Goal: Task Accomplishment & Management: Use online tool/utility

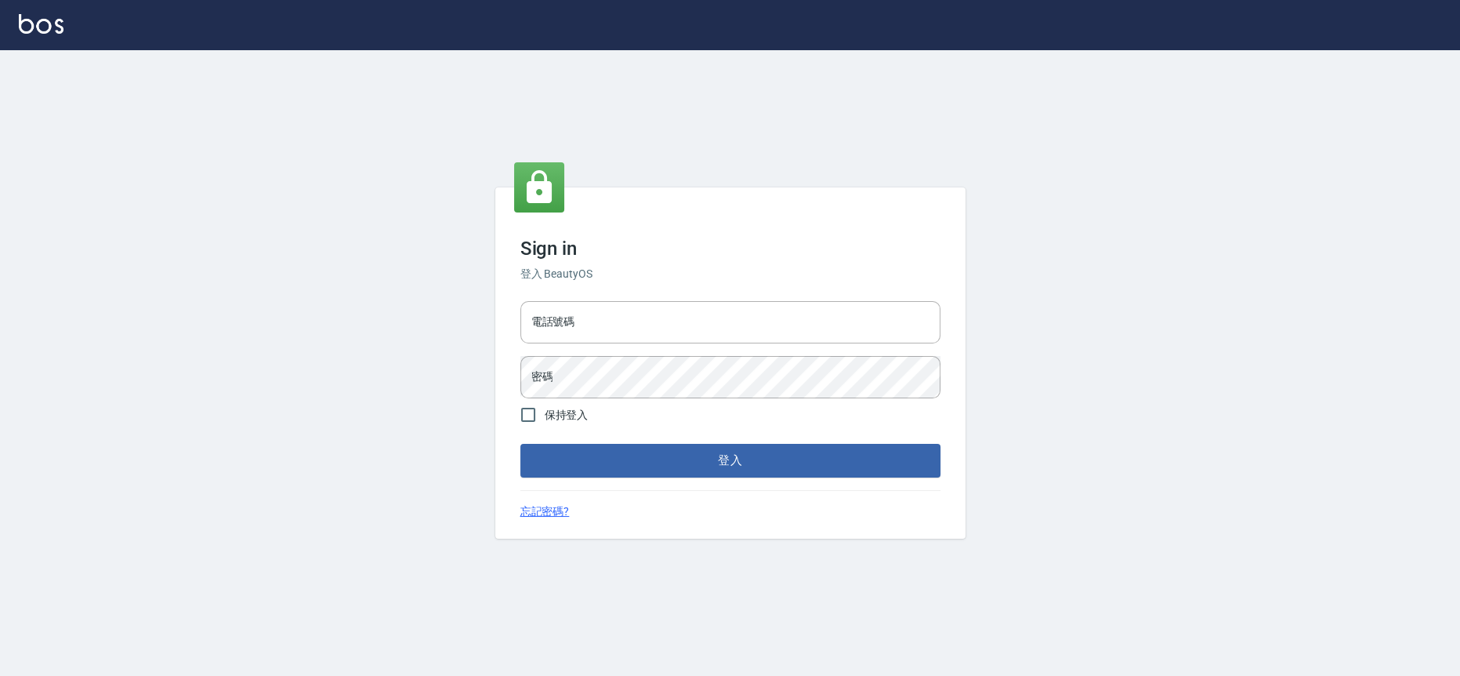
click at [699, 290] on div "Sign in 登入 BeautyOS 電話號碼 電話號碼 密碼 密碼 保持登入 登入 忘記密碼?" at bounding box center [730, 362] width 470 height 350
click at [699, 336] on input "電話號碼" at bounding box center [730, 322] width 420 height 42
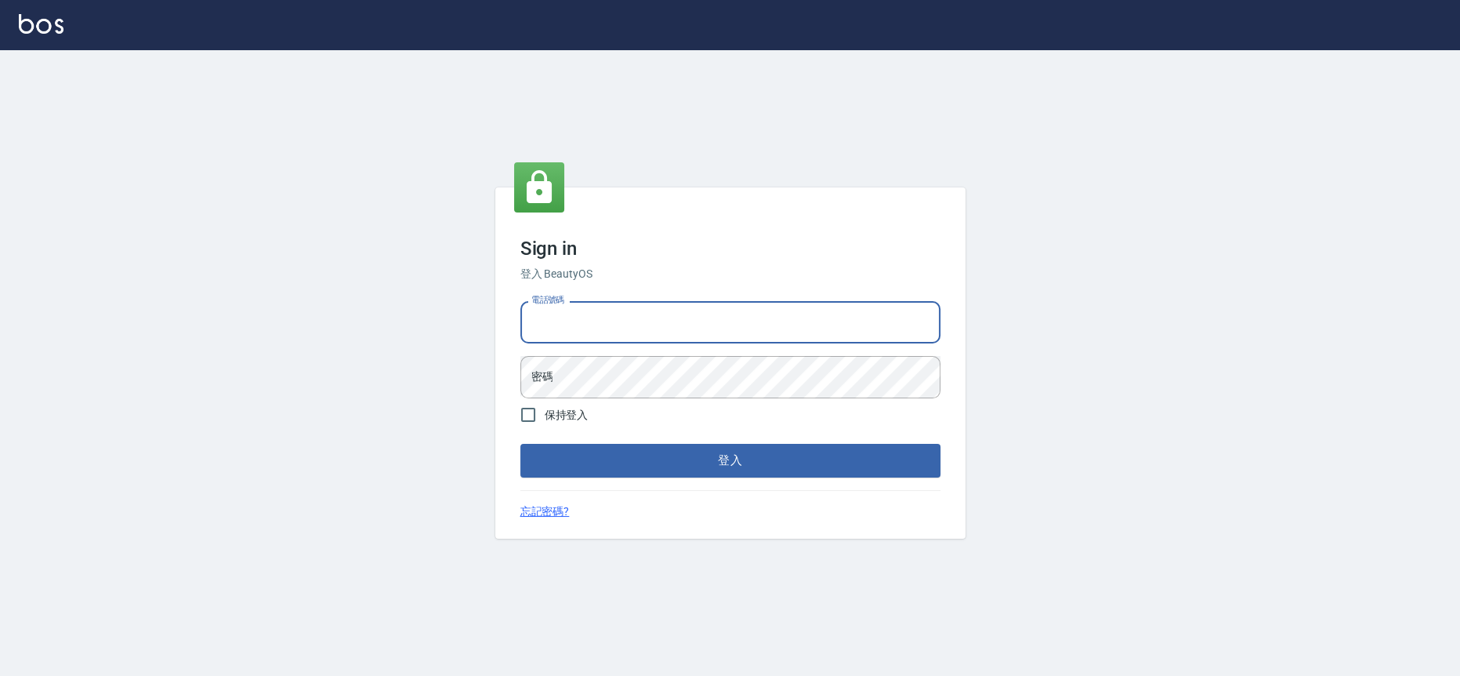
type input "0909258357"
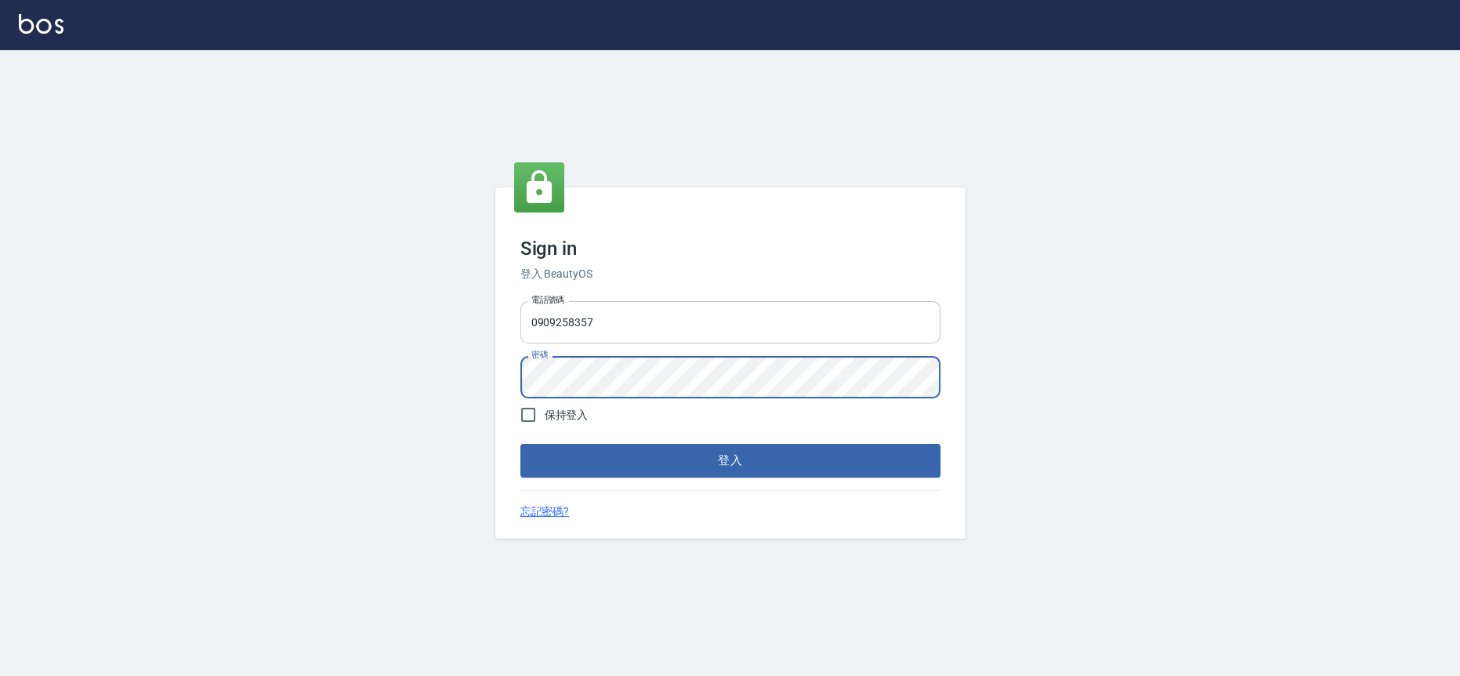
click at [520, 444] on button "登入" at bounding box center [730, 460] width 420 height 33
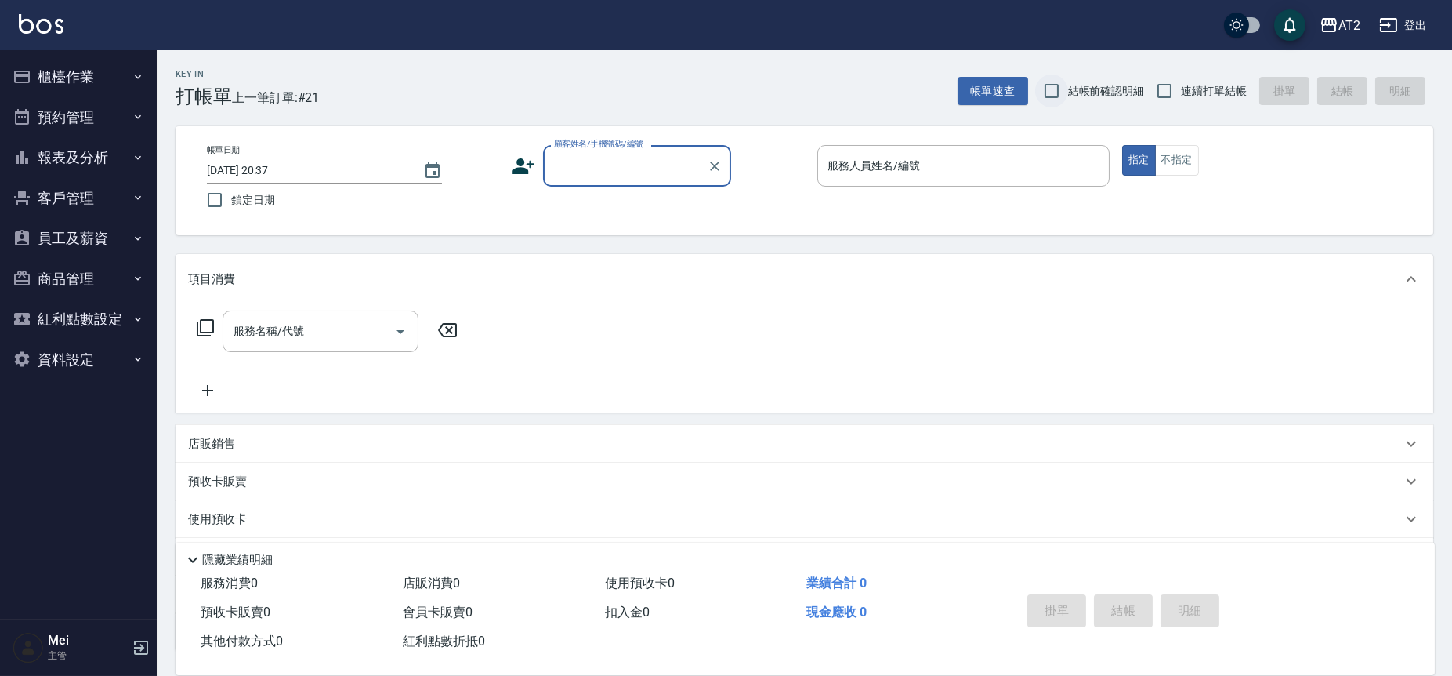
click at [1051, 80] on input "結帳前確認明細" at bounding box center [1051, 90] width 33 height 33
checkbox input "true"
click at [1178, 92] on input "連續打單結帳" at bounding box center [1164, 90] width 33 height 33
checkbox input "true"
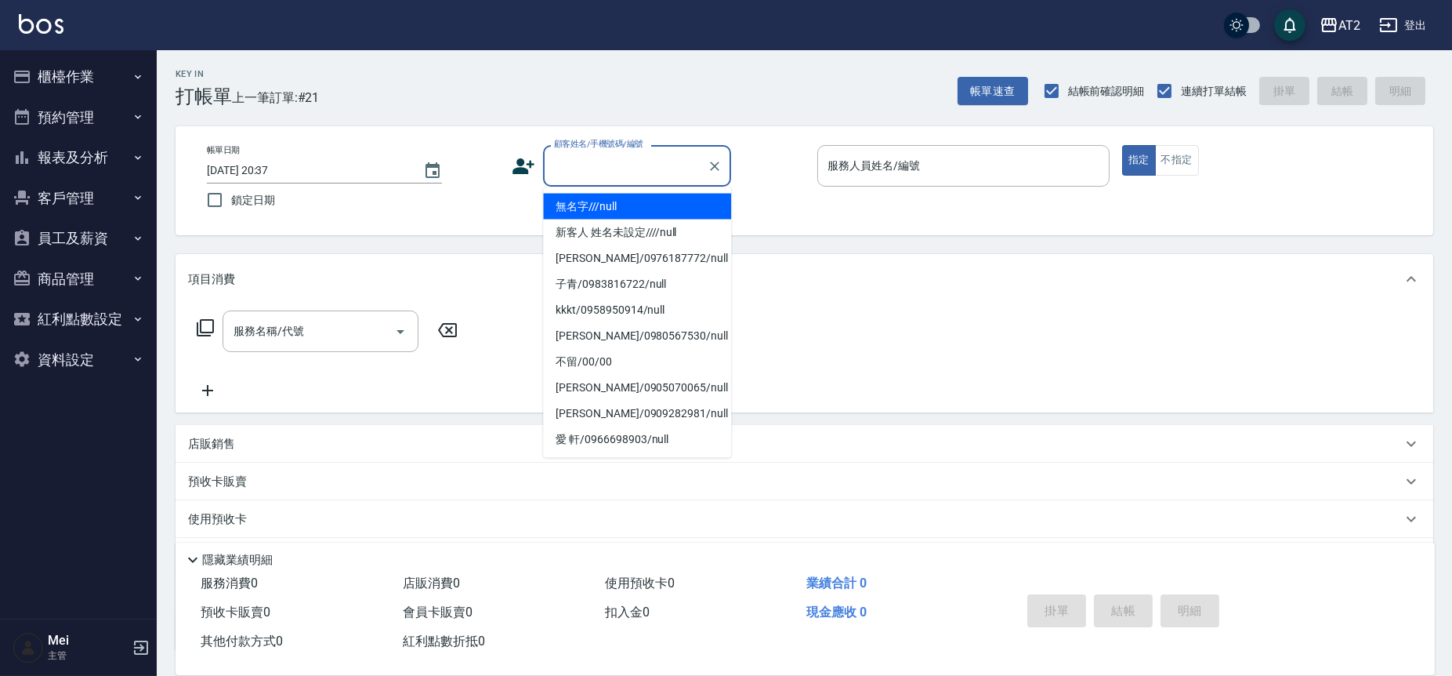
click at [646, 165] on input "顧客姓名/手機號碼/編號" at bounding box center [625, 165] width 150 height 27
click at [648, 204] on li "無名字///null" at bounding box center [637, 207] width 188 height 26
type input "無名字///null"
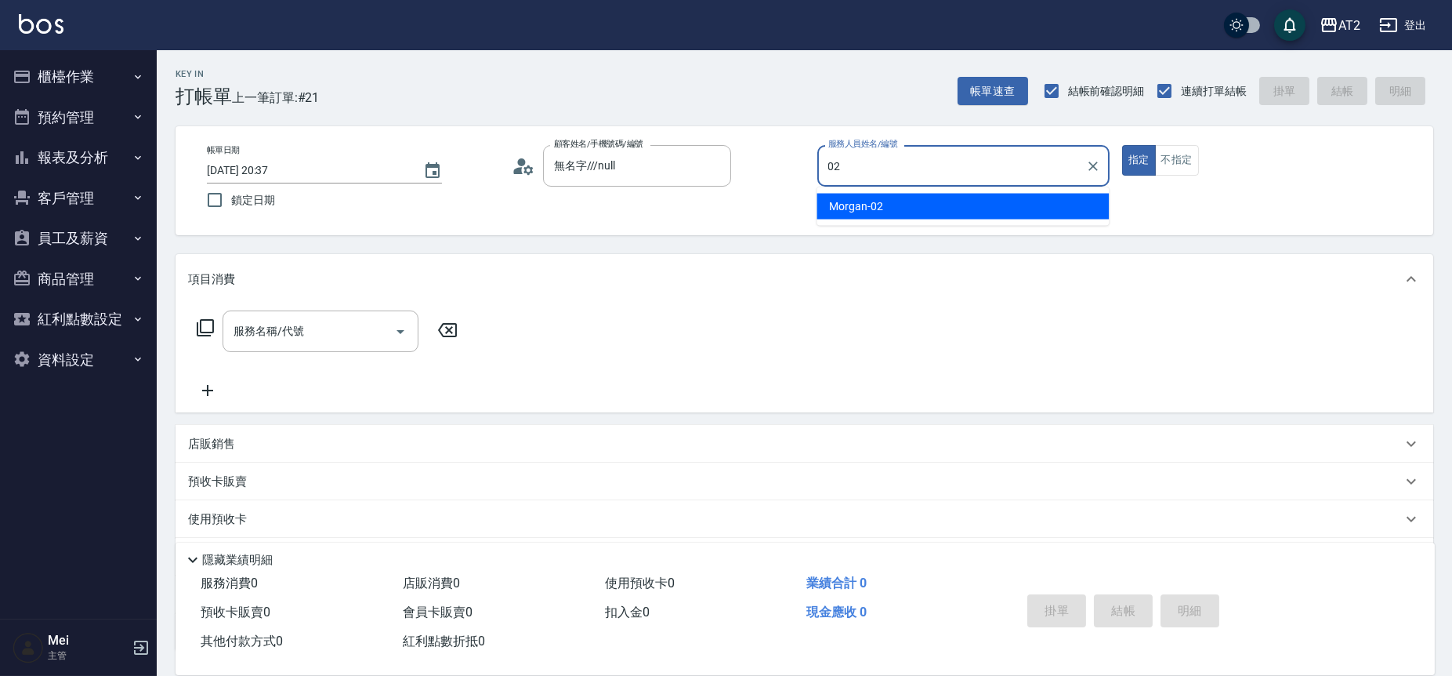
type input "02"
type button "true"
type input "Morgan-02"
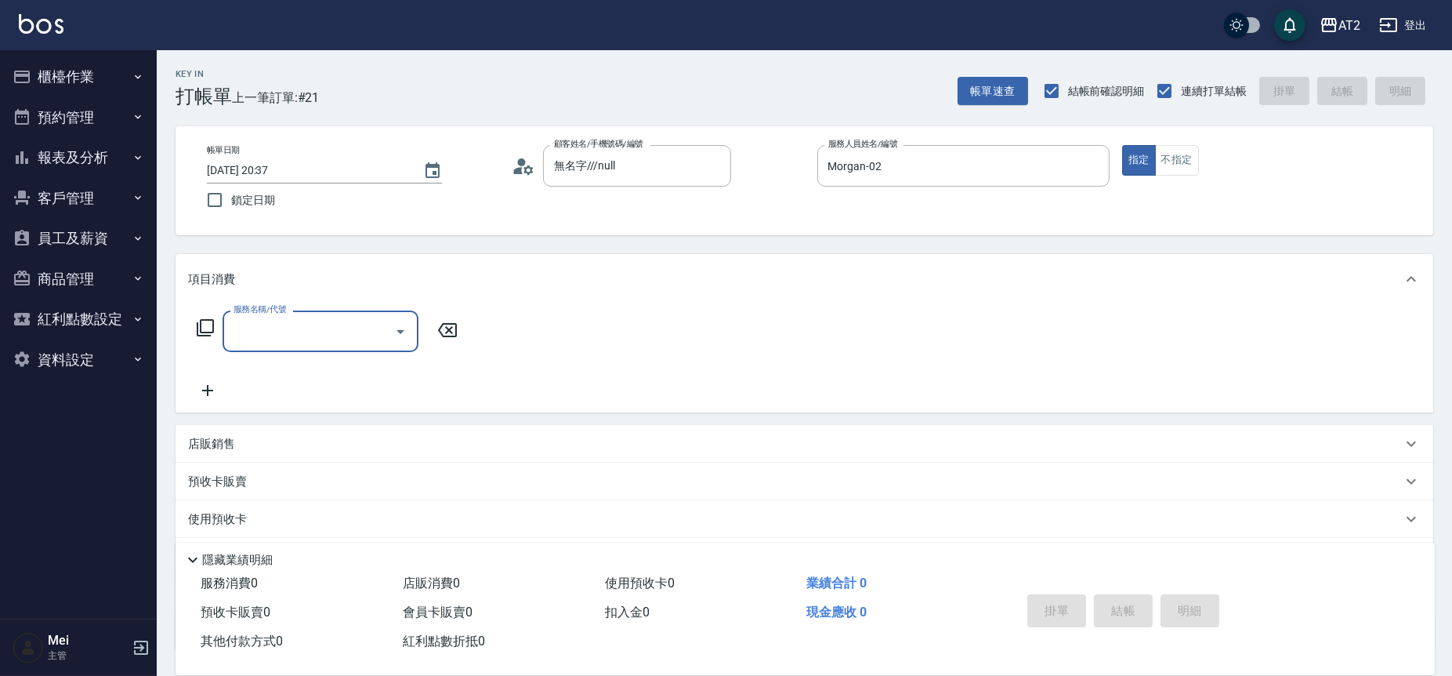
type input "5"
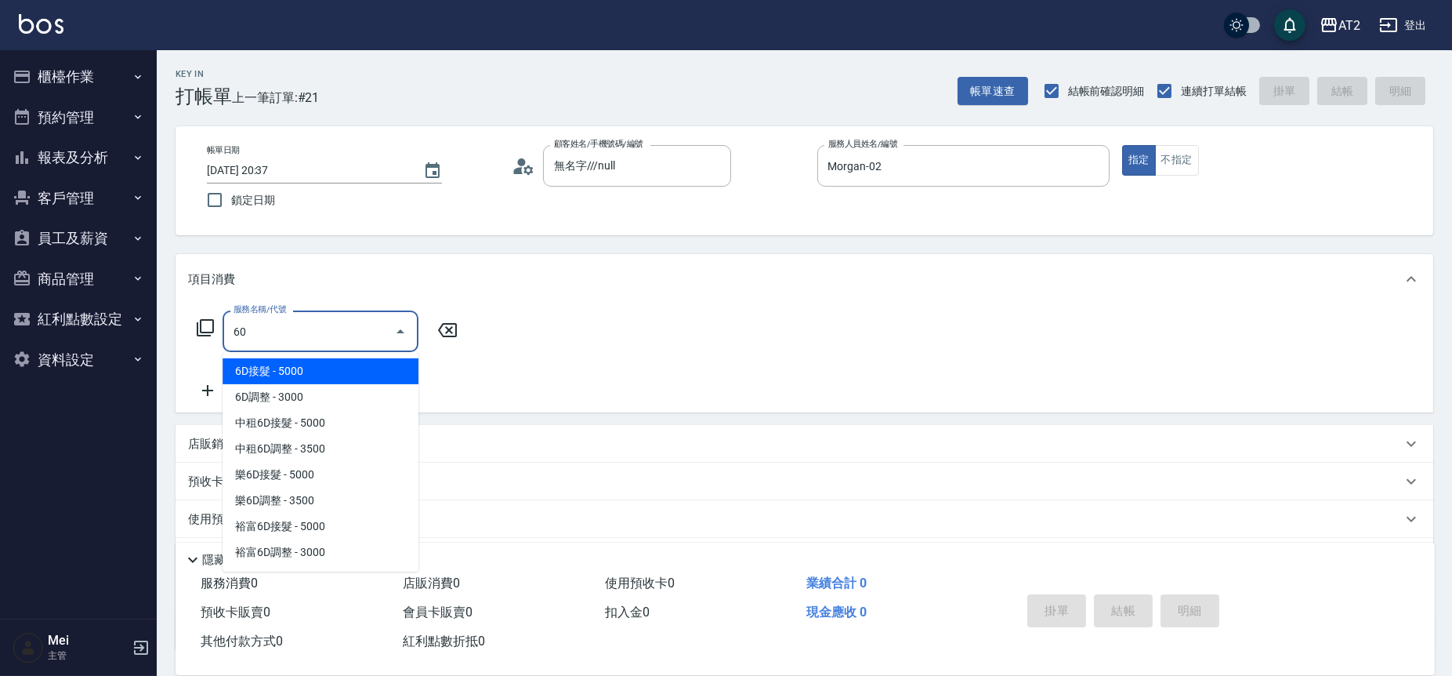
type input "601"
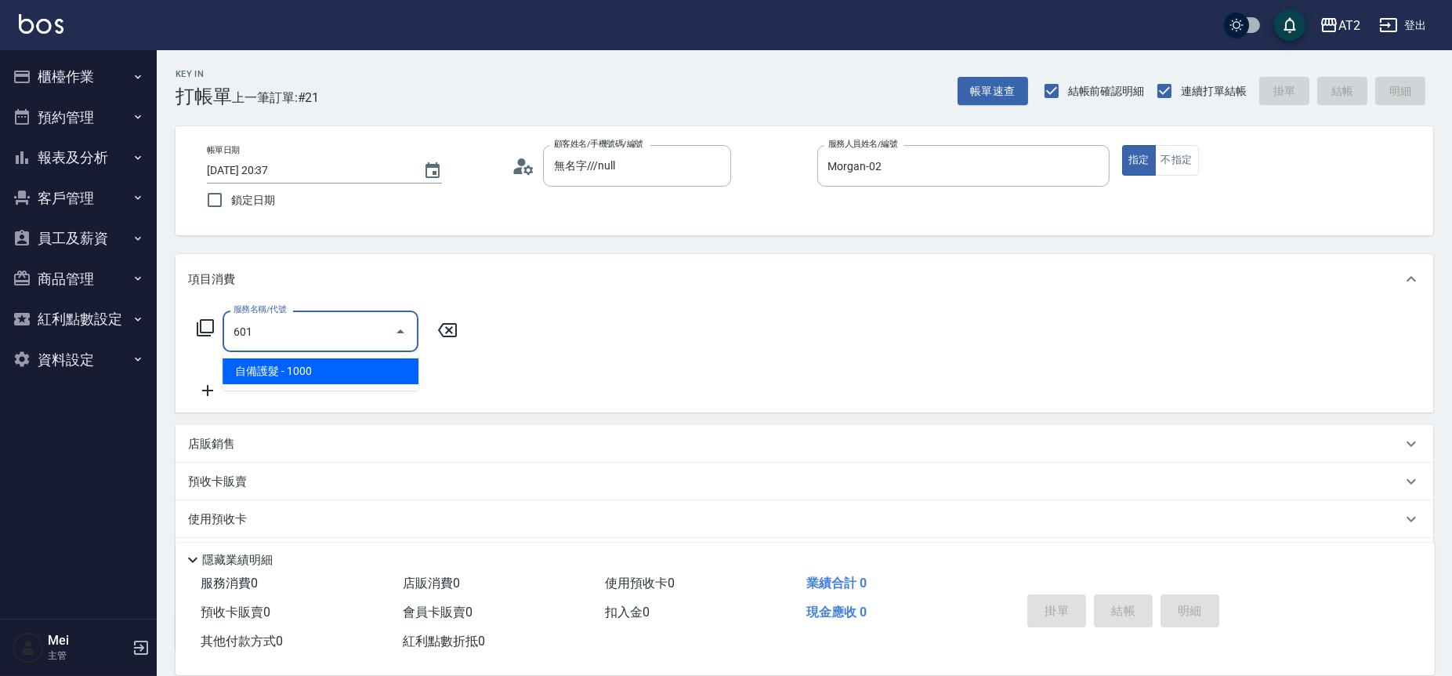
type input "100"
type input "自備護髮(601)"
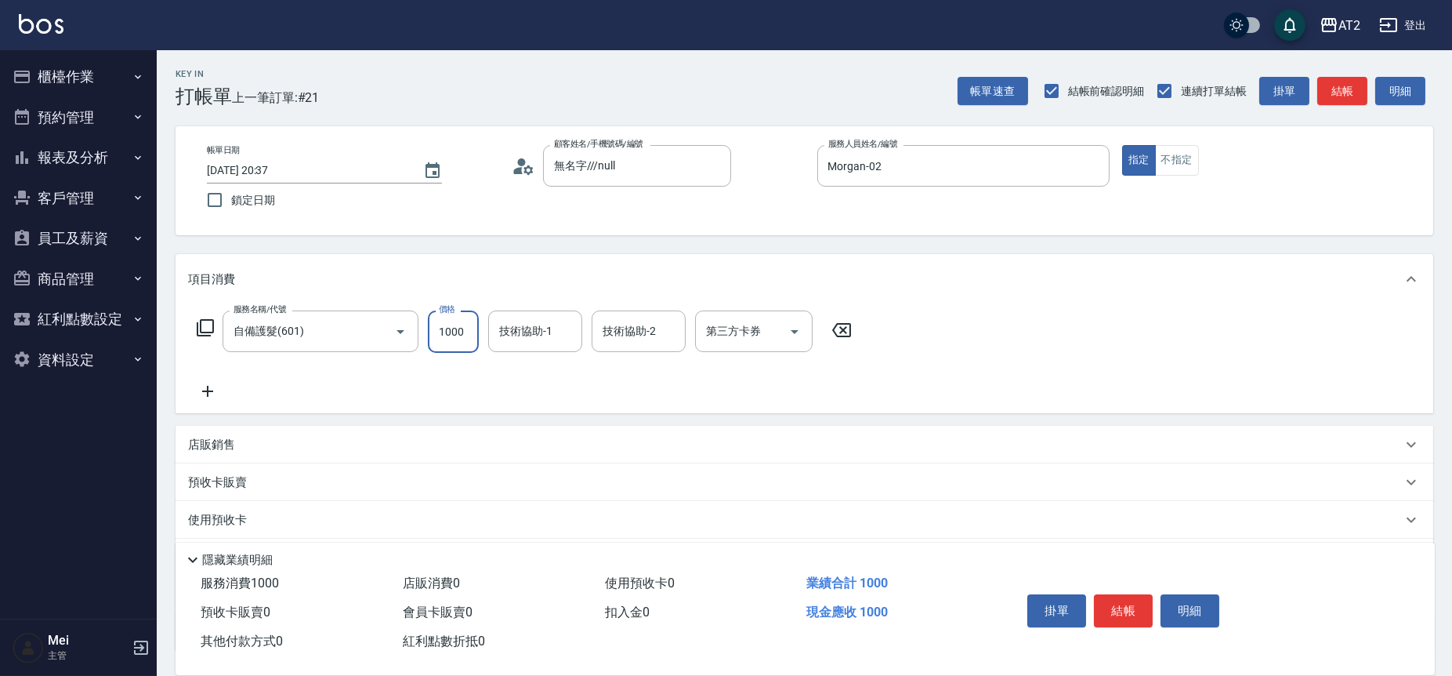
type input "0"
type input "20"
type input "200"
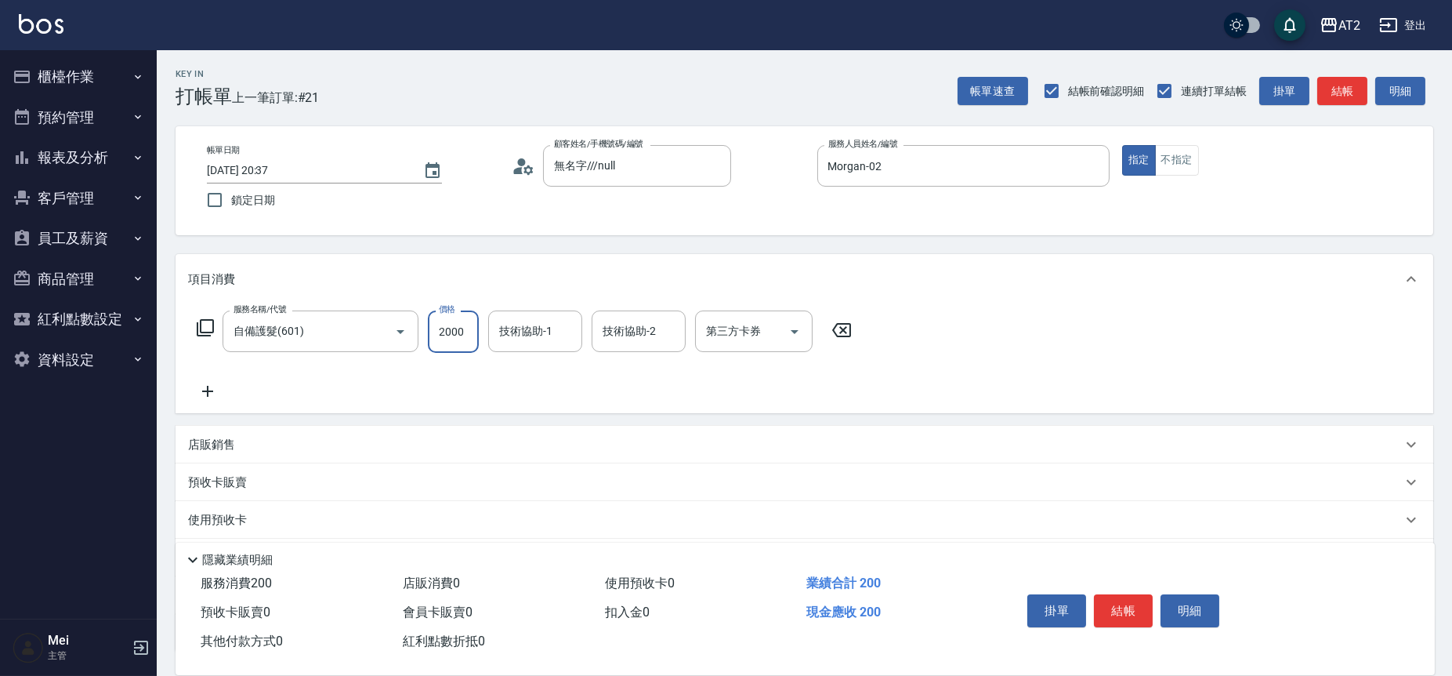
type input "2000"
type input "小安-30"
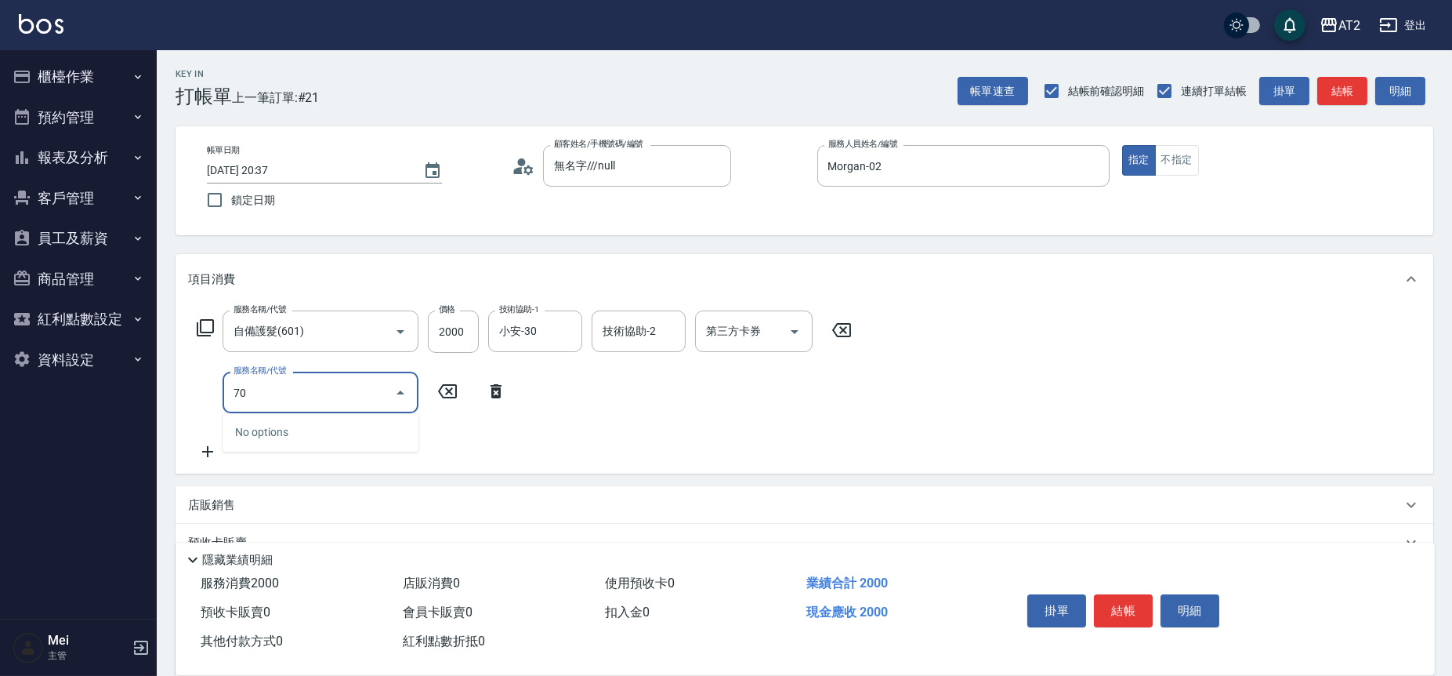
type input "705"
type input "700"
type input "新羽毛鉑金接髮調整(705)"
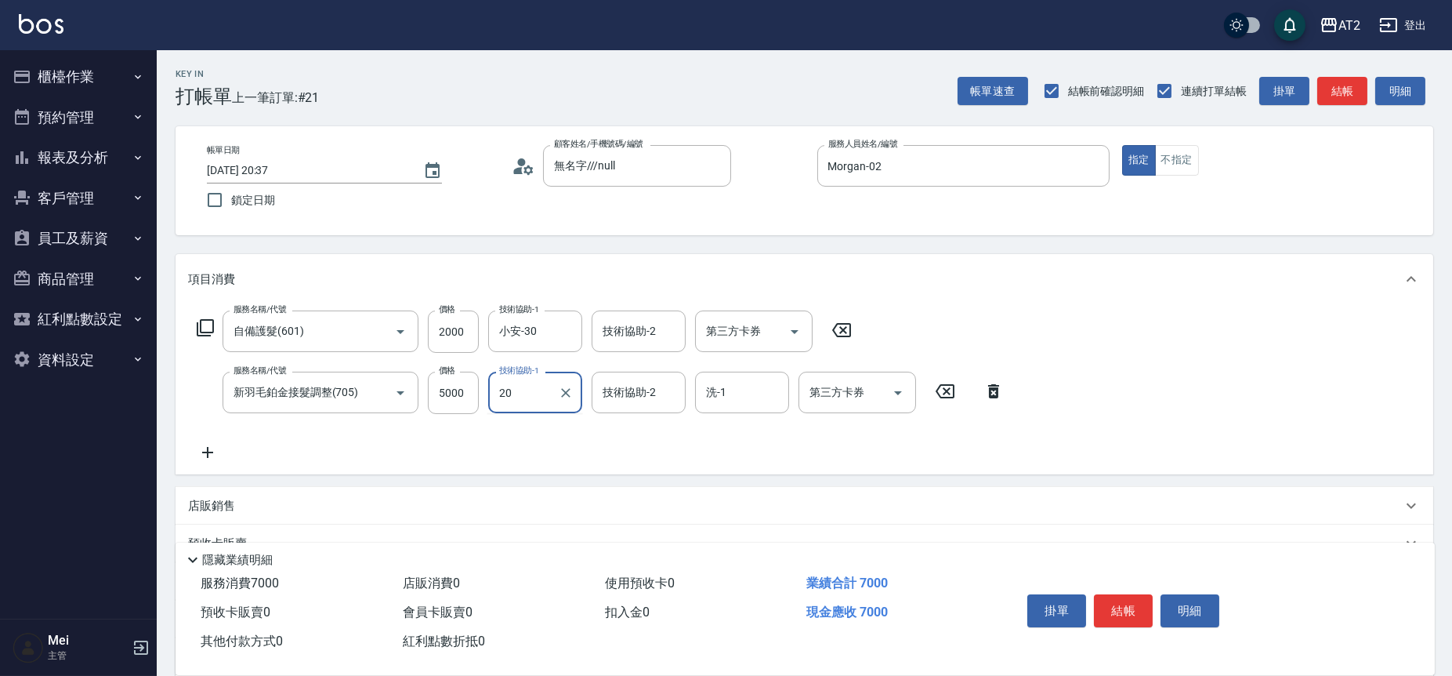
type input "20"
type input "0"
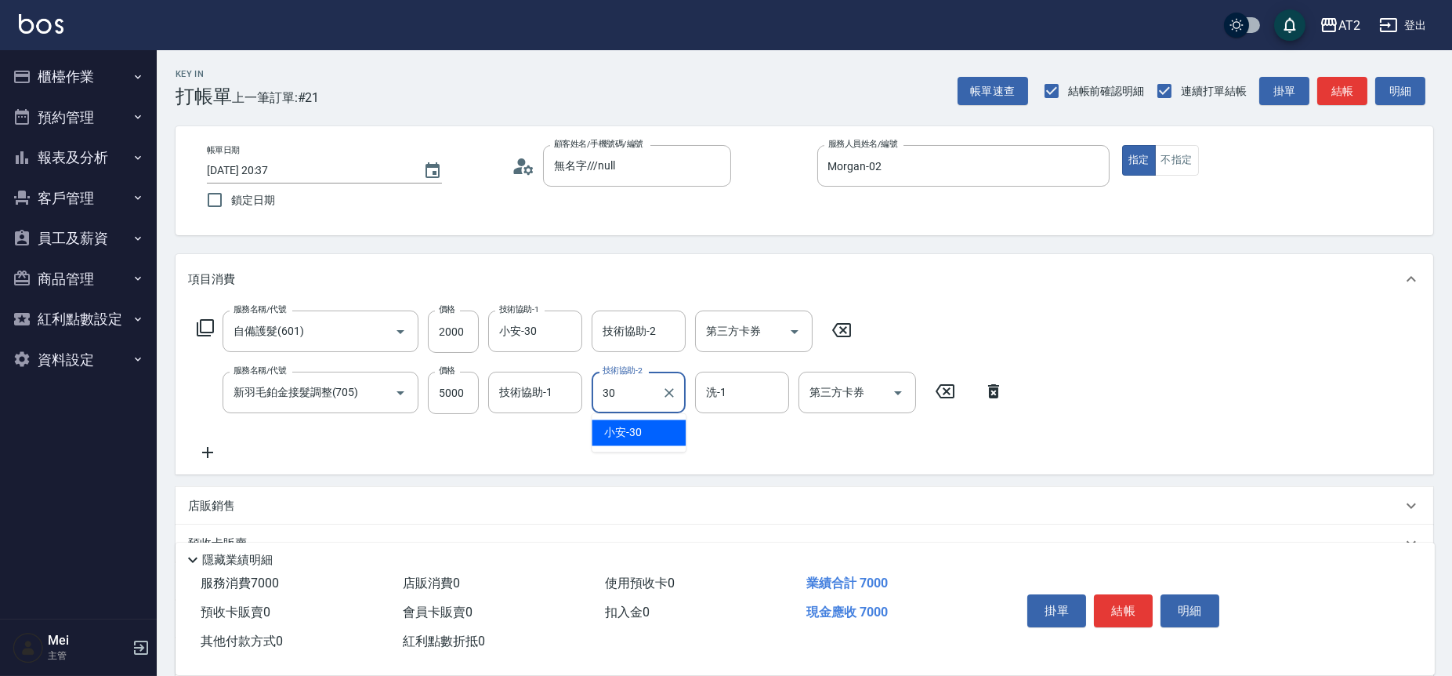
type input "小安-30"
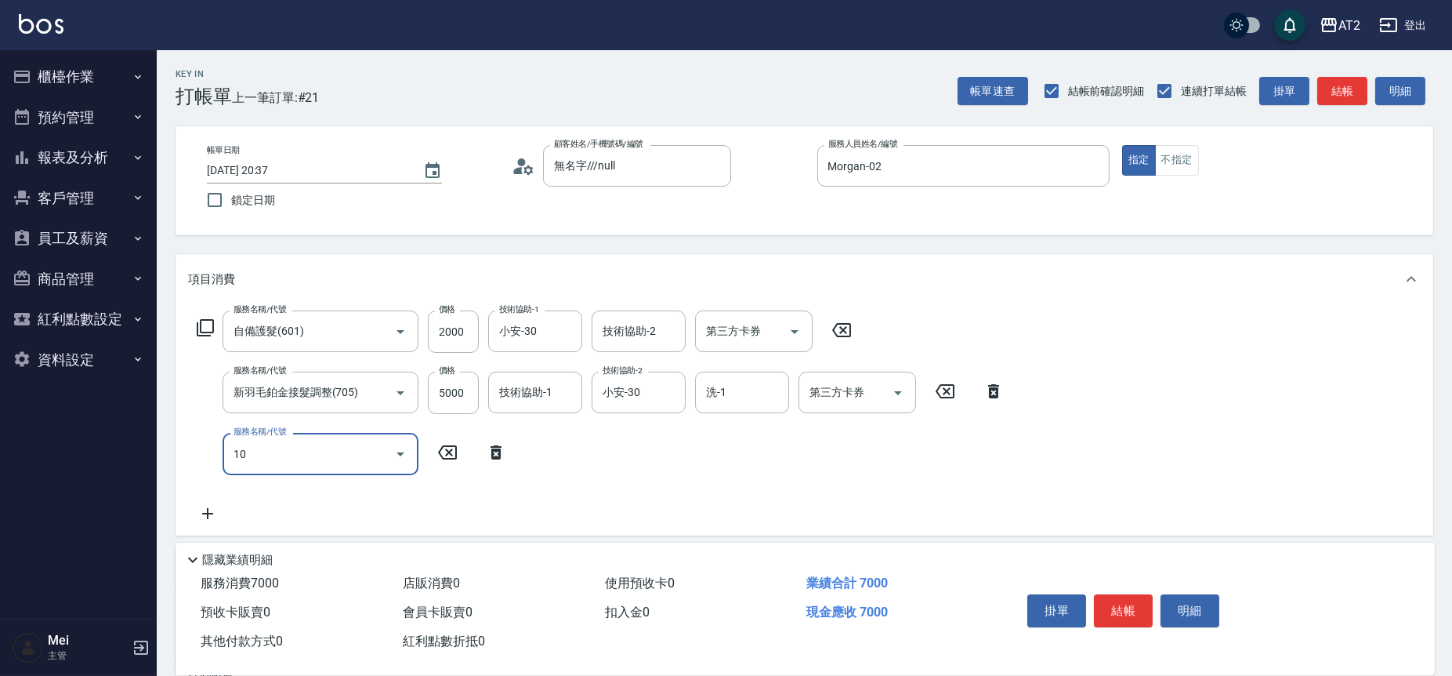
type input "102"
type input "790"
type input "洗+AB劑+精油(102)"
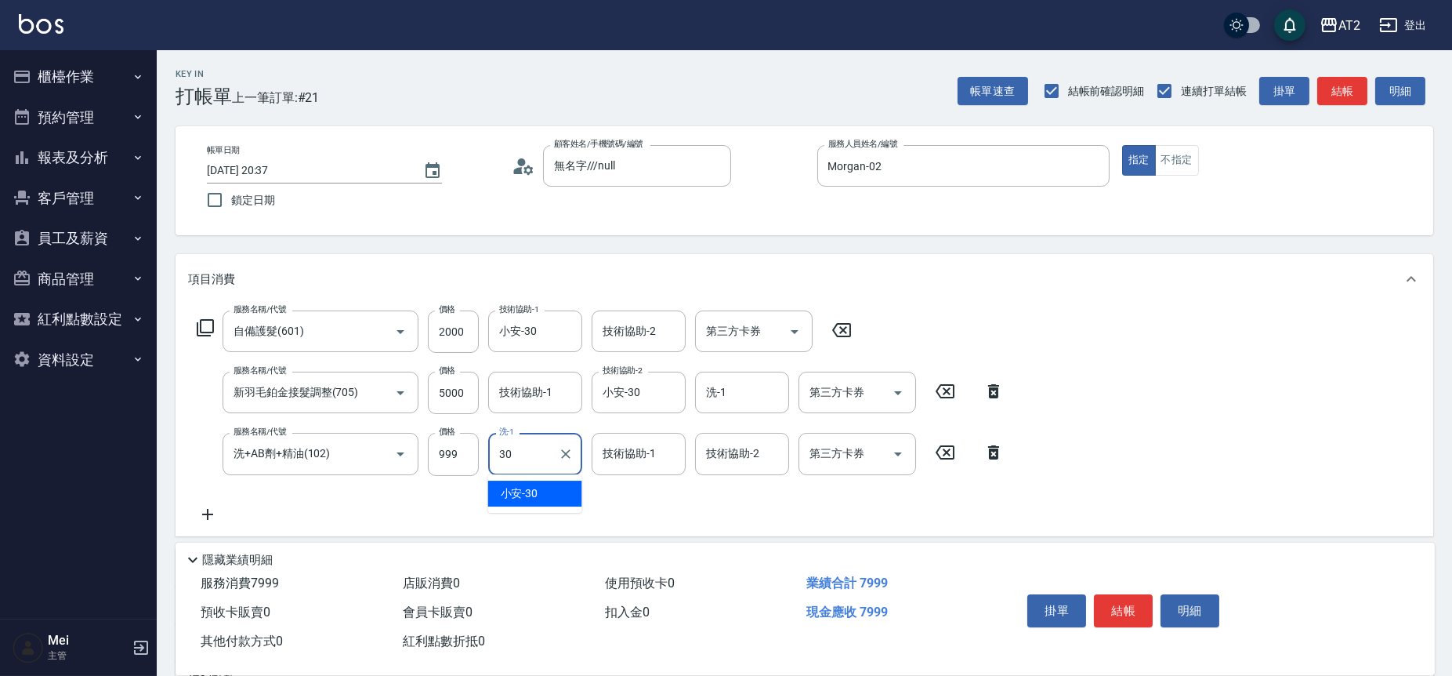
type input "小安-30"
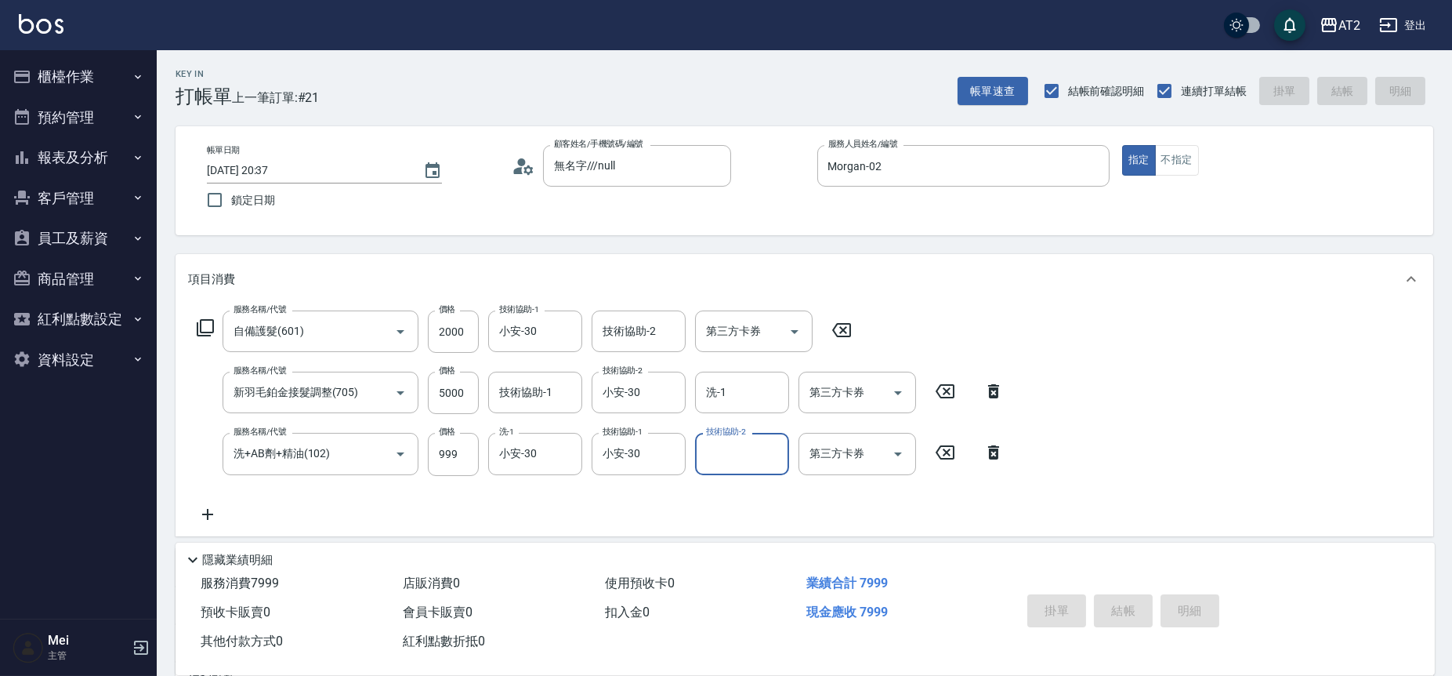
type input "2025/09/22 20:38"
type input "0"
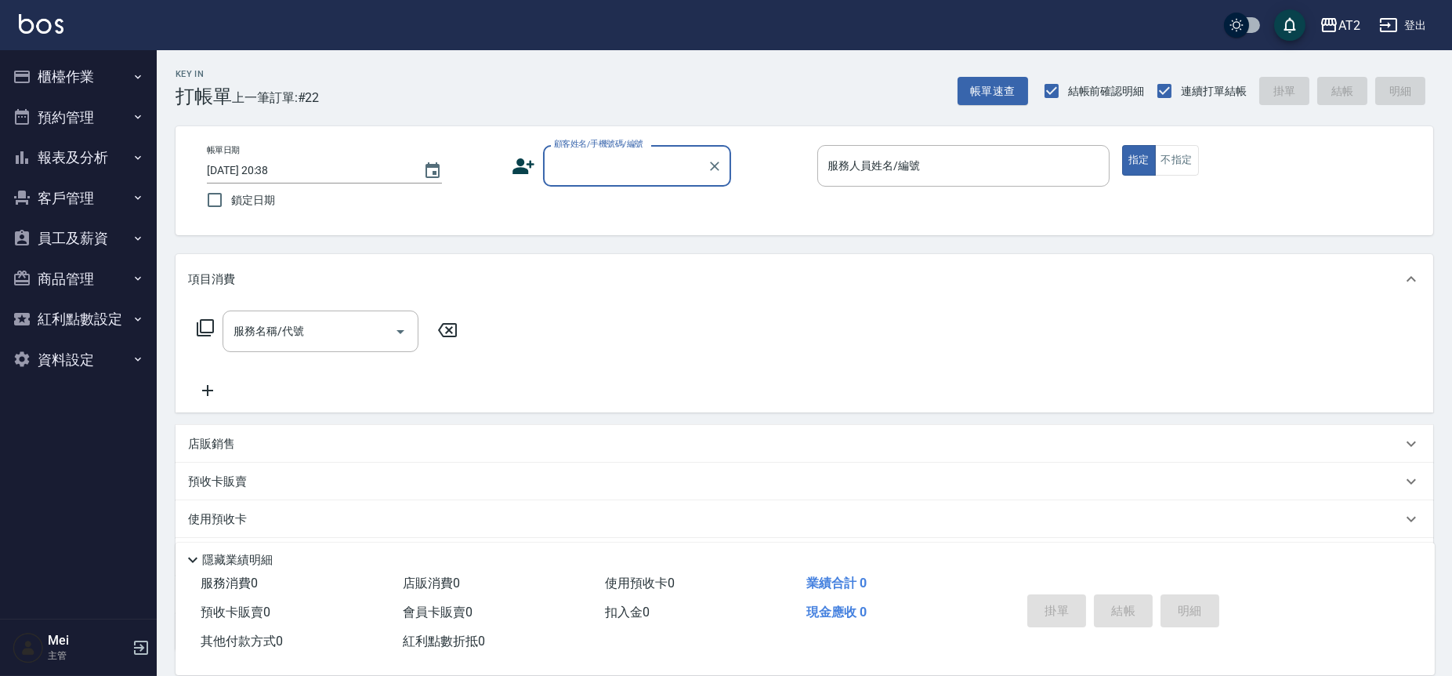
click at [602, 168] on input "顧客姓名/手機號碼/編號" at bounding box center [625, 165] width 150 height 27
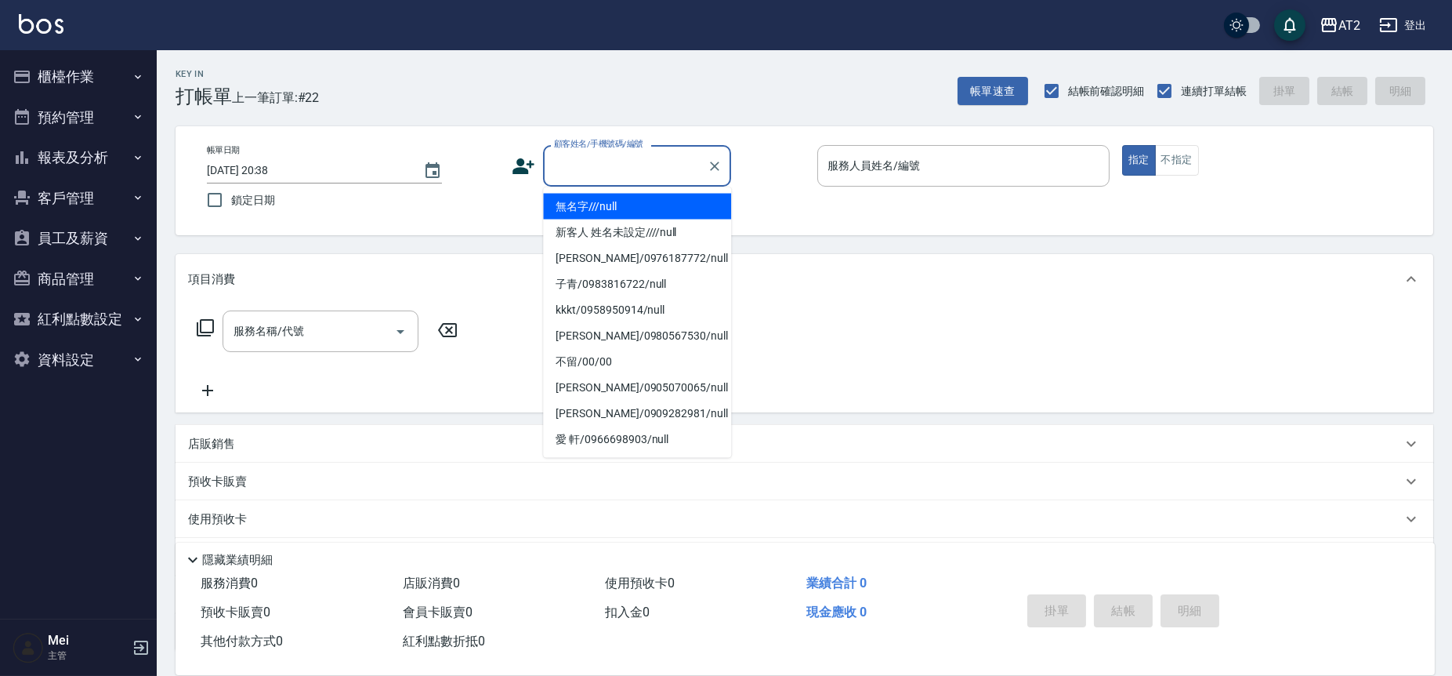
click at [607, 197] on li "無名字///null" at bounding box center [637, 207] width 188 height 26
type input "無名字///null"
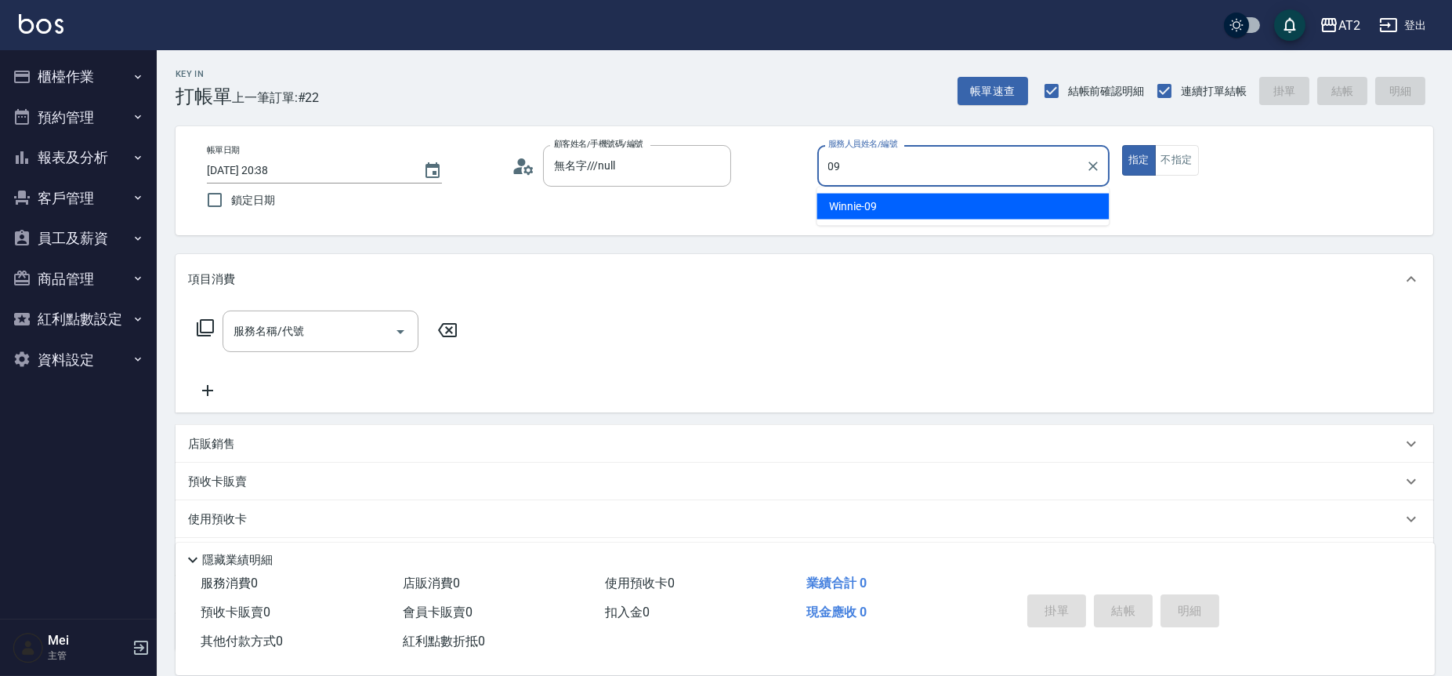
type input "Winnie-09"
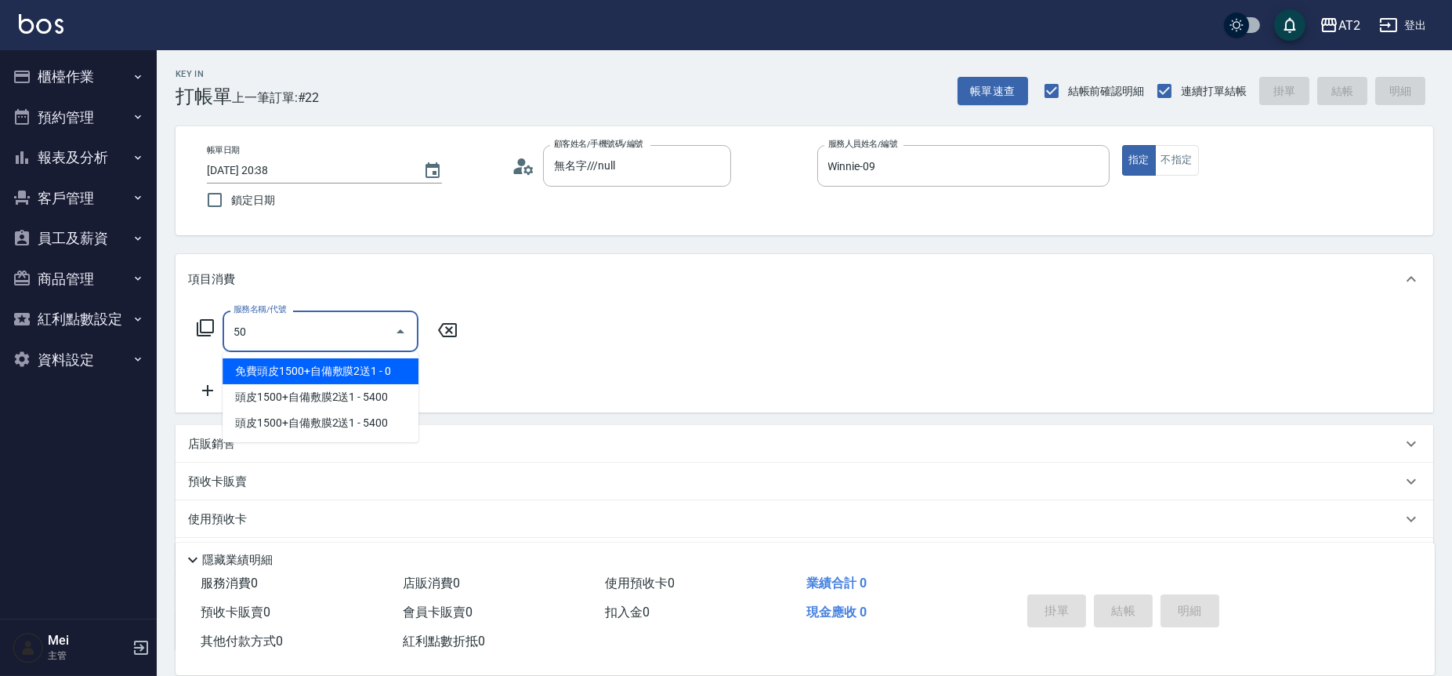
type input "501"
type input "100"
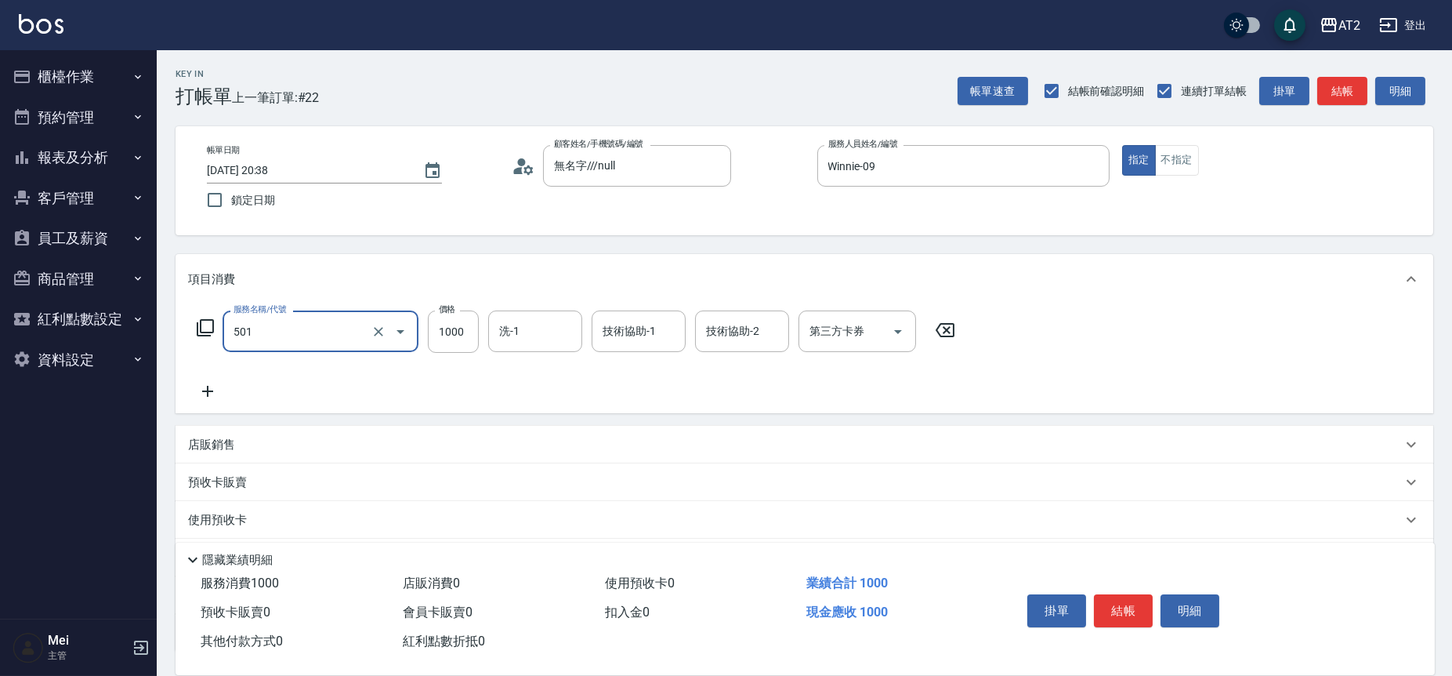
type input "染髮(501)"
type input "2"
type input "0"
type input "20"
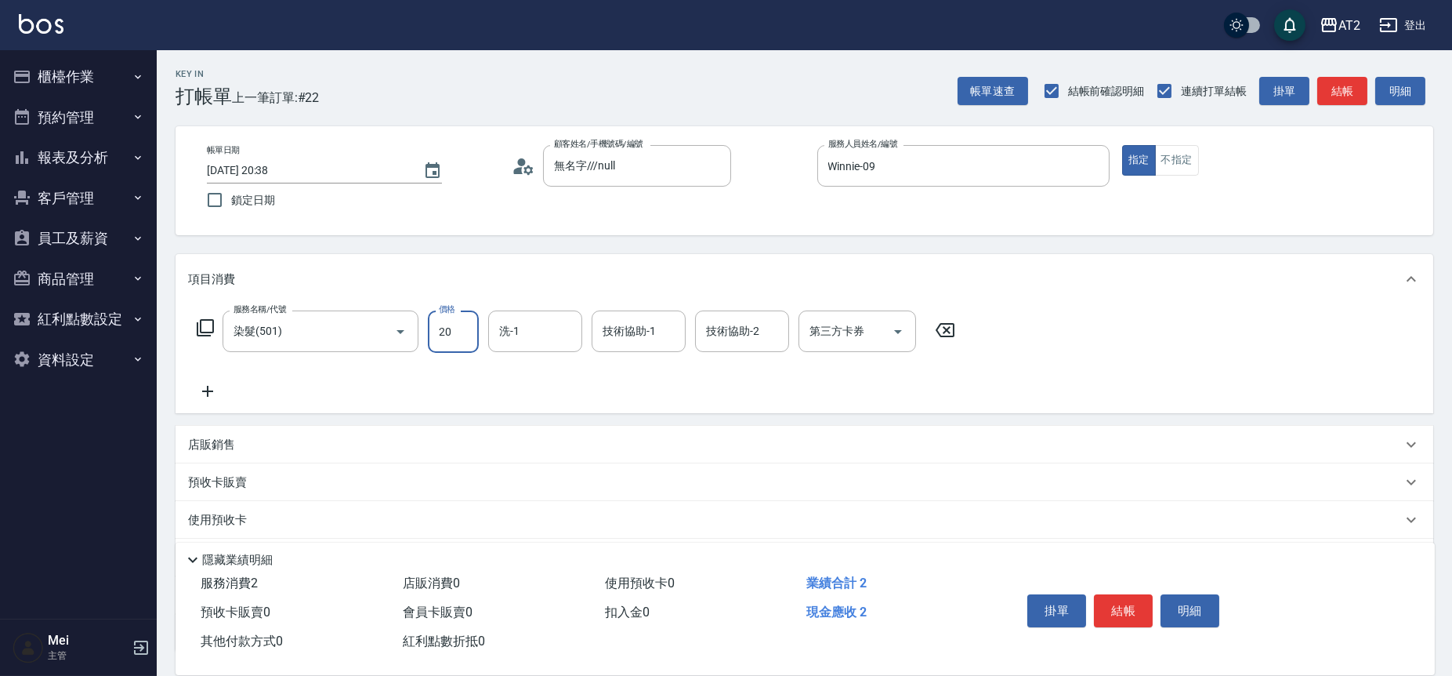
type input "209"
type input "200"
type input "2099"
type input "宣宣-40"
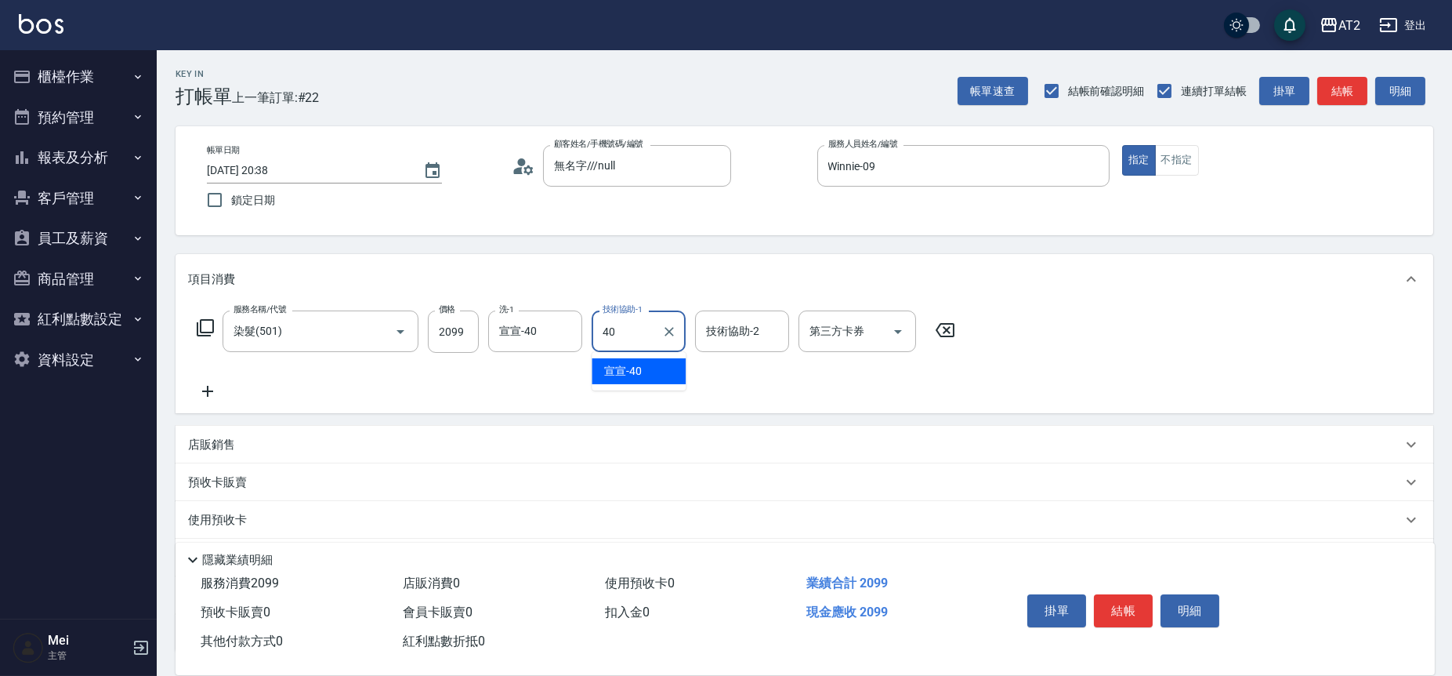
type input "宣宣-40"
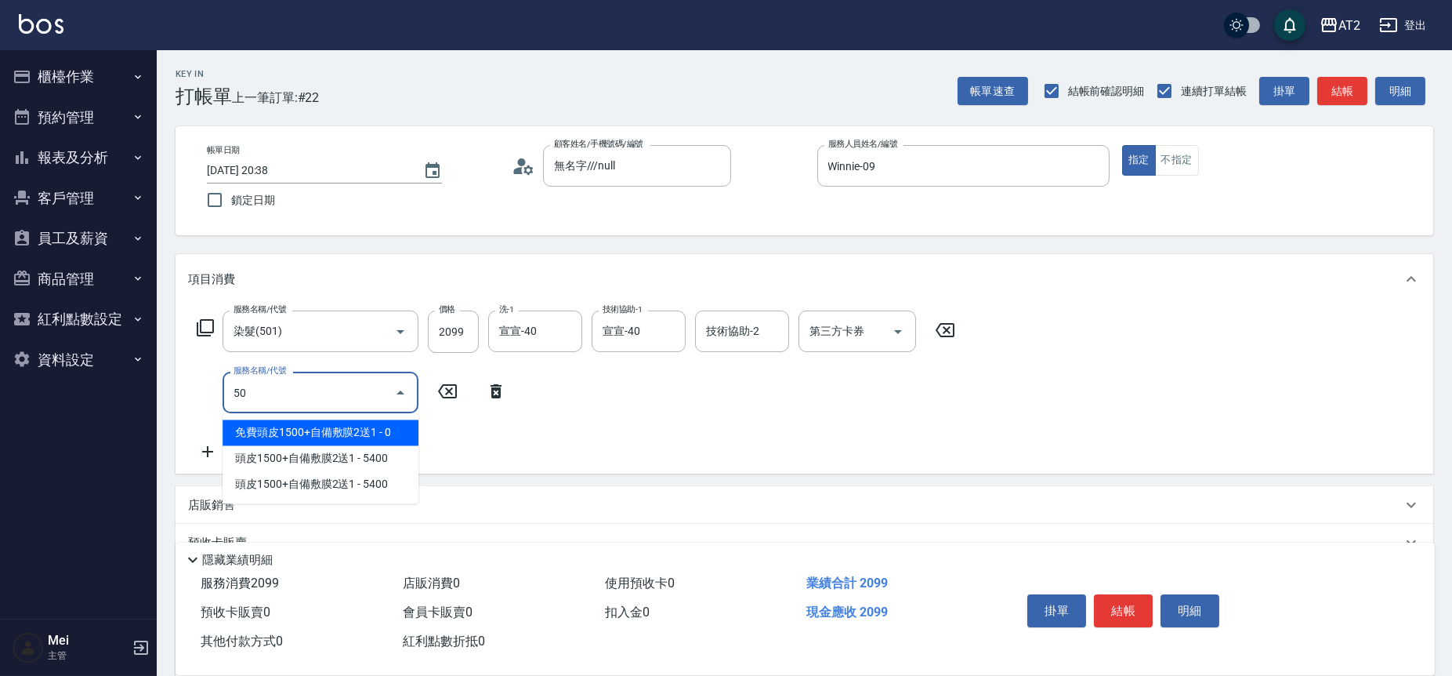
type input "502"
type input "250"
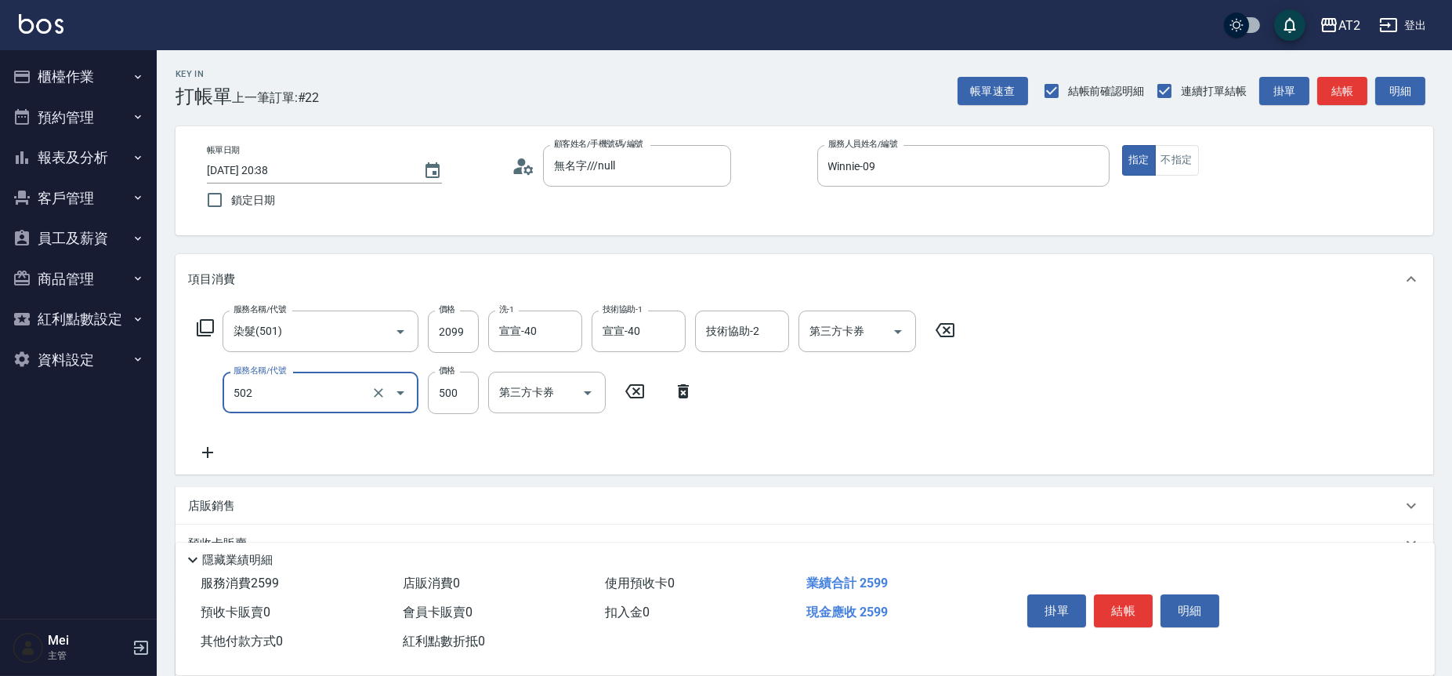
type input "漂髮(502)"
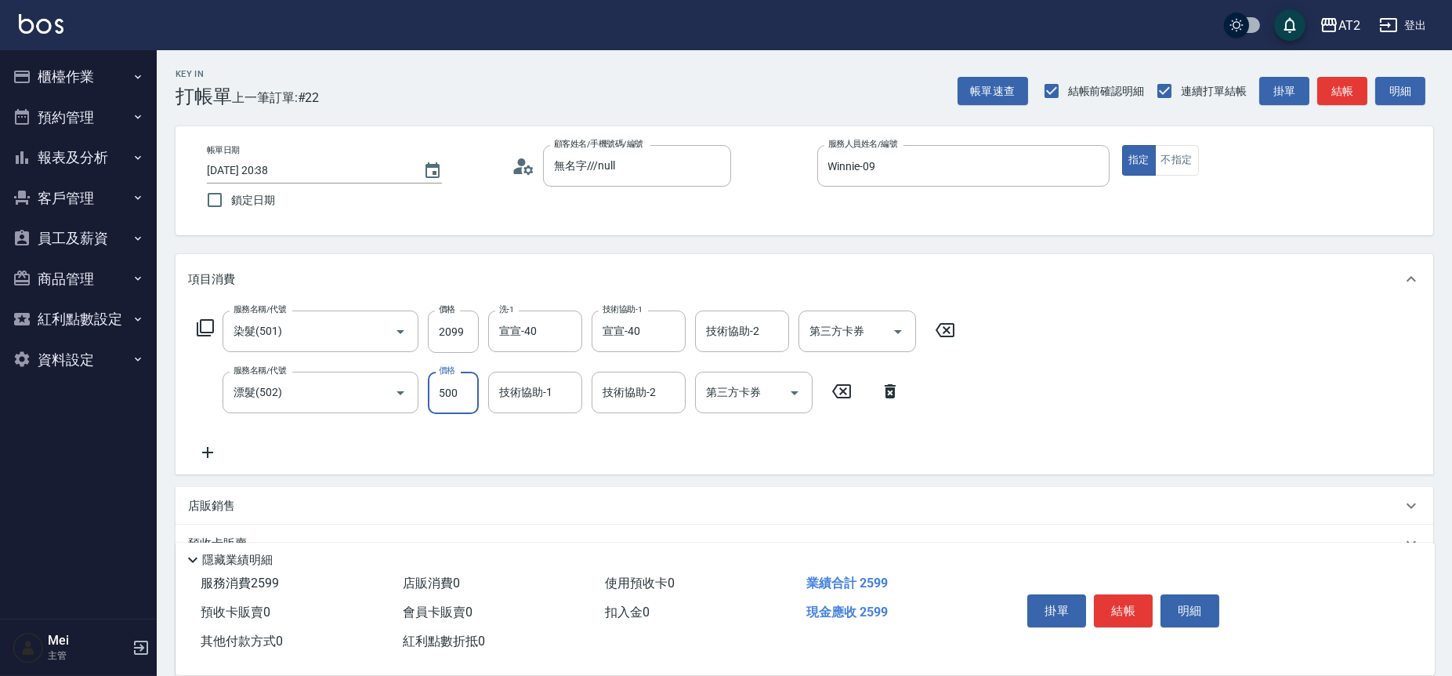
type input "0"
type input "200"
type input "0"
type input "宣宣-40"
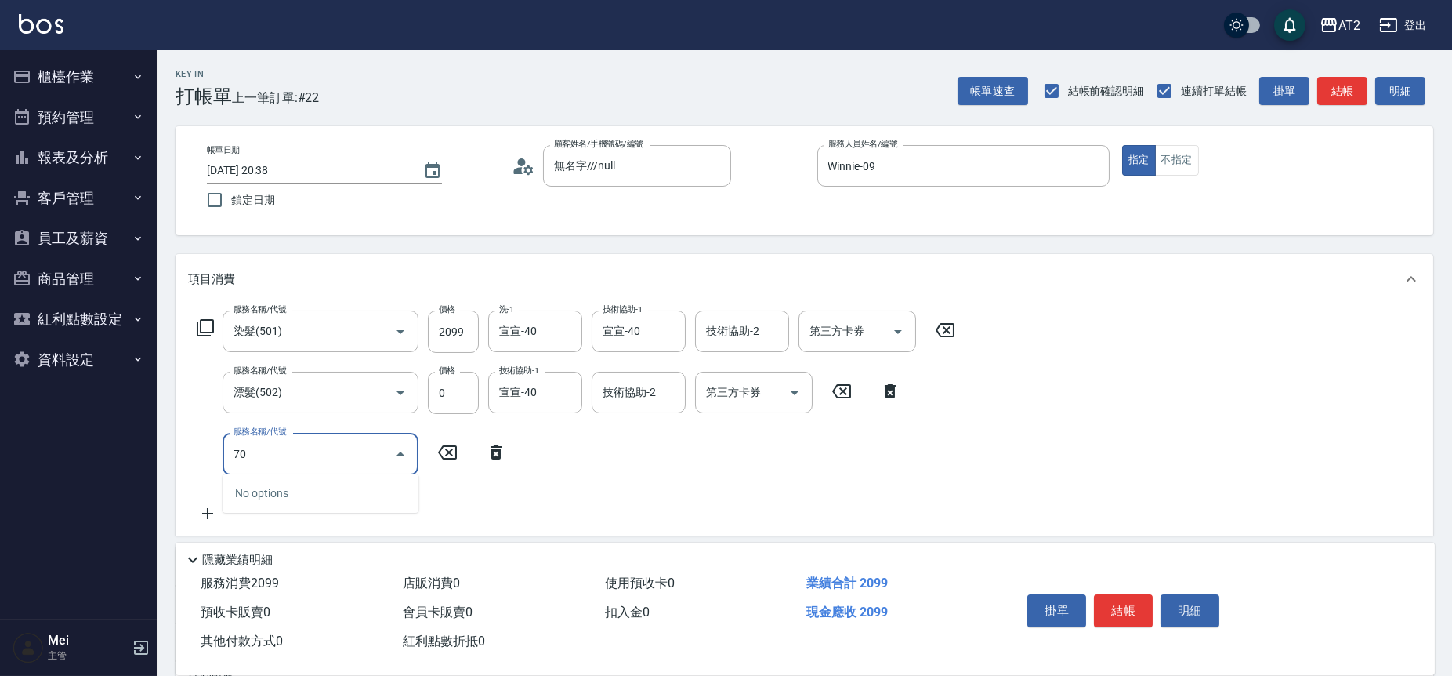
type input "705"
type input "700"
type input "新羽毛鉑金接髮調整(705)"
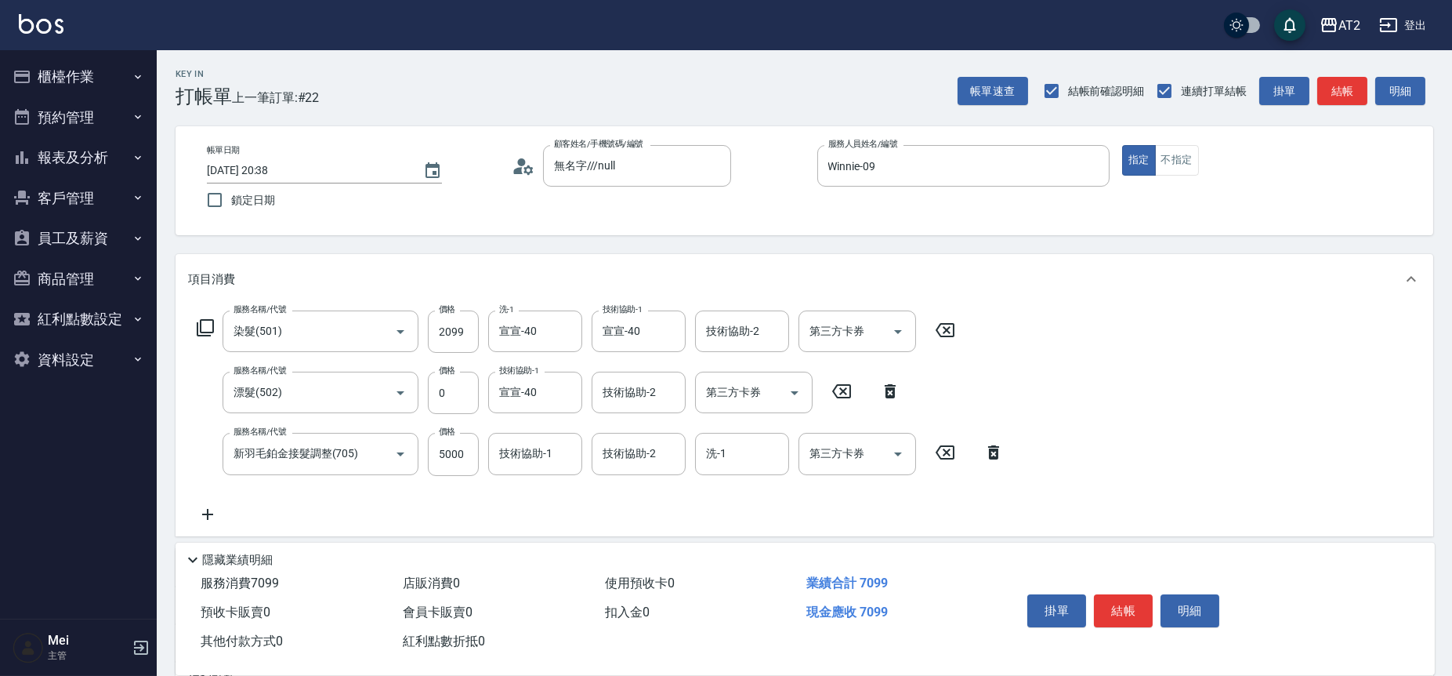
click at [201, 510] on icon at bounding box center [207, 514] width 39 height 19
type input "714"
type input "850"
type input "單拆/單串(714)"
type input "700"
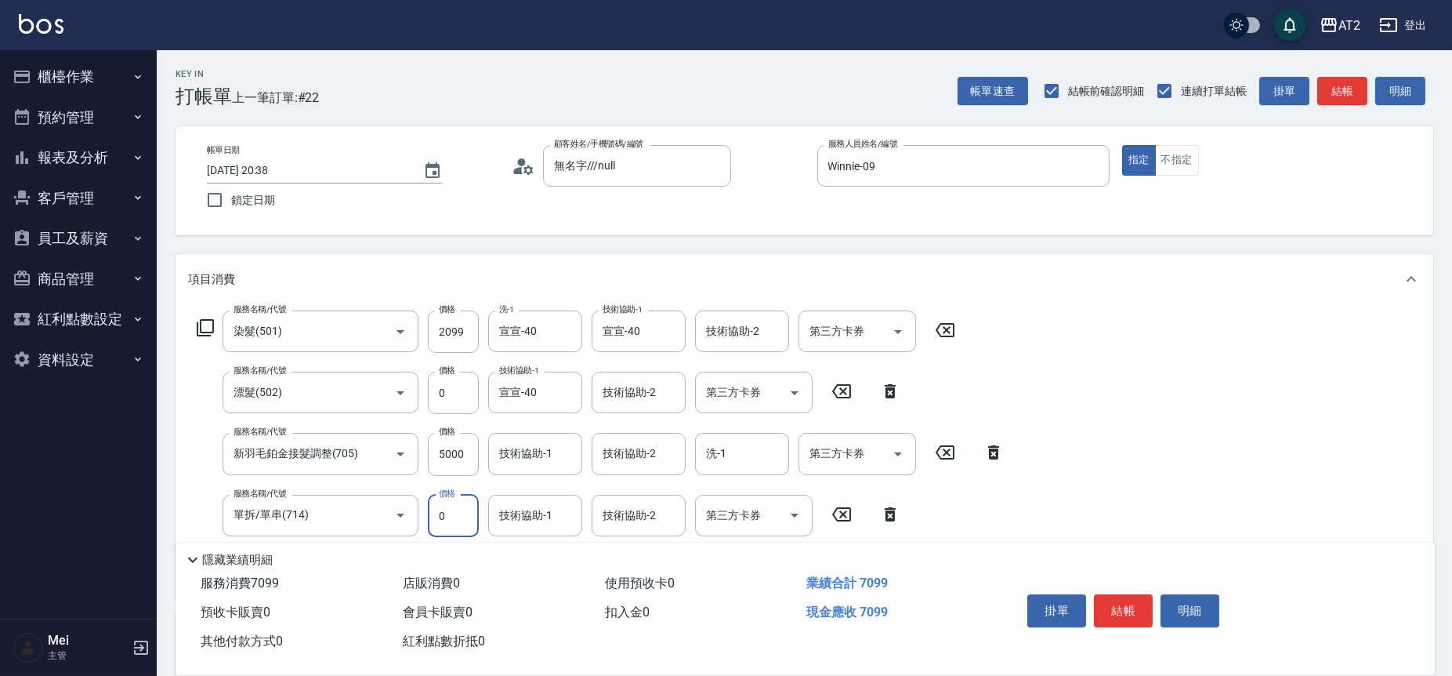
type input "0"
type input "小安-30"
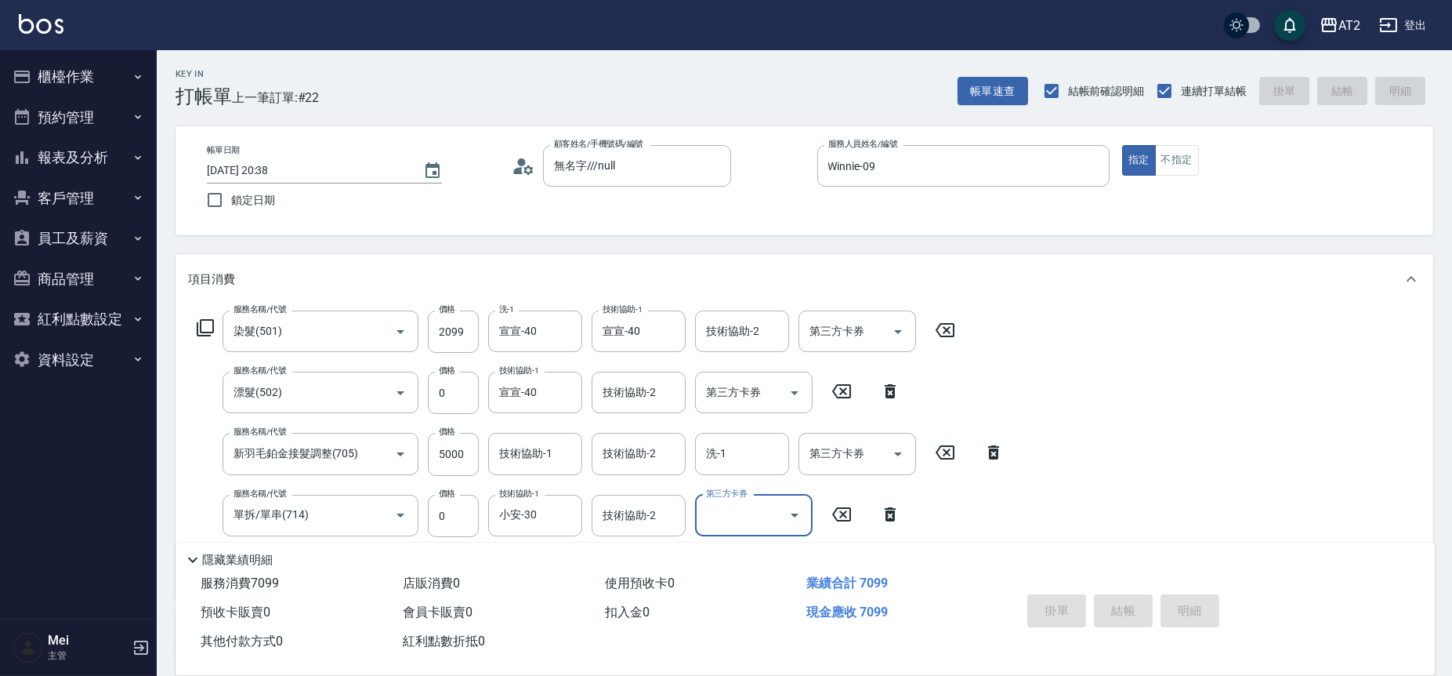
type input "2025/09/22 20:39"
type input "0"
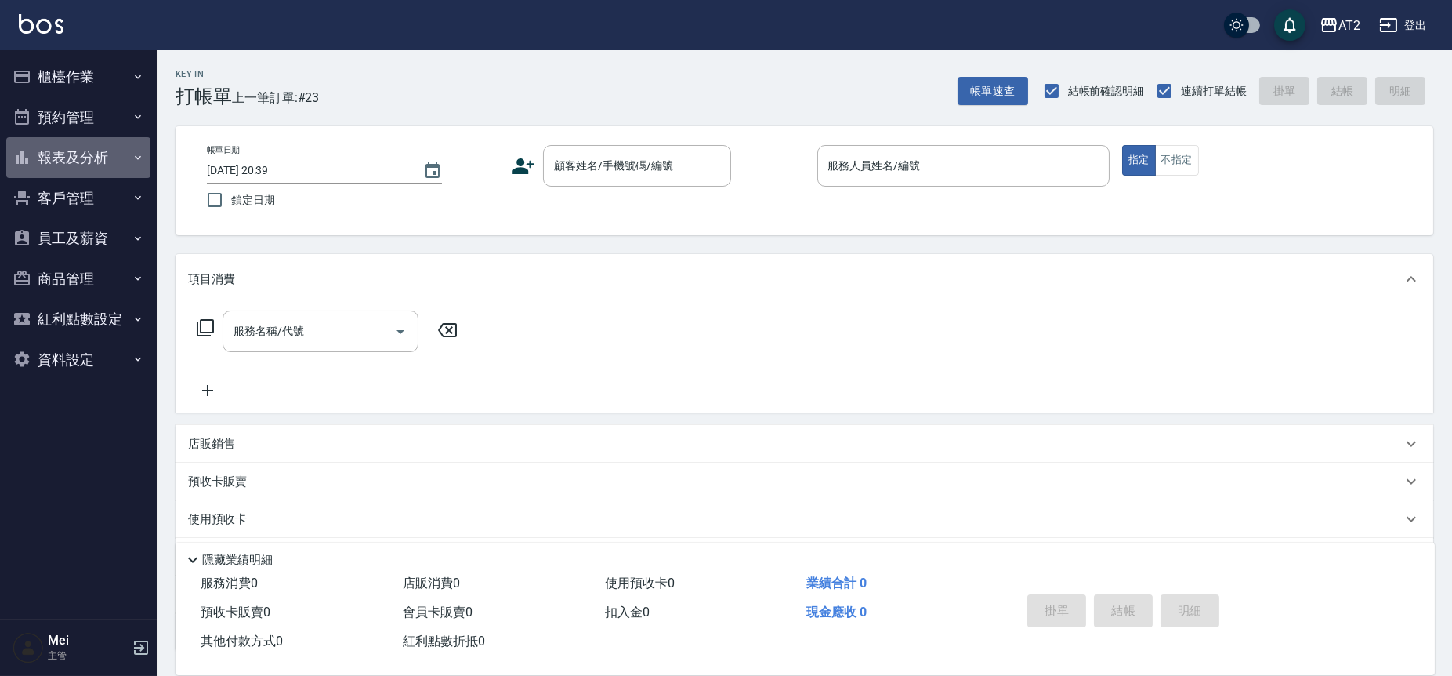
click at [94, 161] on button "報表及分析" at bounding box center [78, 157] width 144 height 41
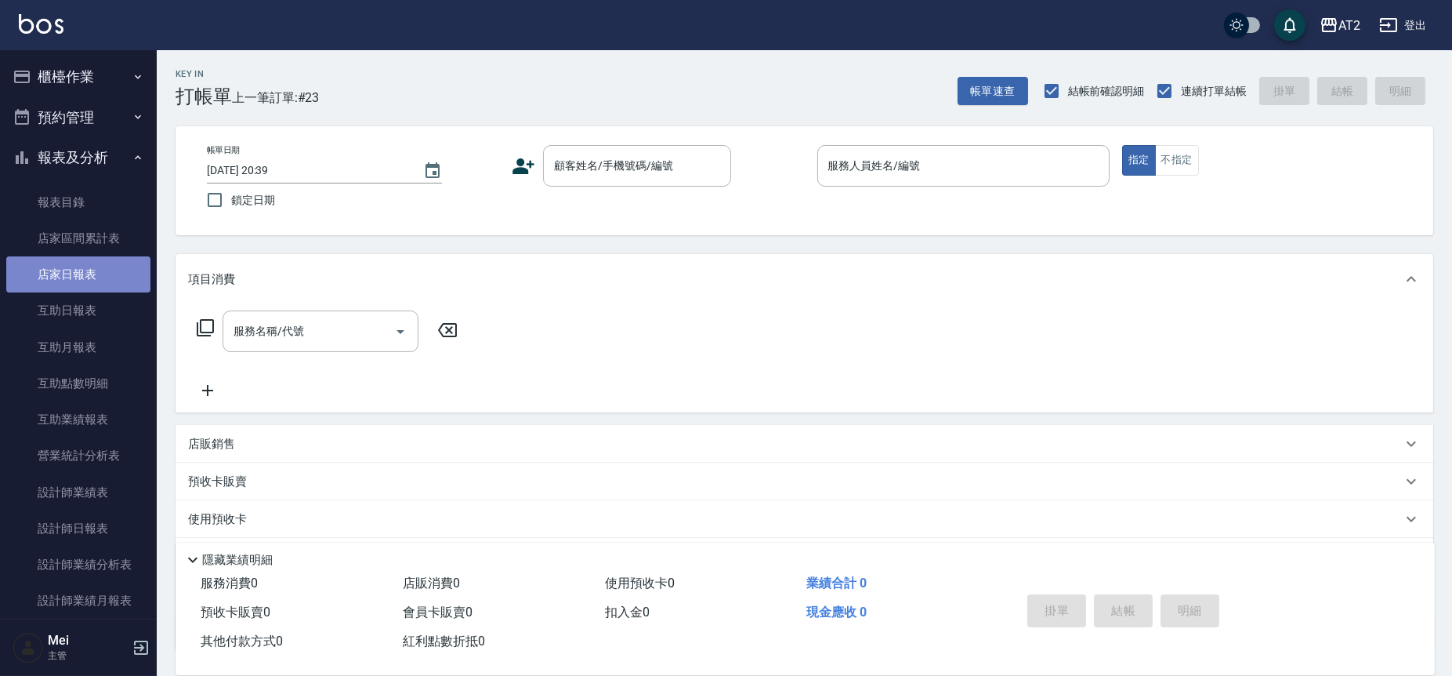
click at [109, 275] on link "店家日報表" at bounding box center [78, 274] width 144 height 36
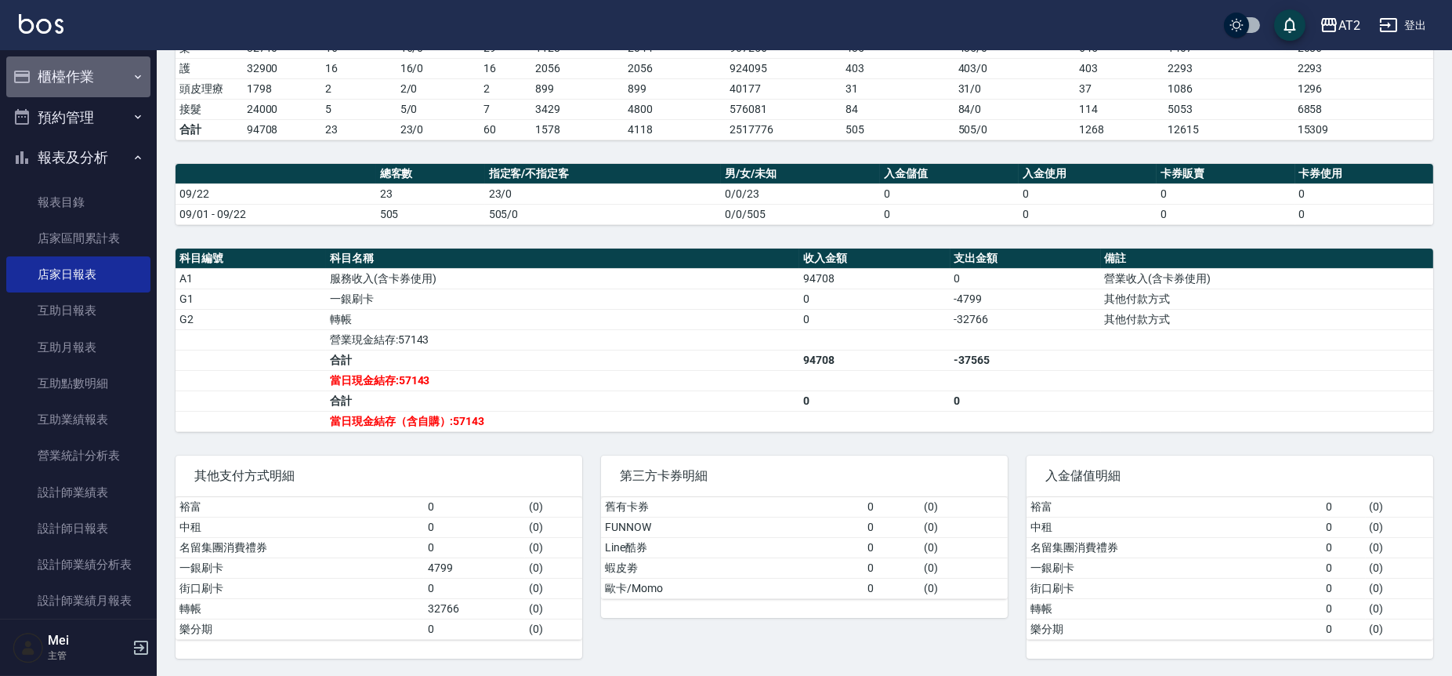
click at [119, 72] on button "櫃檯作業" at bounding box center [78, 76] width 144 height 41
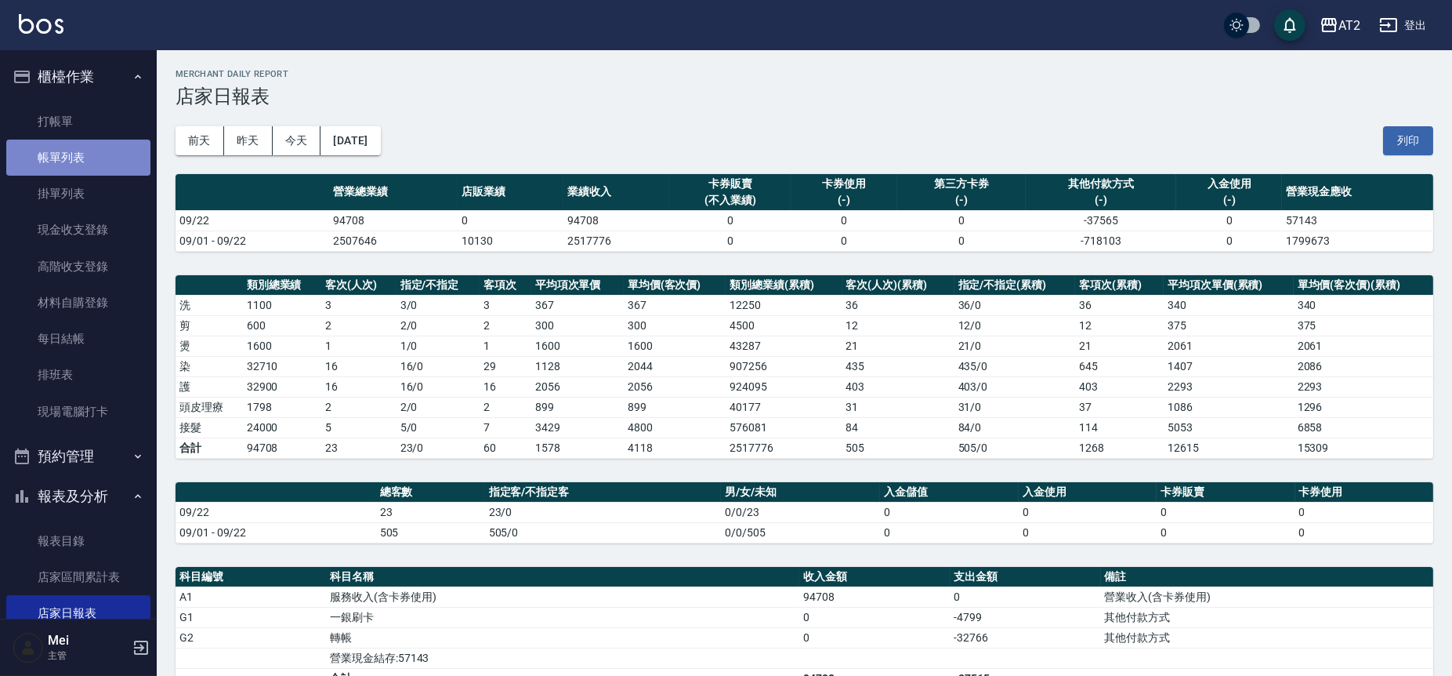
click at [128, 171] on link "帳單列表" at bounding box center [78, 157] width 144 height 36
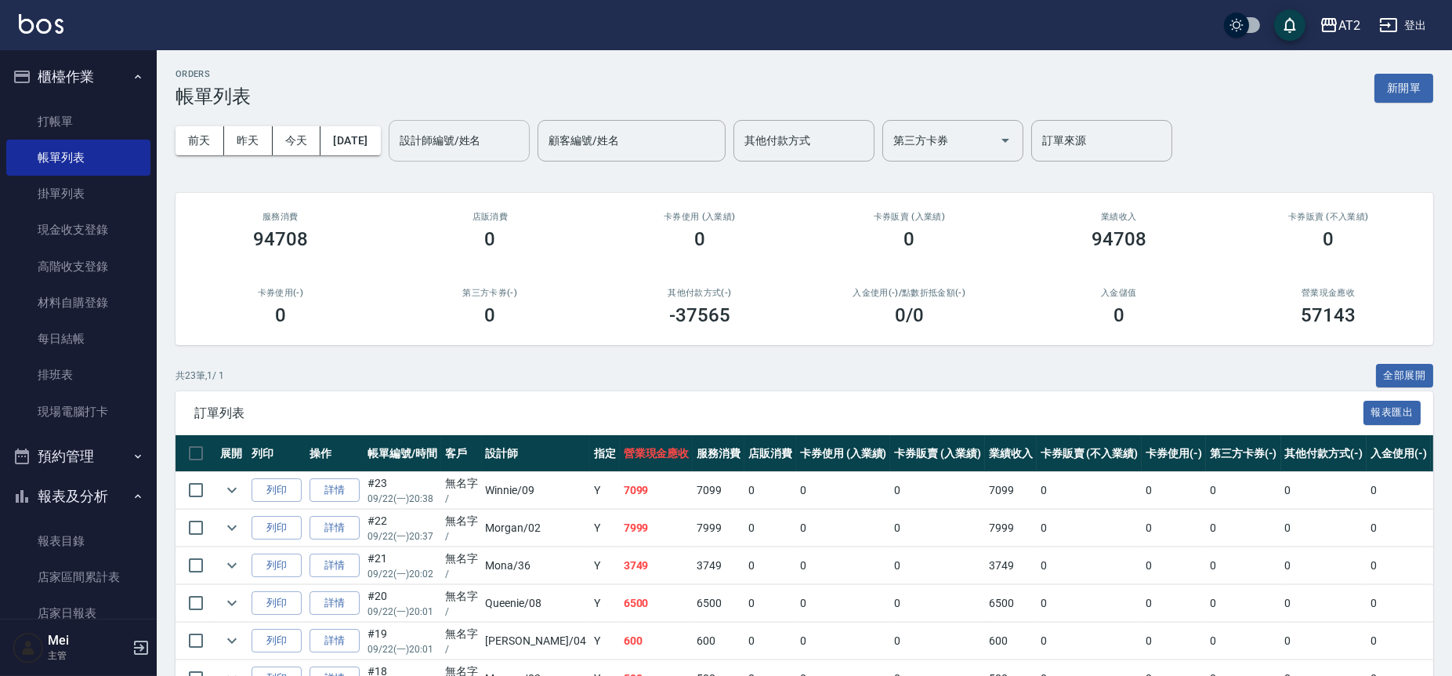
click at [452, 149] on input "設計師編號/姓名" at bounding box center [459, 140] width 127 height 27
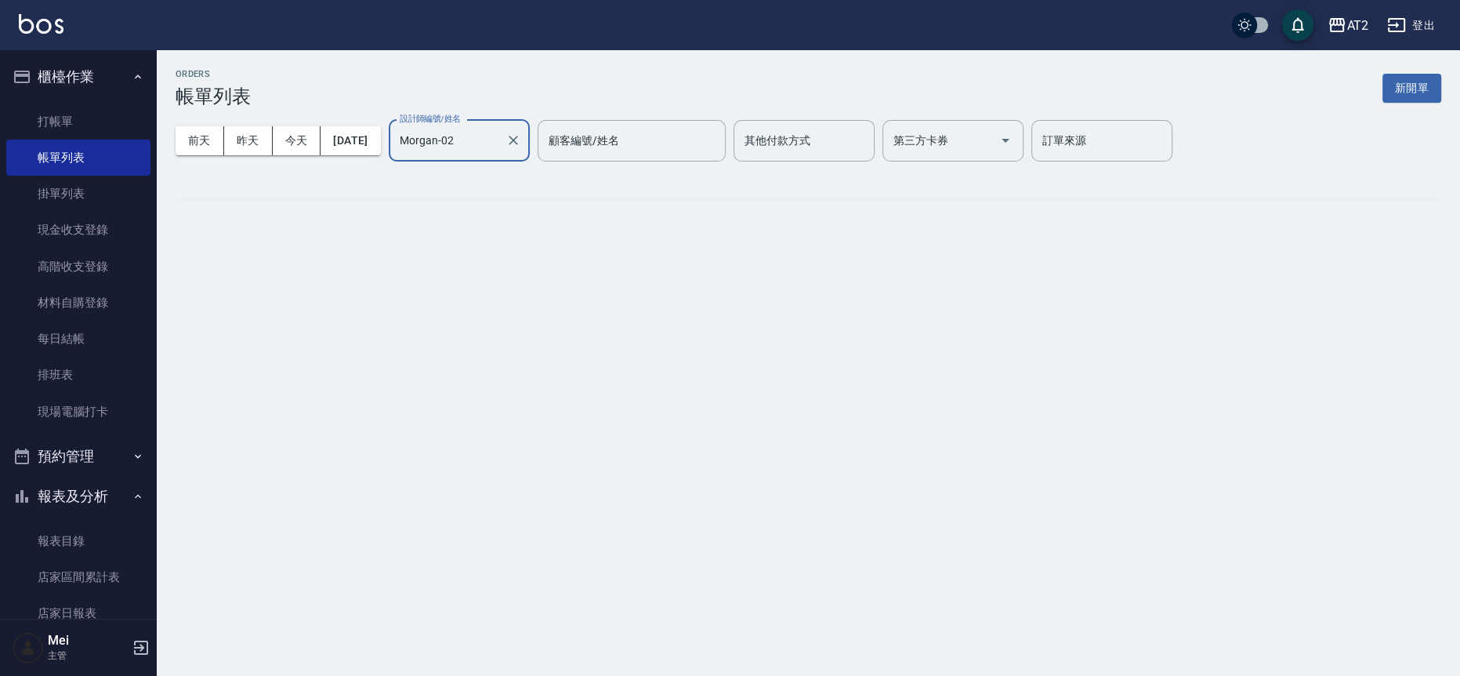
type input "Morgan-02"
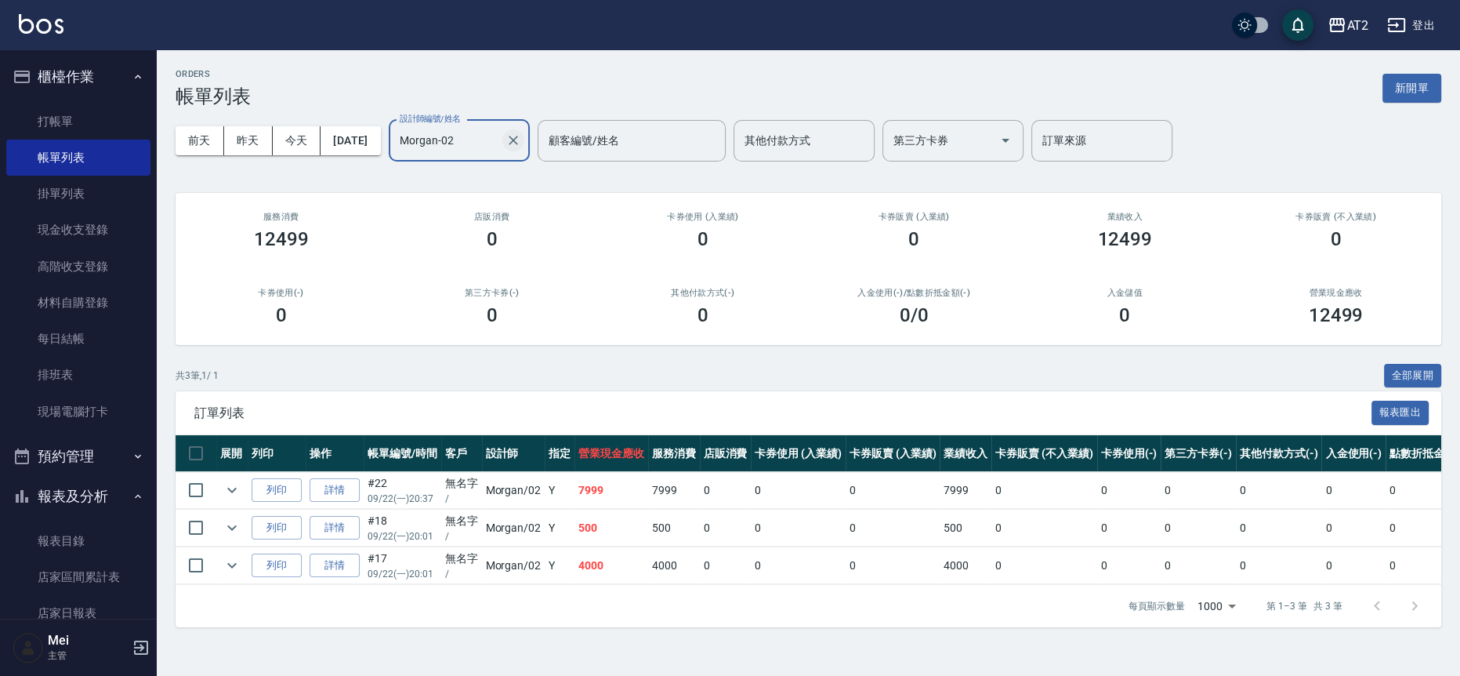
click at [521, 136] on icon "Clear" at bounding box center [513, 140] width 16 height 16
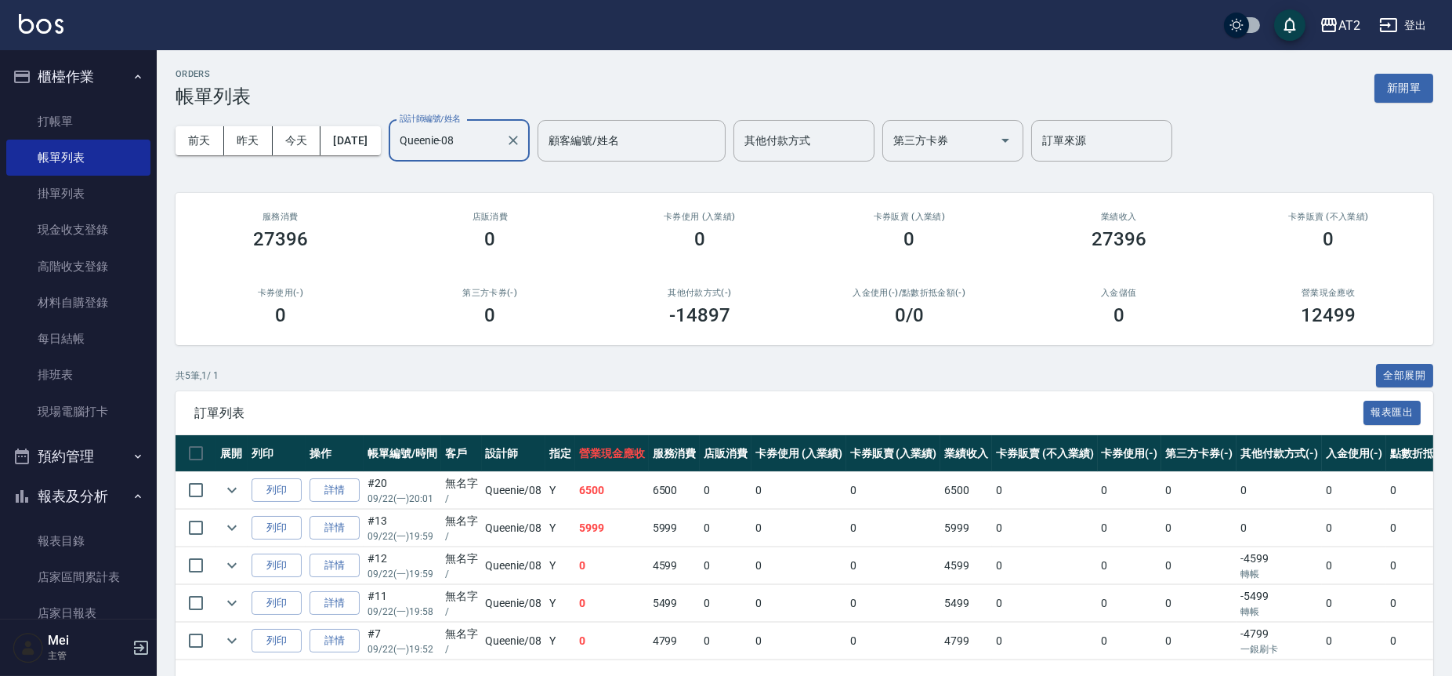
type input "Queenie-08"
click at [521, 145] on icon "Clear" at bounding box center [513, 140] width 16 height 16
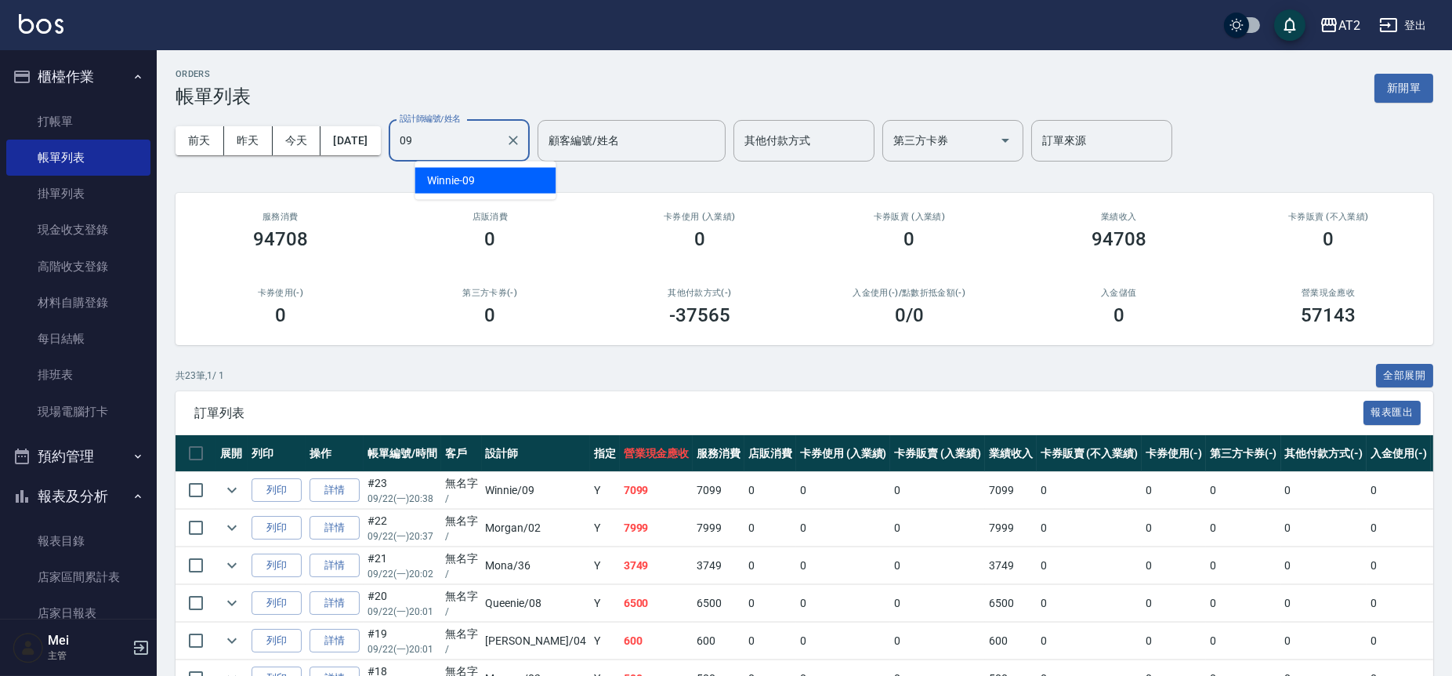
type input "Winnie-09"
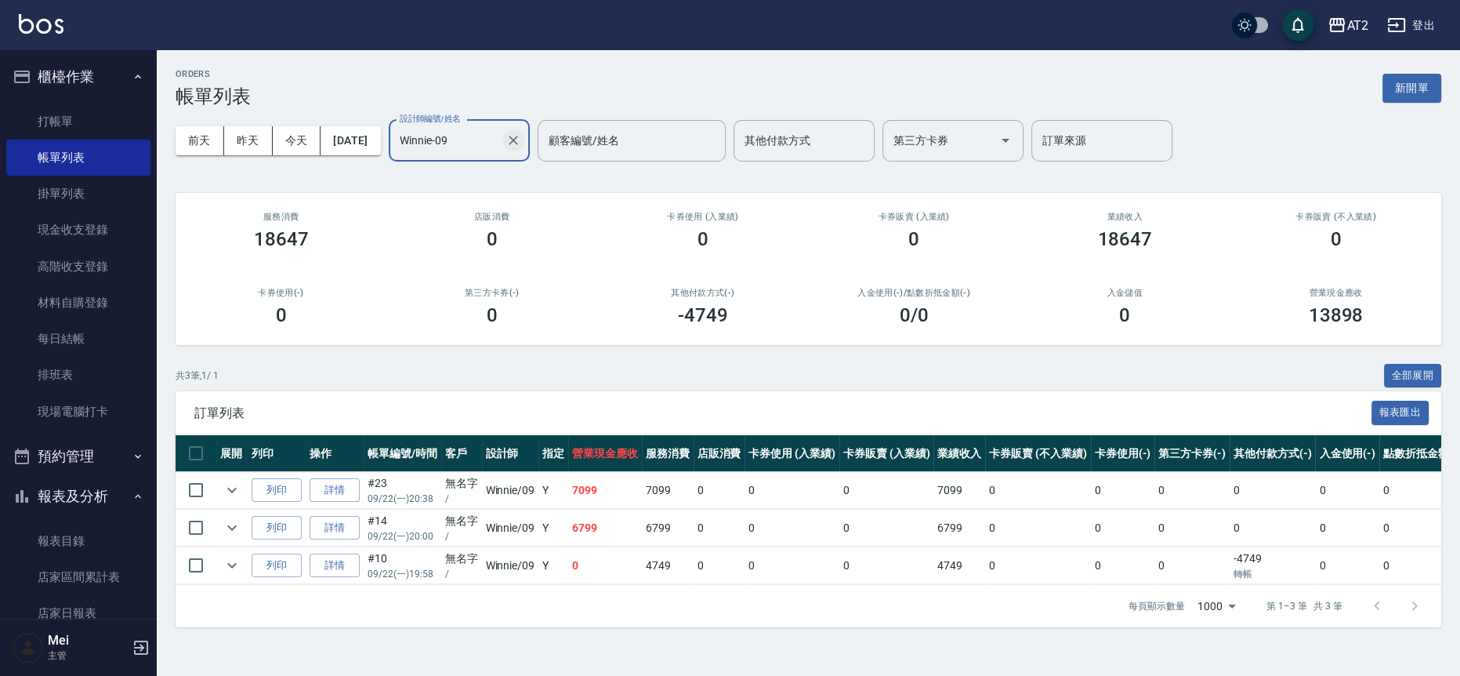
click at [521, 132] on icon "Clear" at bounding box center [513, 140] width 16 height 16
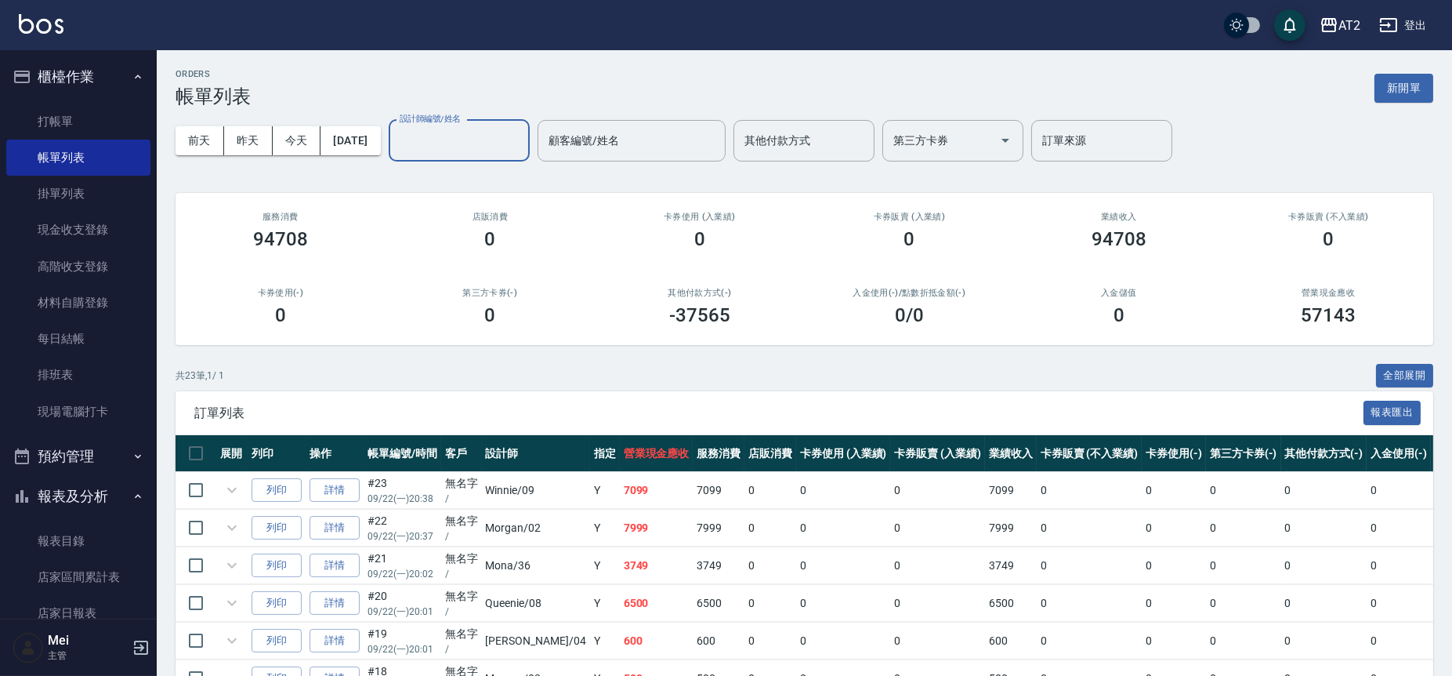
click at [444, 143] on input "設計師編號/姓名" at bounding box center [459, 140] width 127 height 27
type input "Nancy-04"
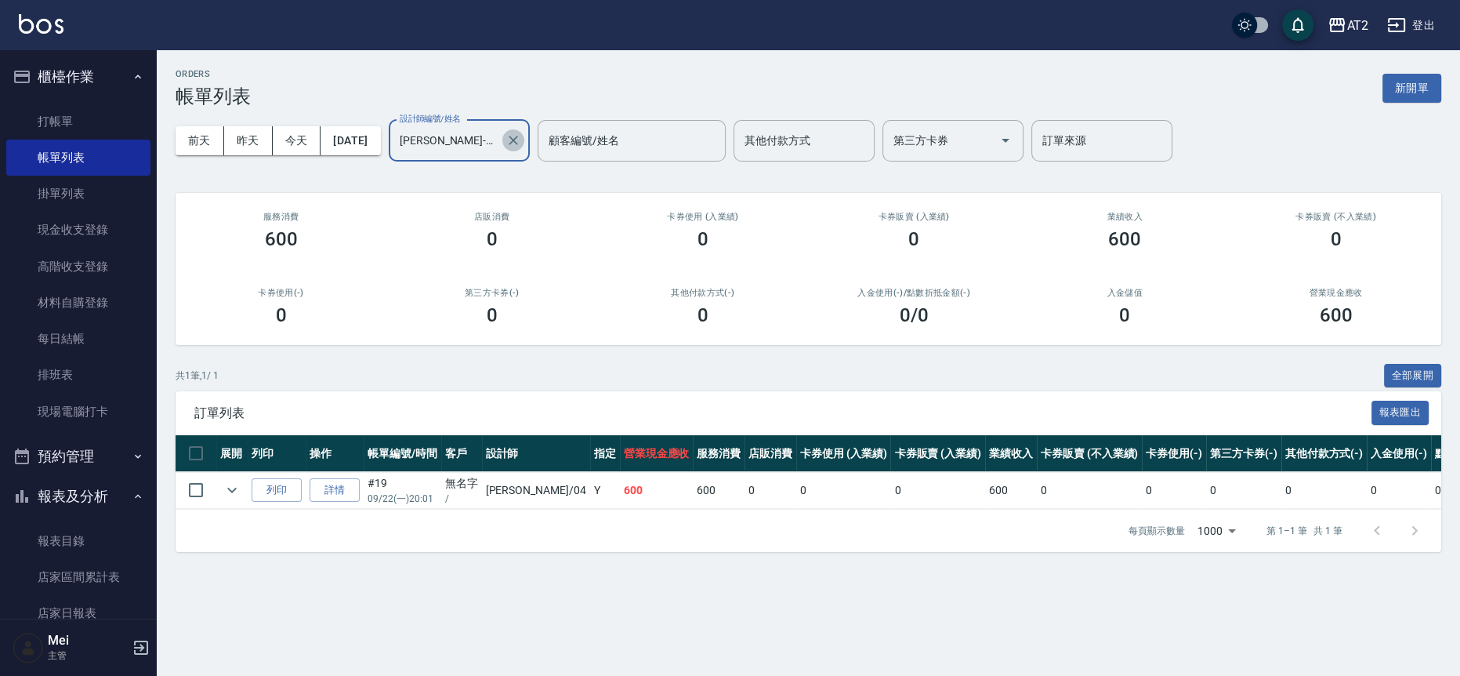
click at [524, 146] on button "Clear" at bounding box center [513, 140] width 22 height 22
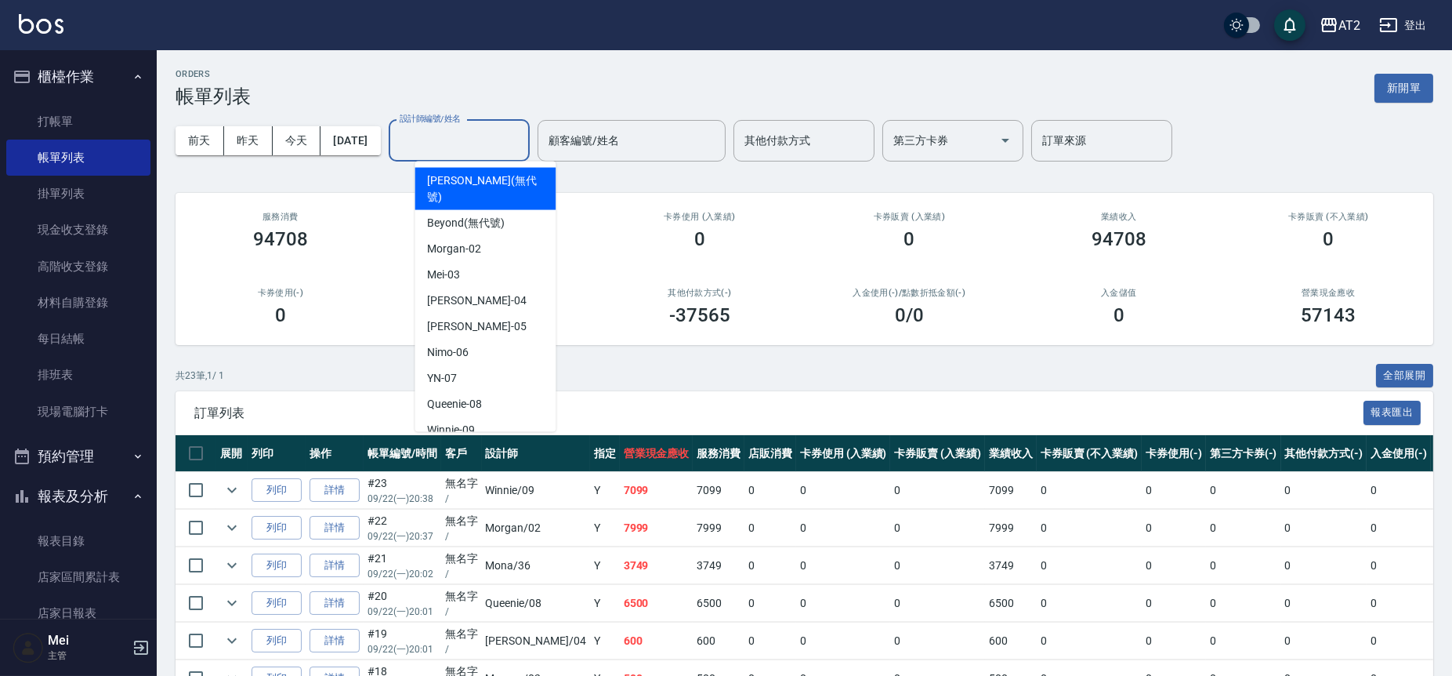
click at [444, 147] on input "設計師編號/姓名" at bounding box center [459, 140] width 127 height 27
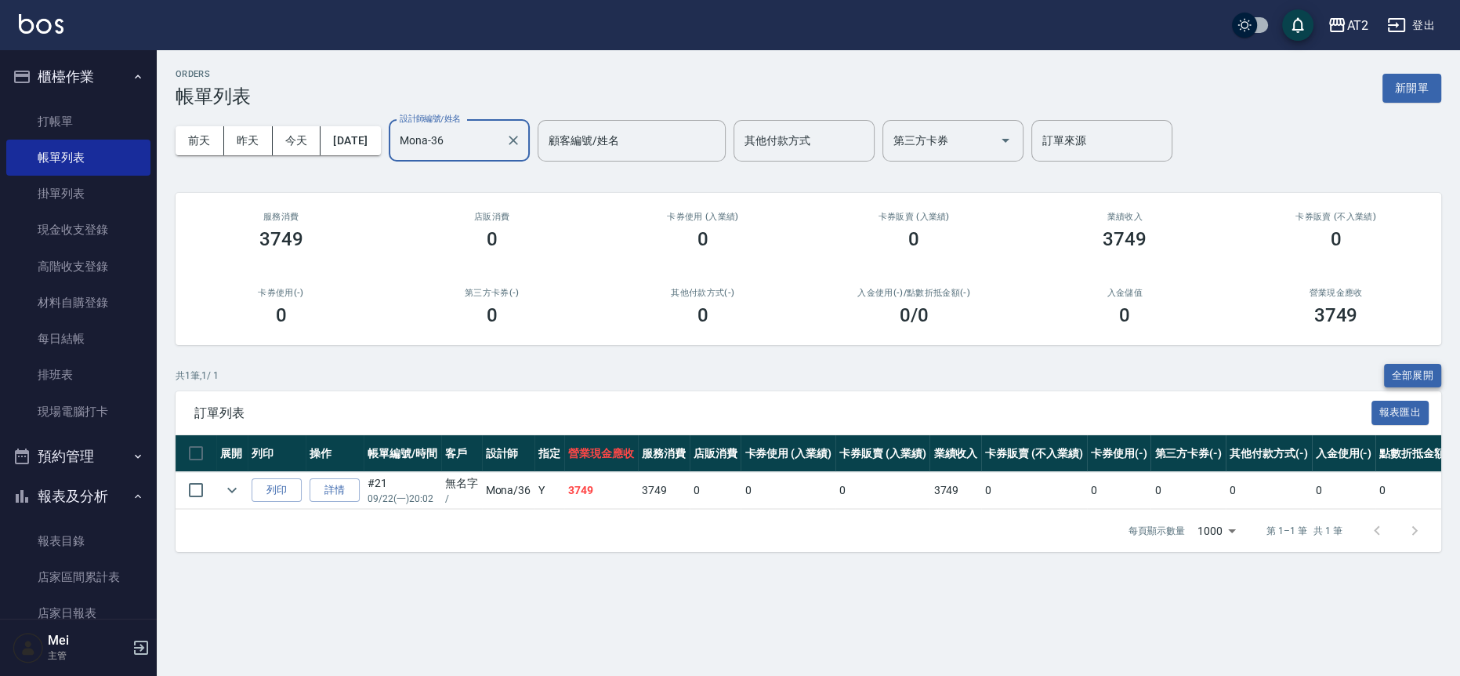
type input "Mona-36"
click at [1391, 375] on button "全部展開" at bounding box center [1413, 376] width 58 height 24
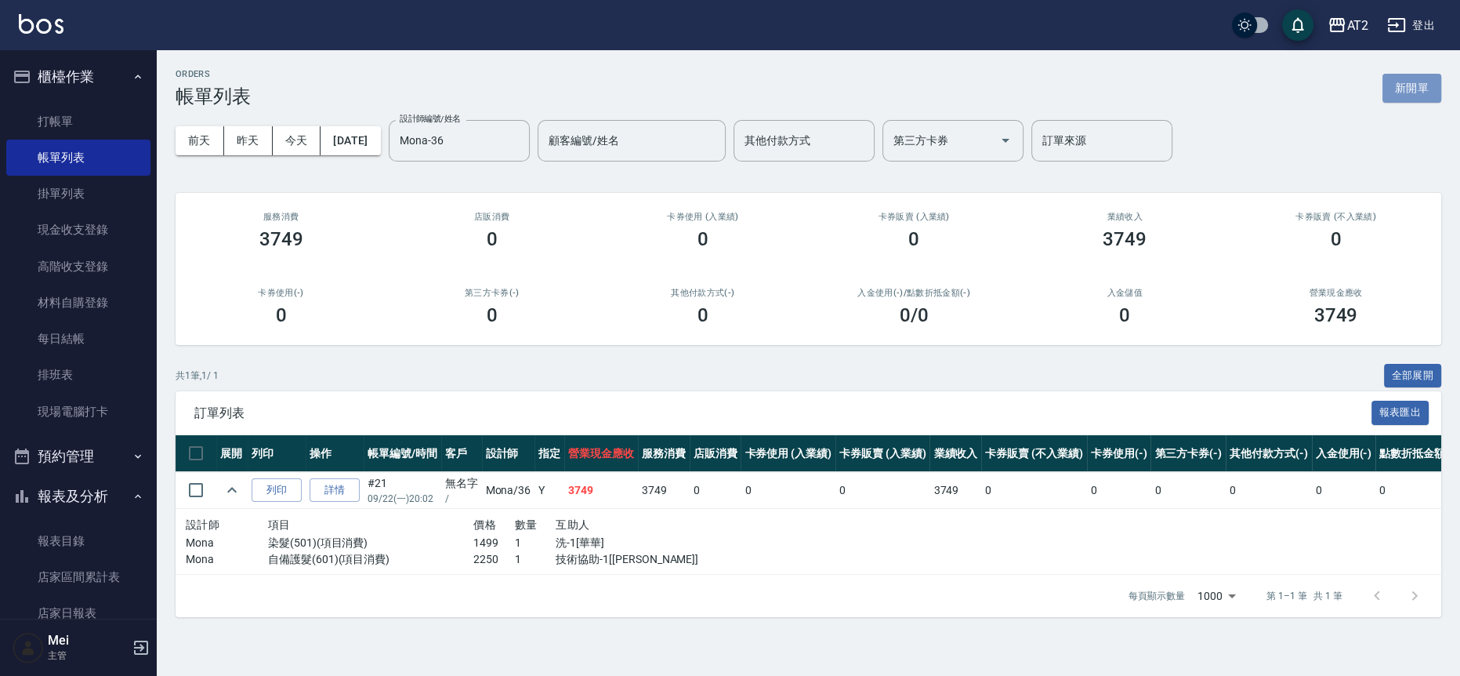
drag, startPoint x: 1427, startPoint y: 85, endPoint x: 1403, endPoint y: 104, distance: 30.7
click at [1427, 85] on button "新開單" at bounding box center [1411, 88] width 59 height 29
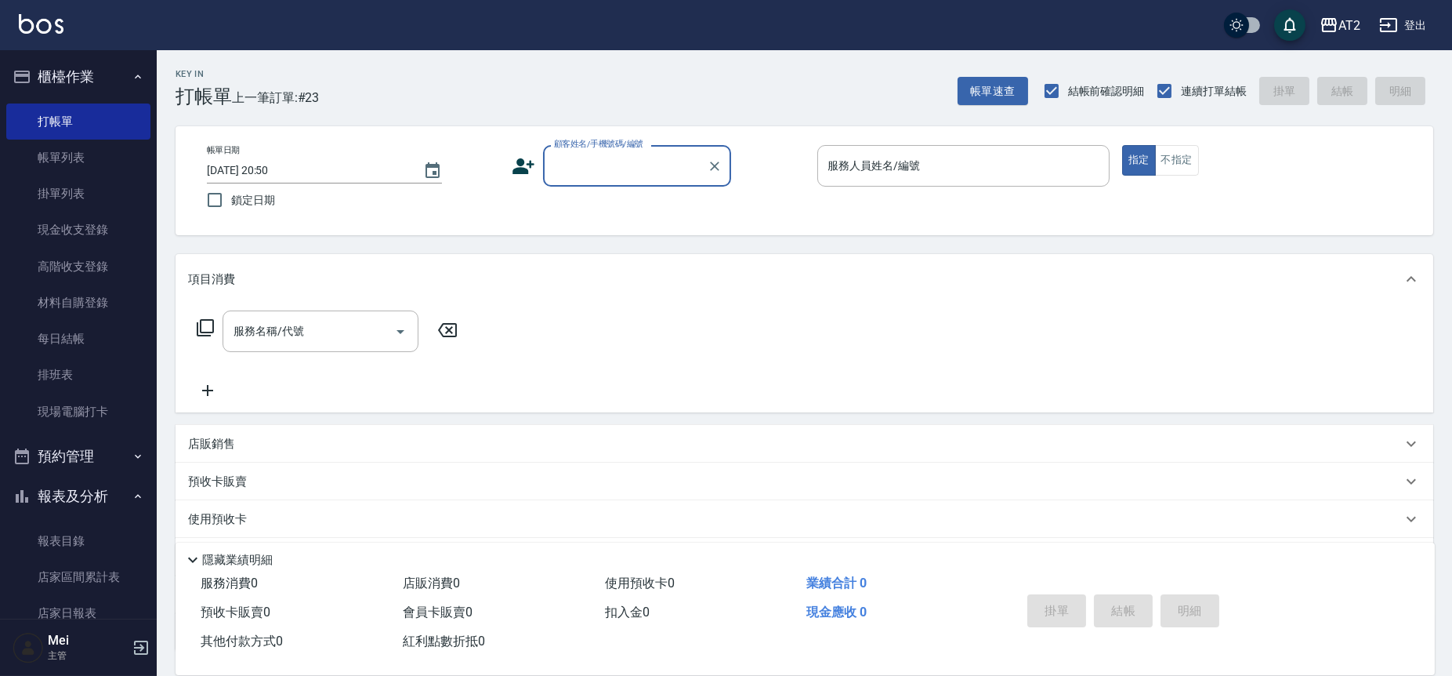
click at [683, 142] on div "帳單日期 2025/09/22 20:50 鎖定日期 顧客姓名/手機號碼/編號 顧客姓名/手機號碼/編號 服務人員姓名/編號 服務人員姓名/編號 指定 不指定" at bounding box center [805, 180] width 1258 height 109
click at [655, 176] on input "顧客姓名/手機號碼/編號" at bounding box center [625, 165] width 150 height 27
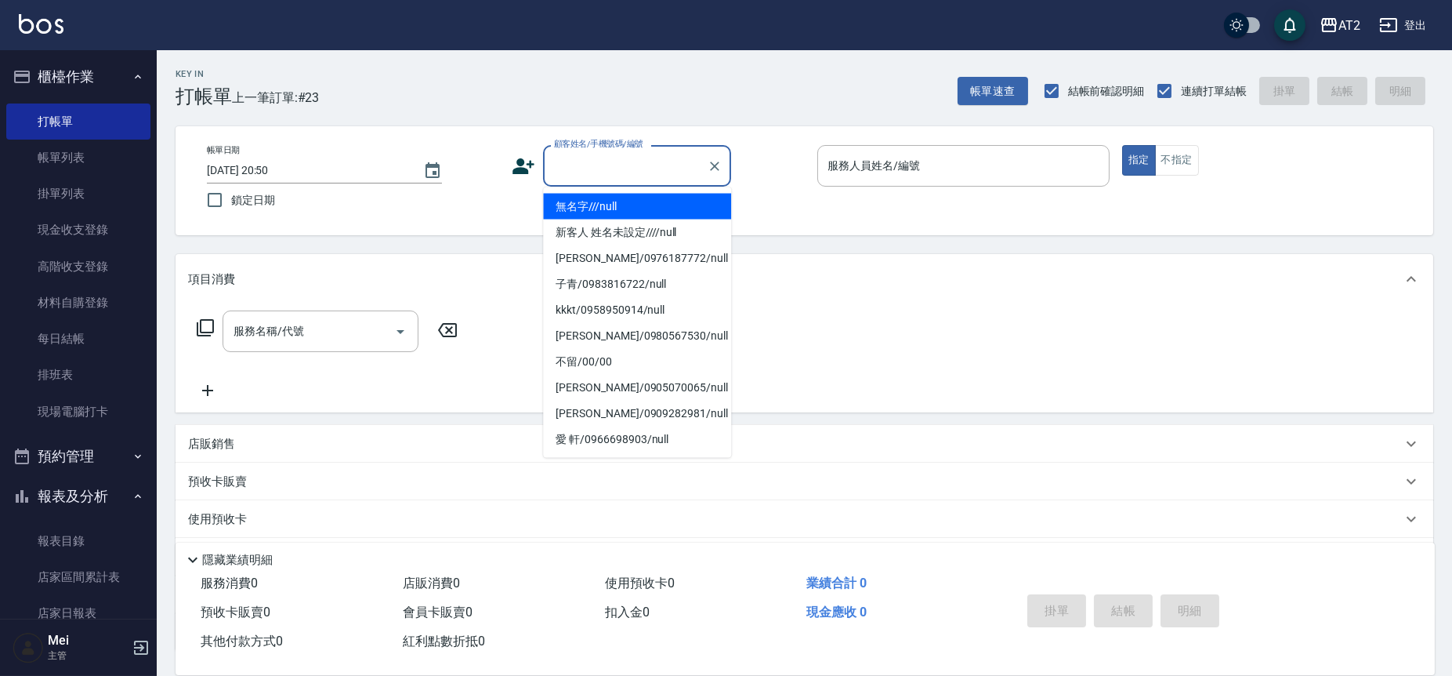
click at [649, 209] on li "無名字///null" at bounding box center [637, 207] width 188 height 26
type input "無名字///null"
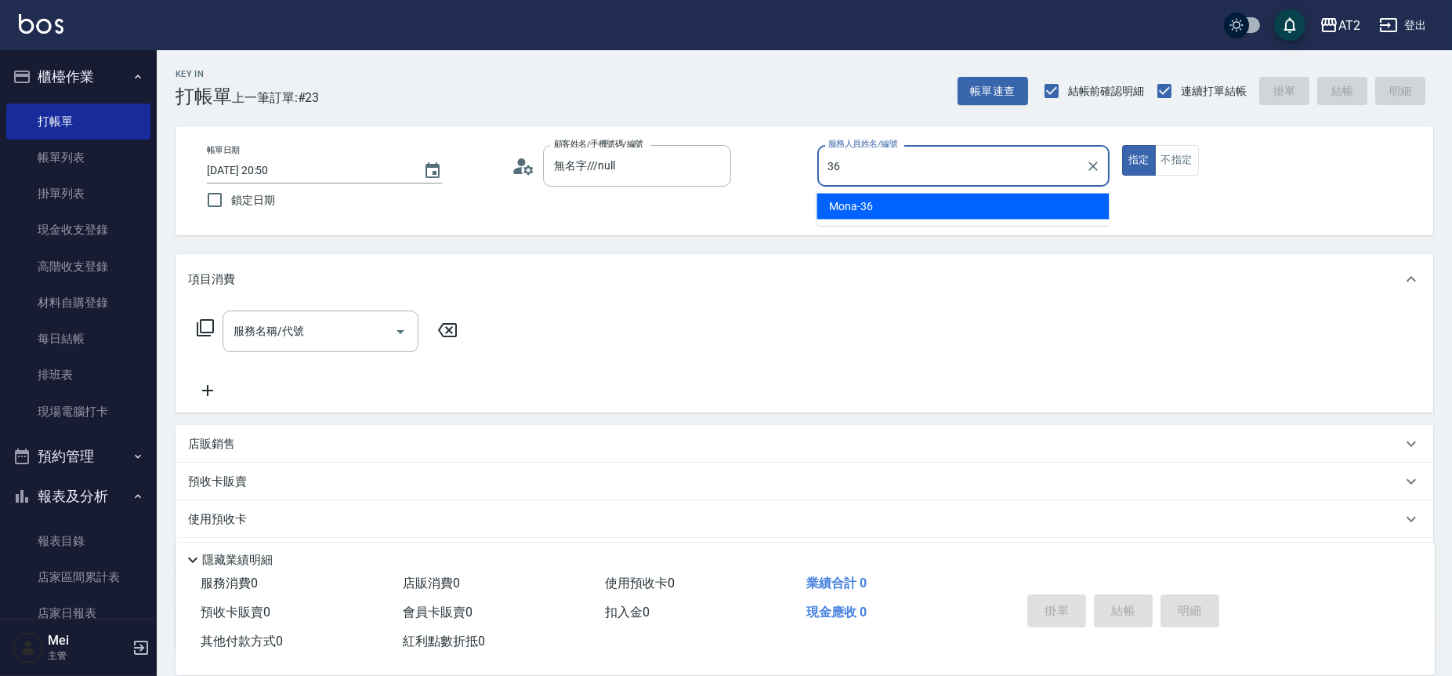
type input "Mona-36"
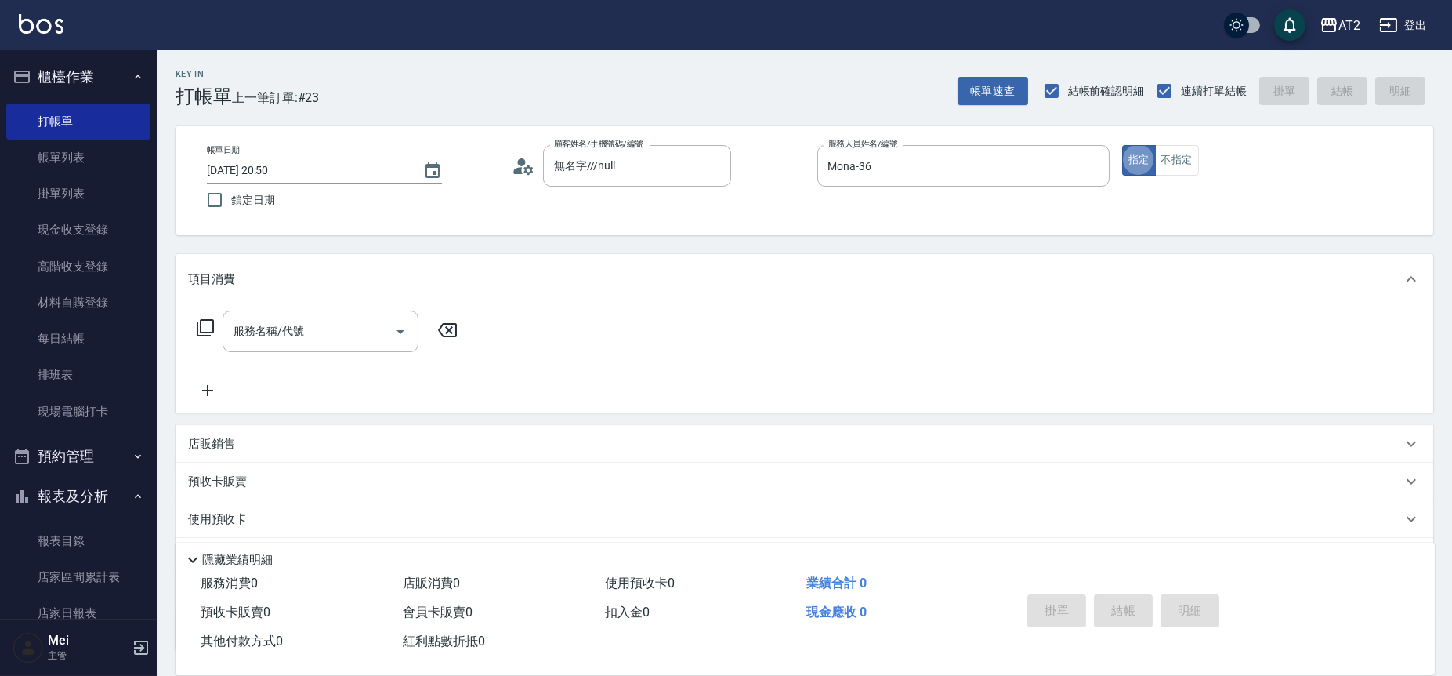
type button "true"
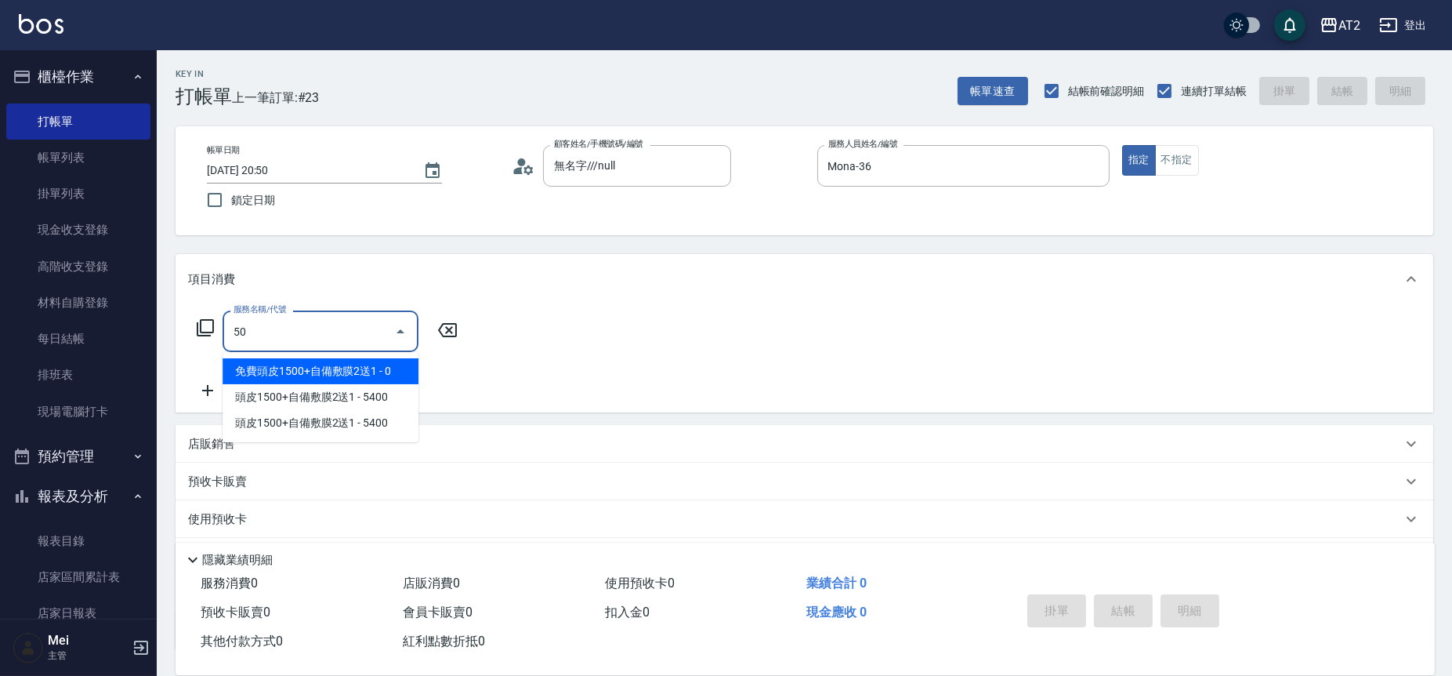
type input "501"
type input "100"
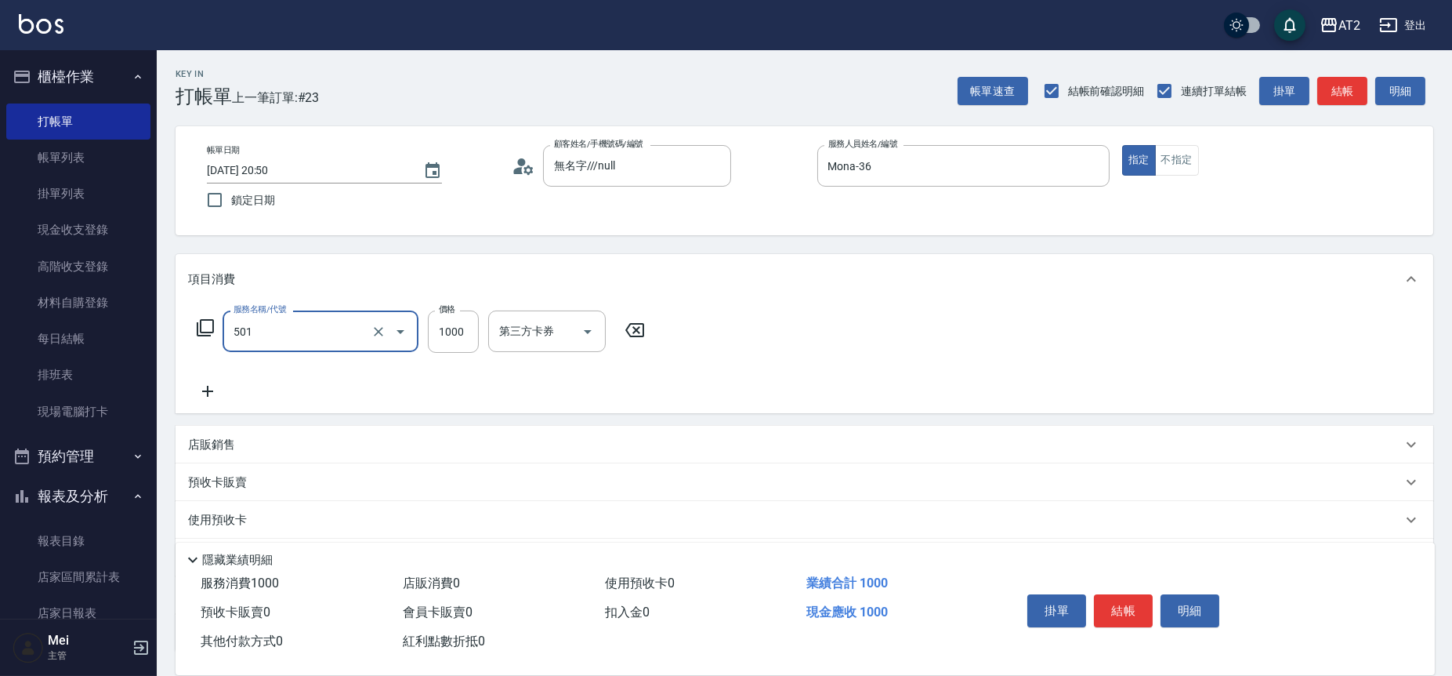
type input "染髮(501)"
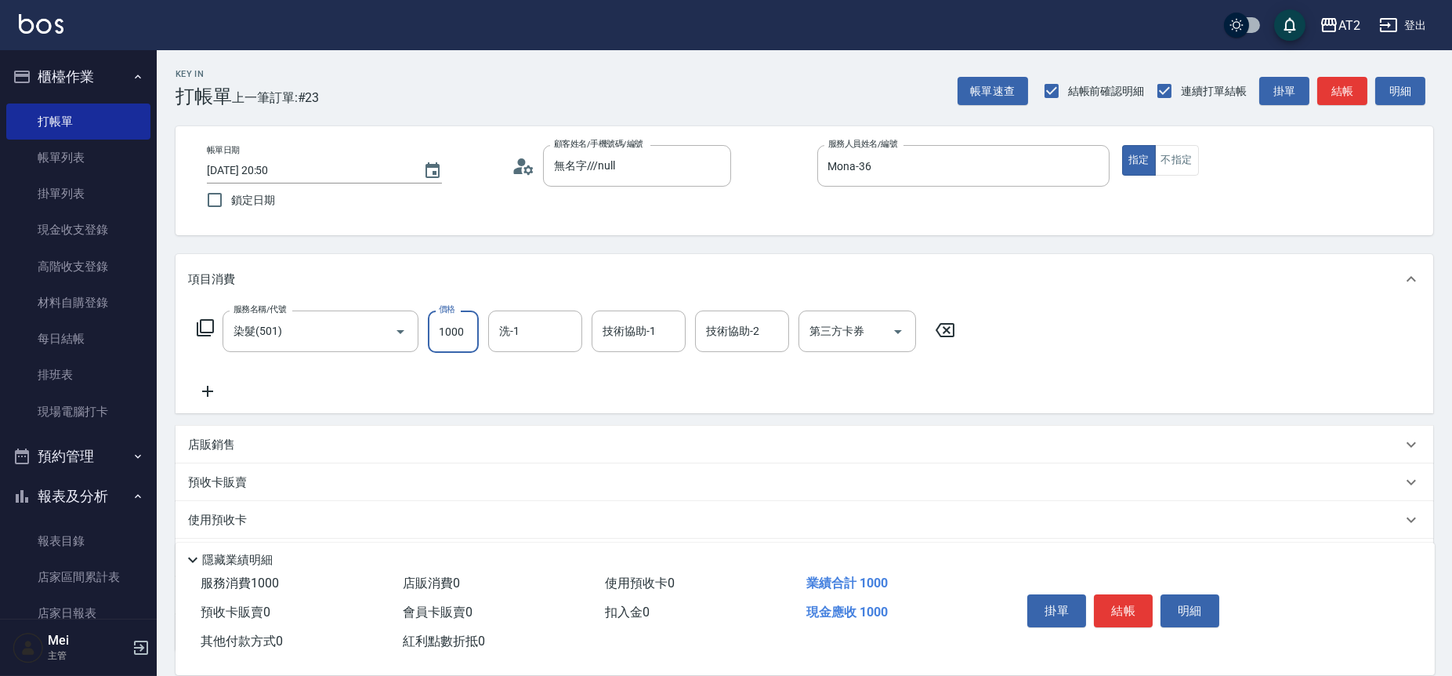
type input "1"
type input "0"
type input "12"
type input "10"
type input "128"
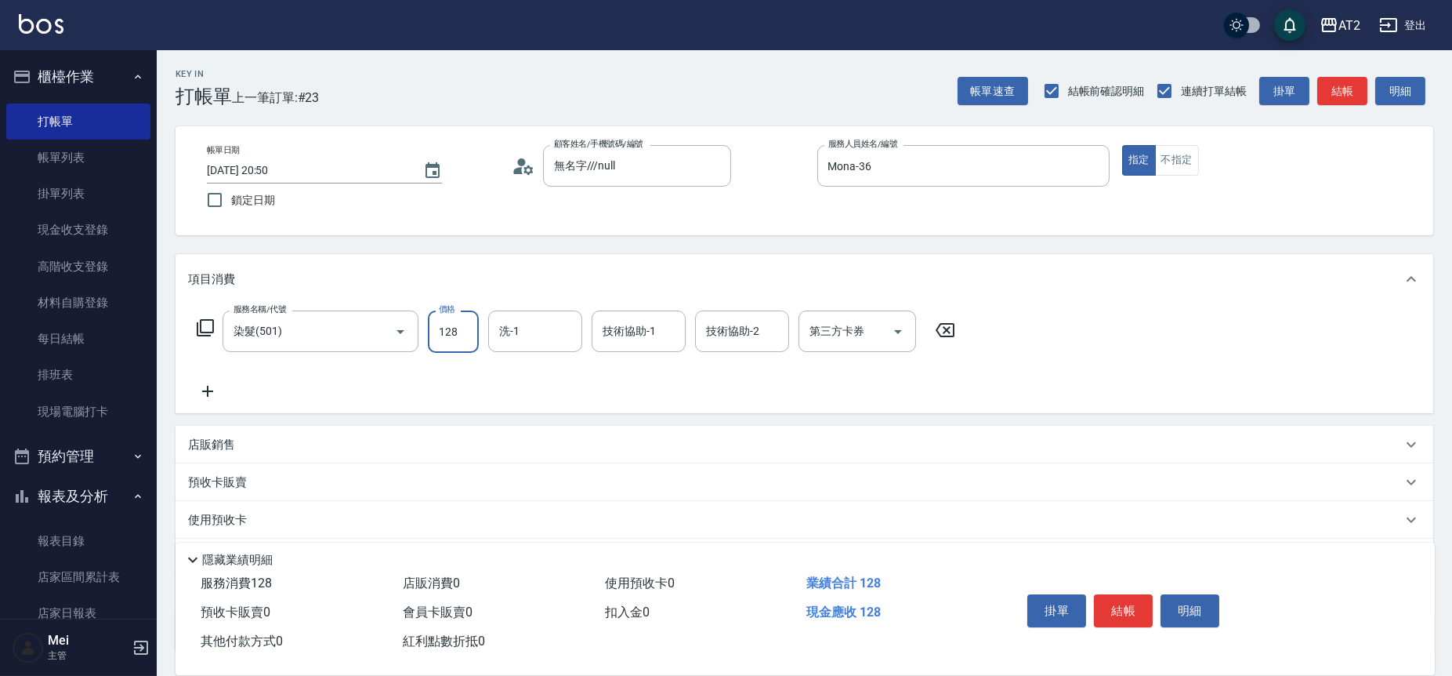
type input "120"
type input "1280"
type input "小妍-46"
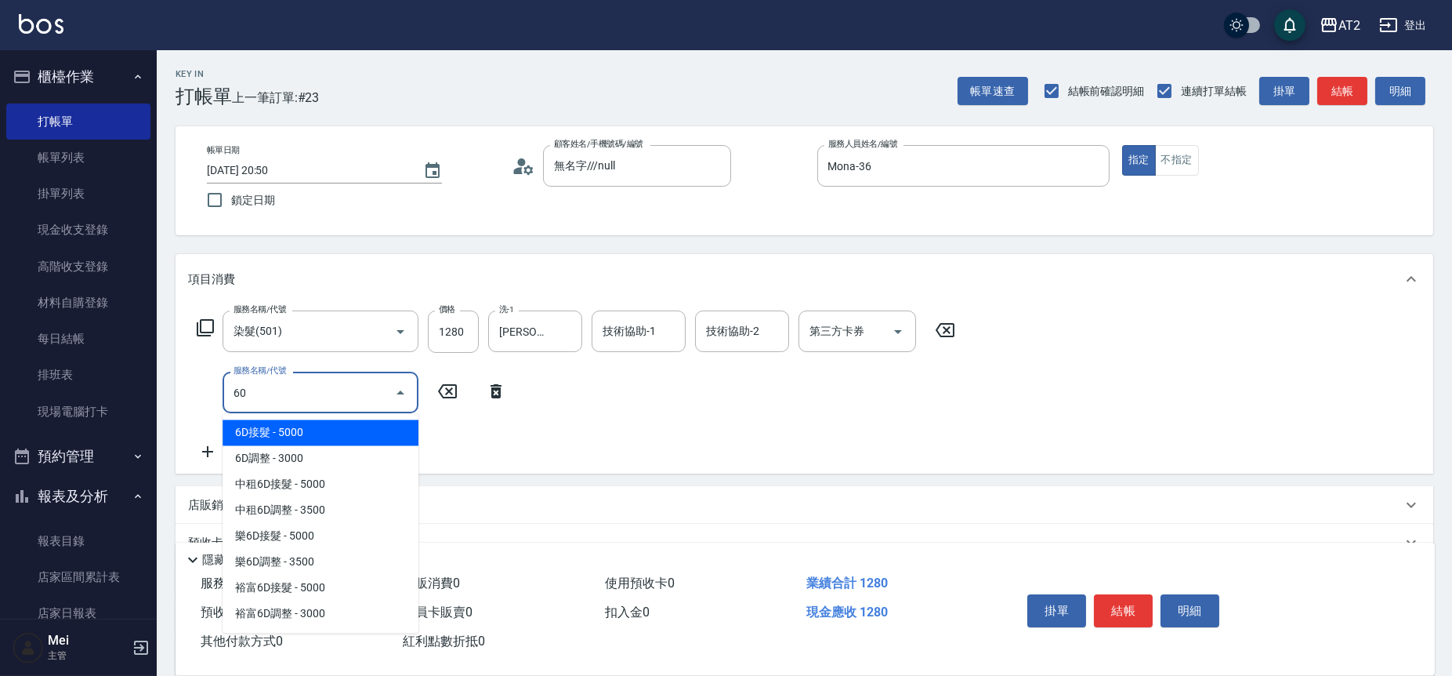
type input "601"
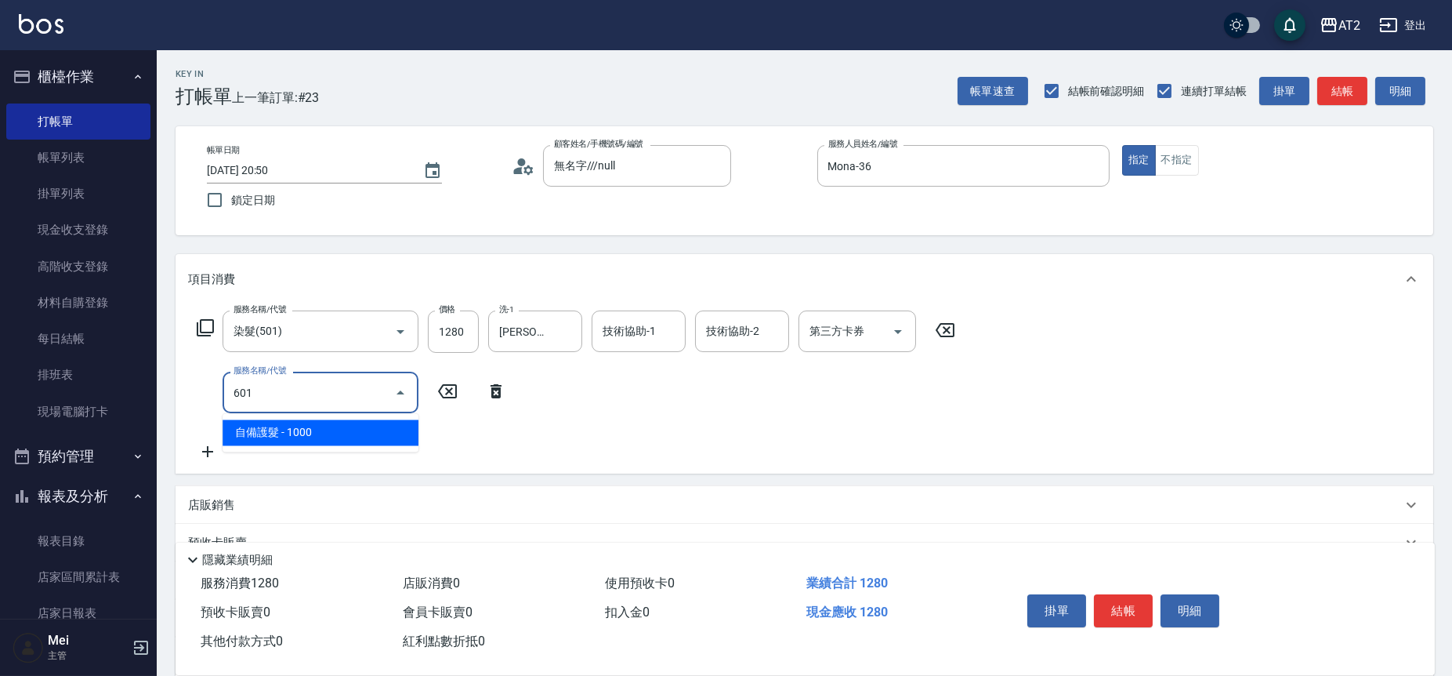
type input "220"
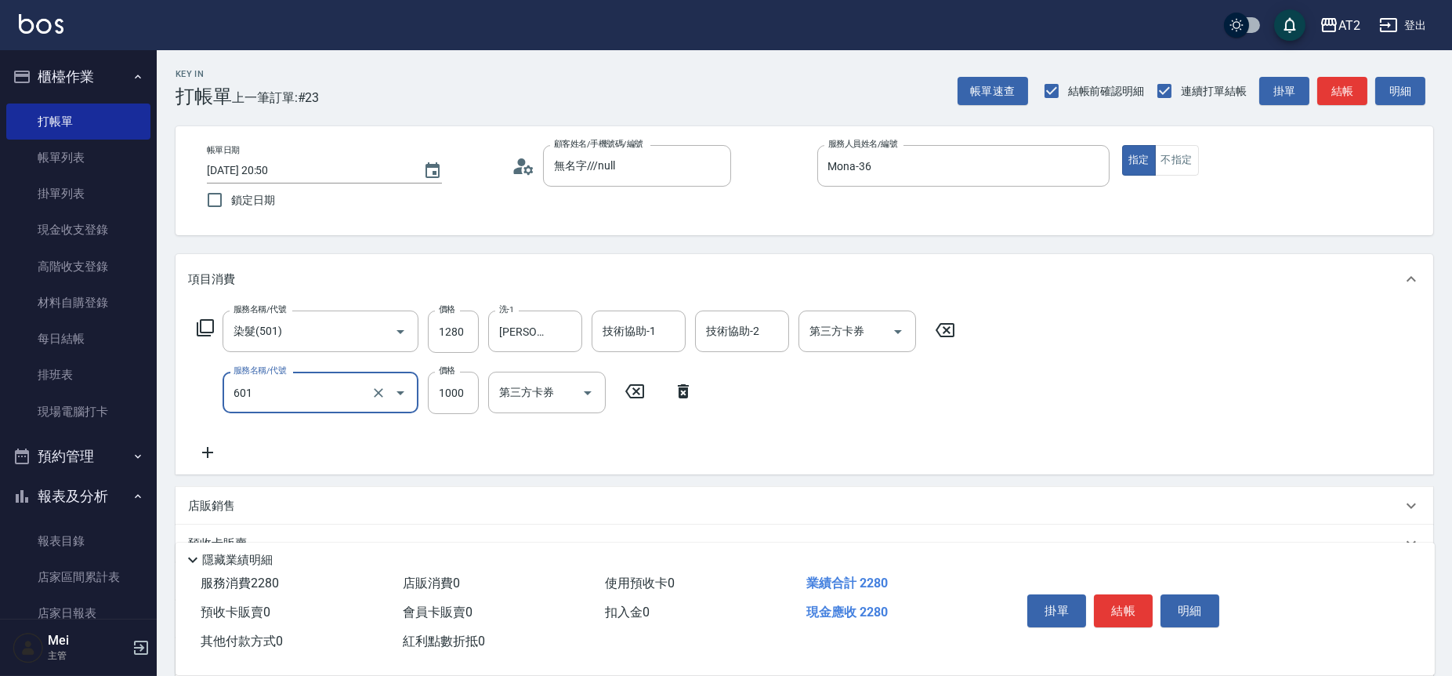
type input "自備護髮(601)"
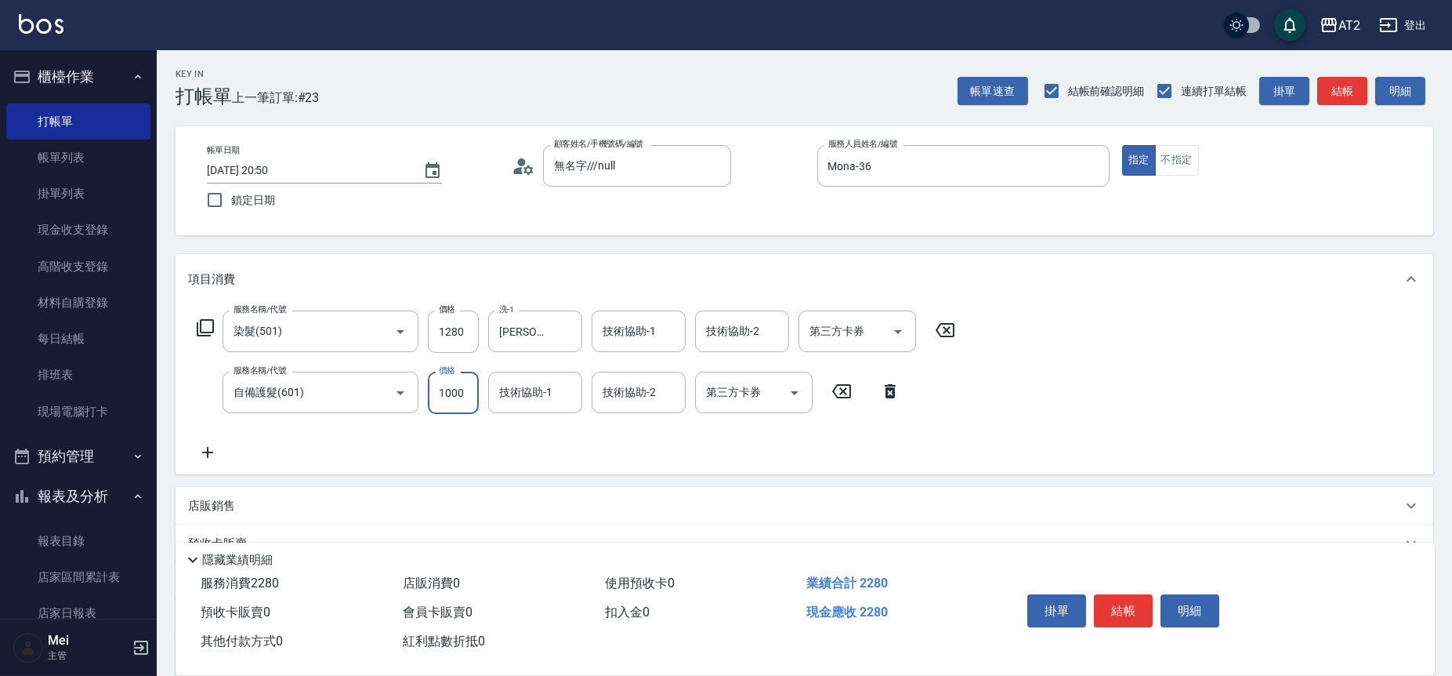
type input "120"
type input "2"
type input "130"
type input "22"
type input "150"
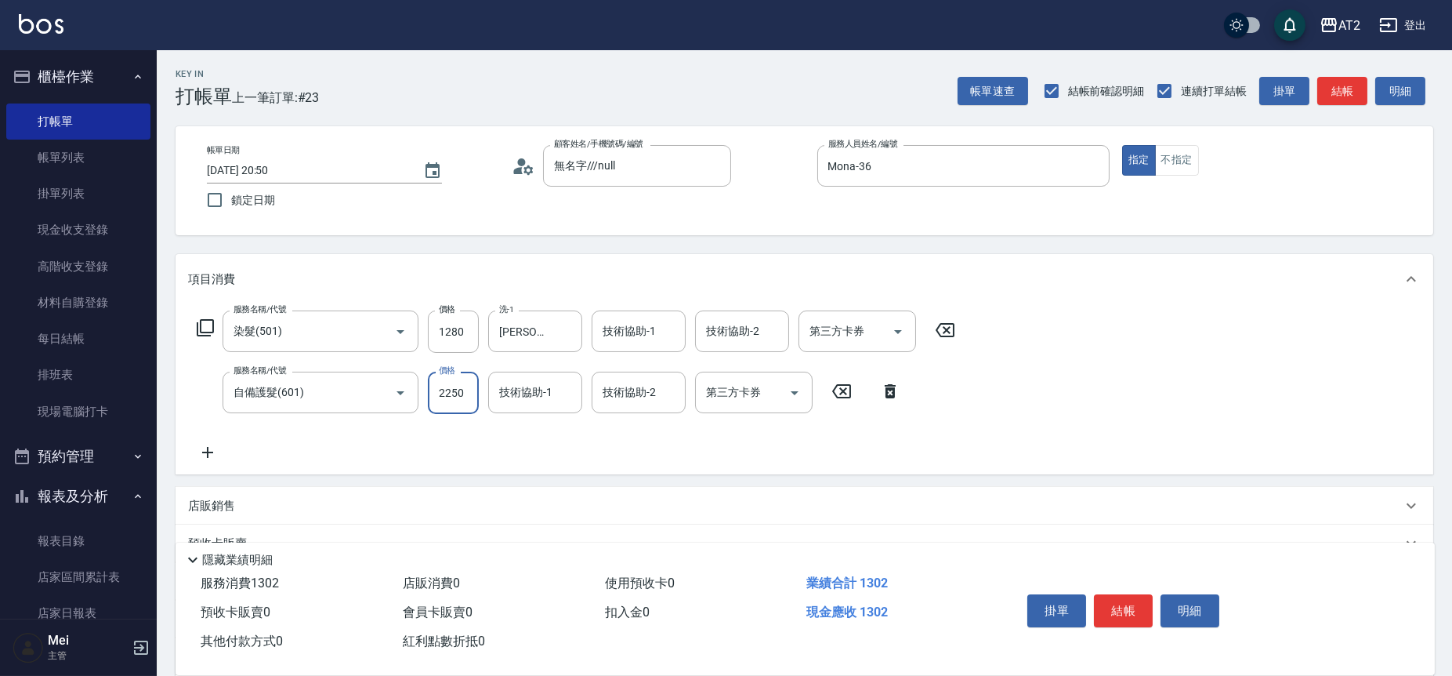
type input "2250"
type input "0"
type input "350"
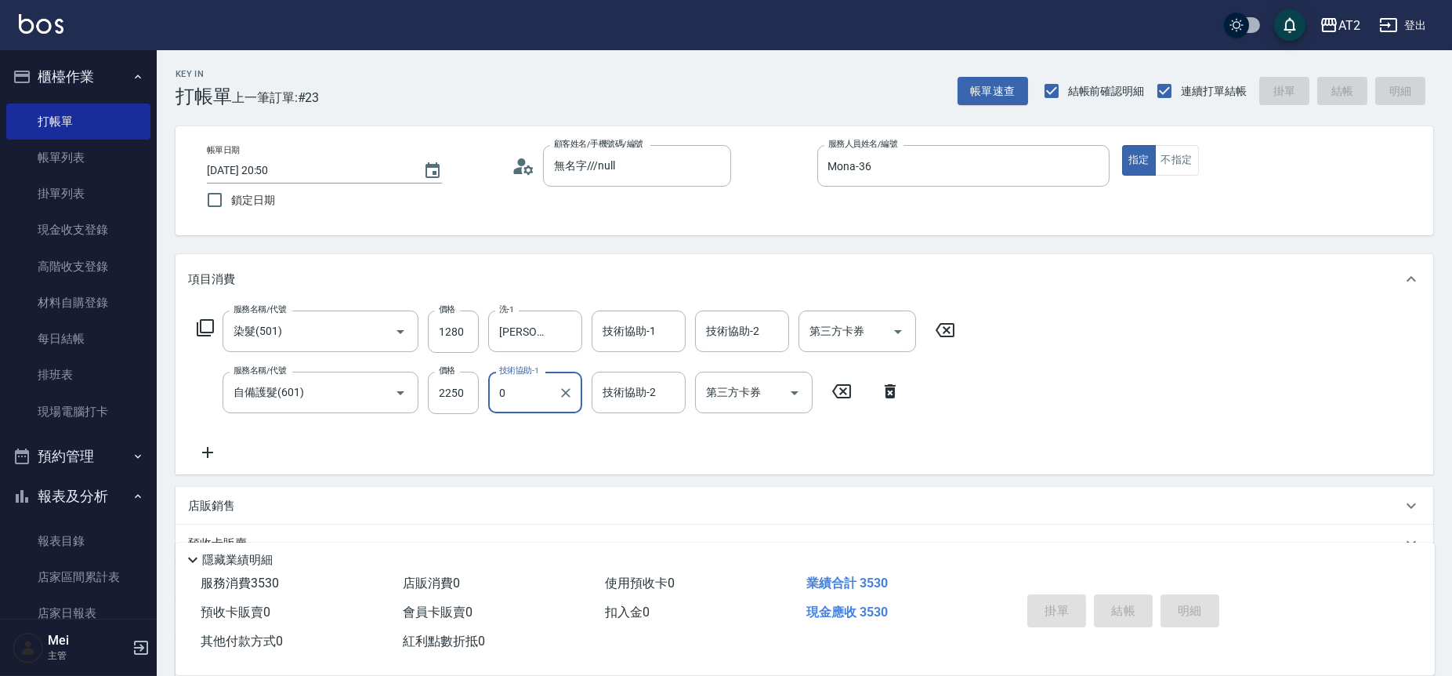
type input "[DATE] 20:51"
type input "0"
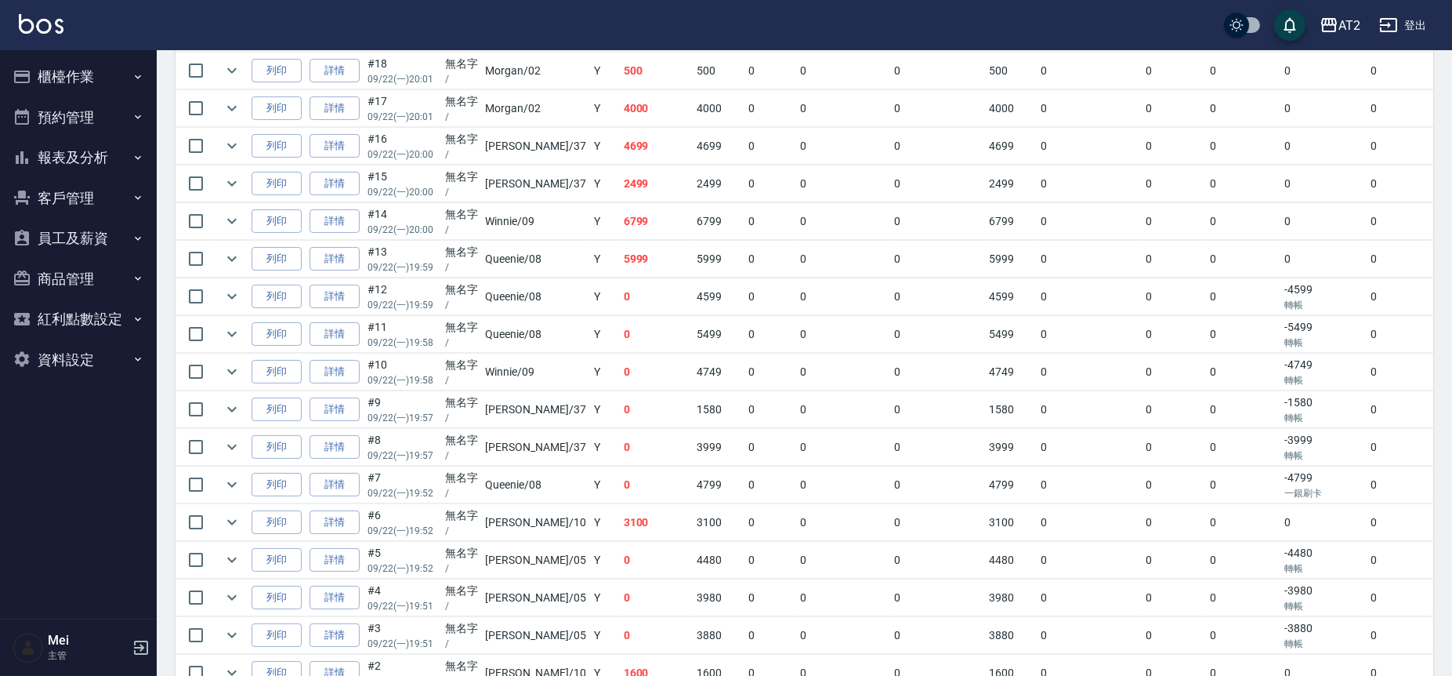
scroll to position [734, 0]
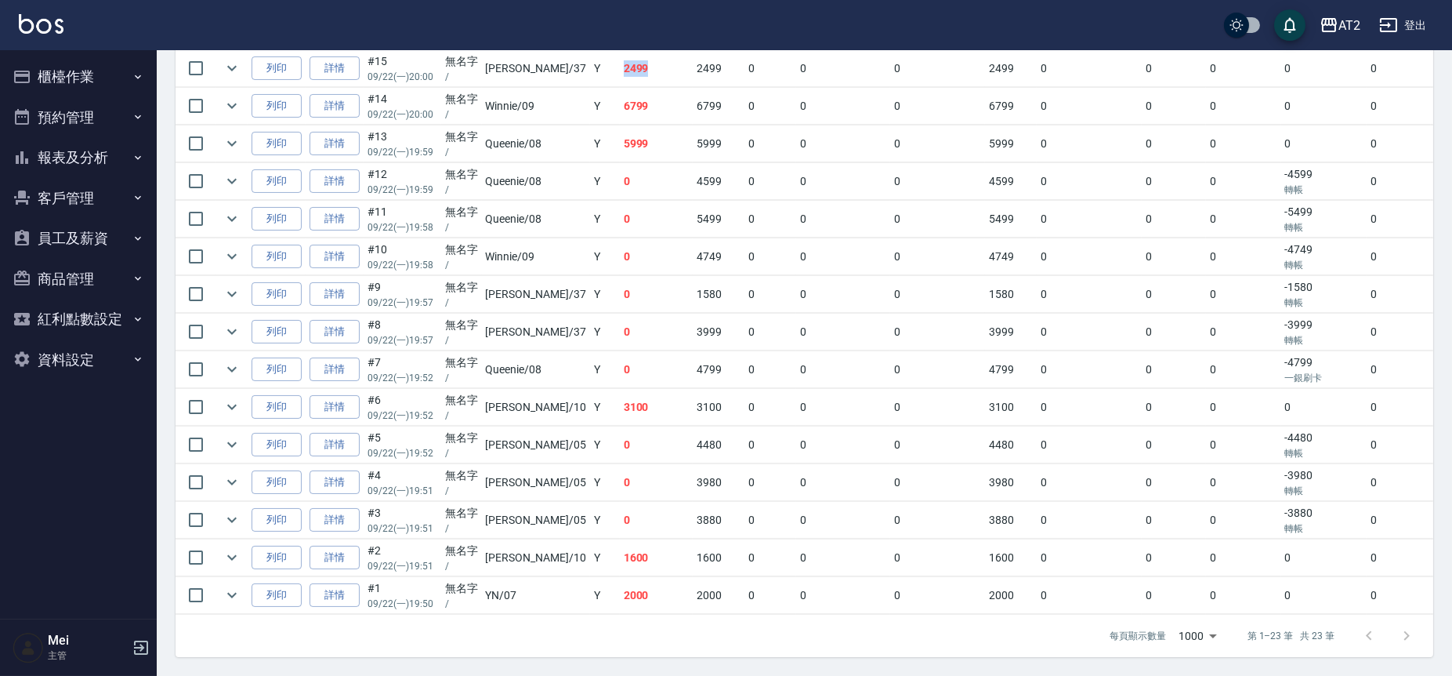
drag, startPoint x: 607, startPoint y: 53, endPoint x: 569, endPoint y: 58, distance: 37.9
click at [569, 58] on tr "列印 詳情 #15 09/22 (一) 20:00 無名字 / 小玥 /37 Y 2499 2499 0 0 0 2499 0 0 0 0 0 0" at bounding box center [887, 68] width 1422 height 37
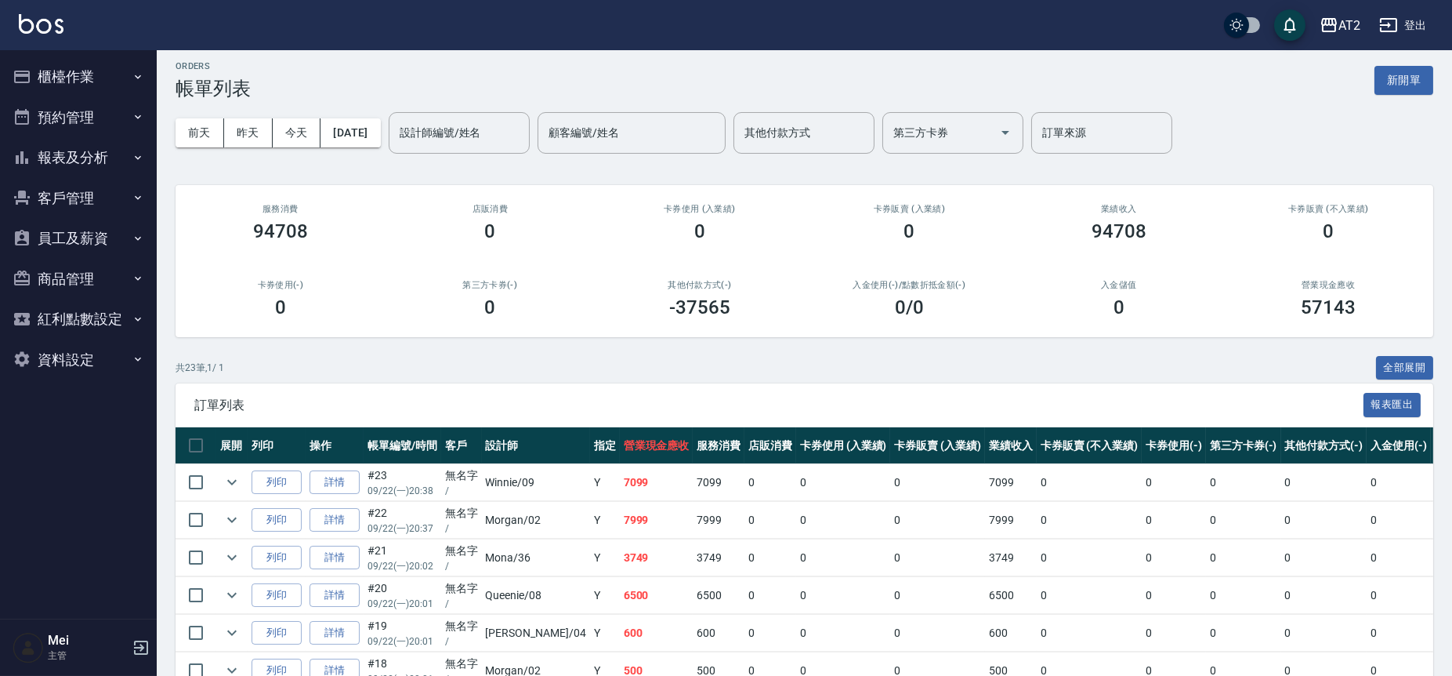
scroll to position [0, 0]
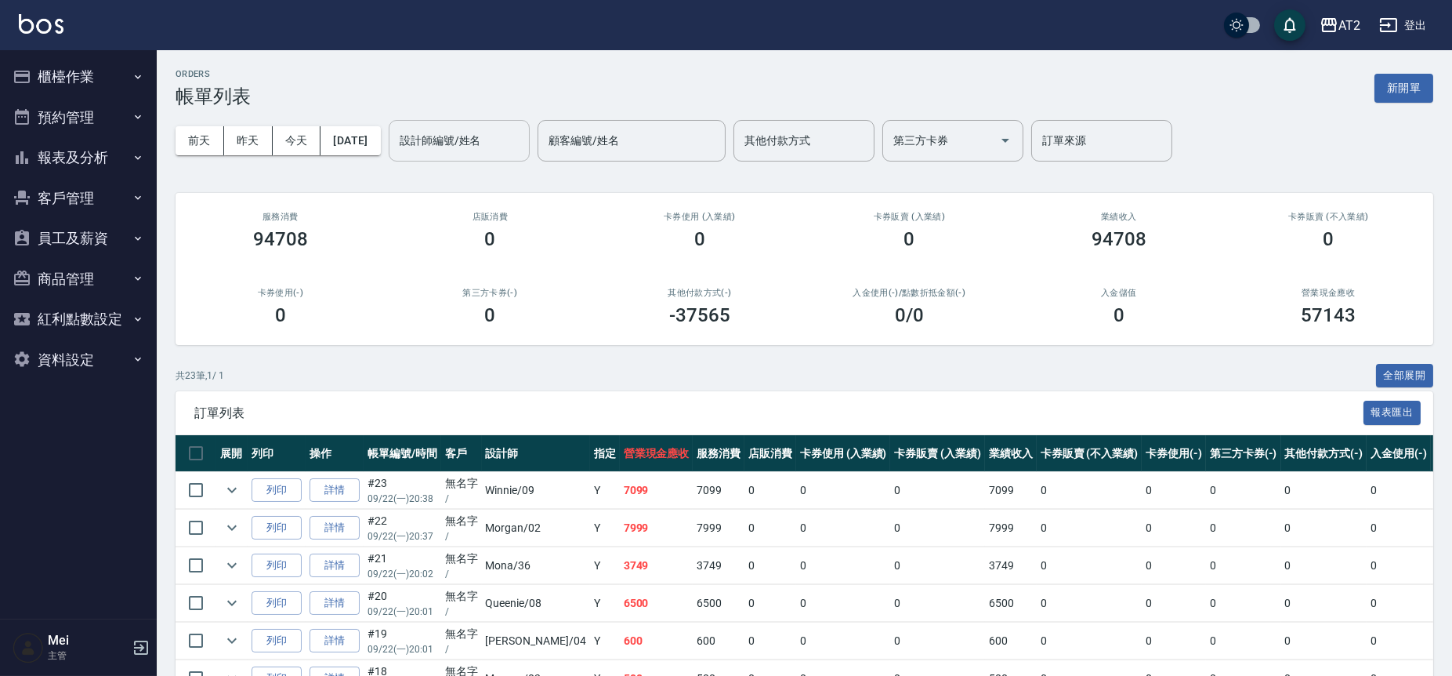
click at [457, 132] on div "設計師編號/姓名 設計師編號/姓名" at bounding box center [459, 141] width 141 height 42
type input "小玥-37"
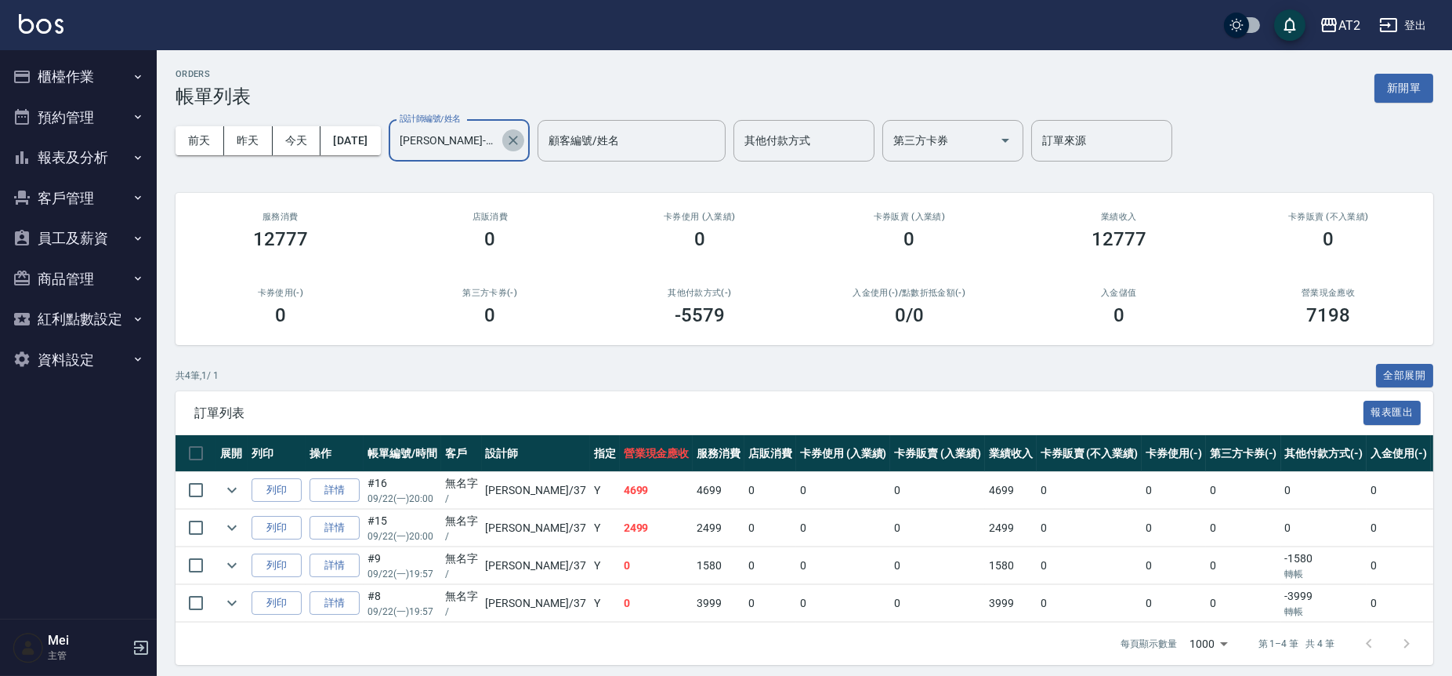
click at [521, 136] on icon "Clear" at bounding box center [513, 140] width 16 height 16
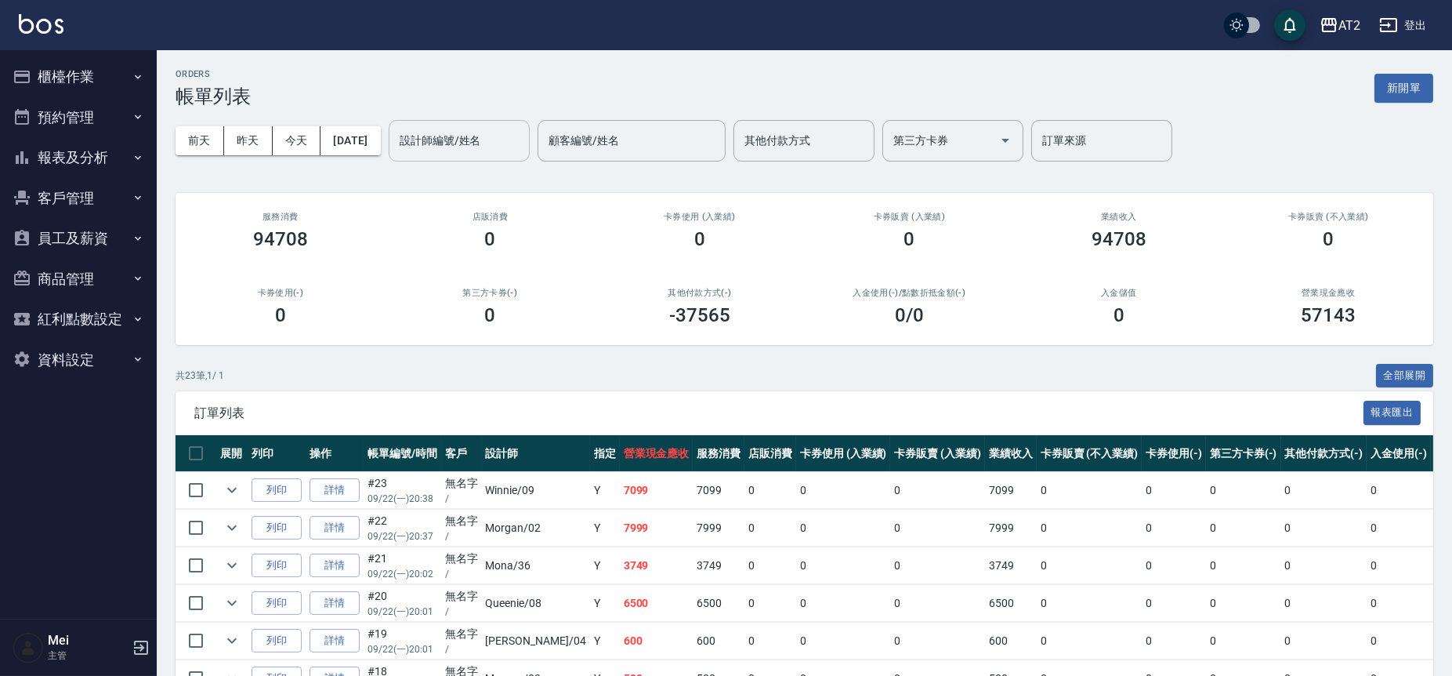
click at [555, 278] on div "第三方卡券(-) 0" at bounding box center [491, 307] width 210 height 76
click at [92, 159] on button "報表及分析" at bounding box center [78, 157] width 144 height 41
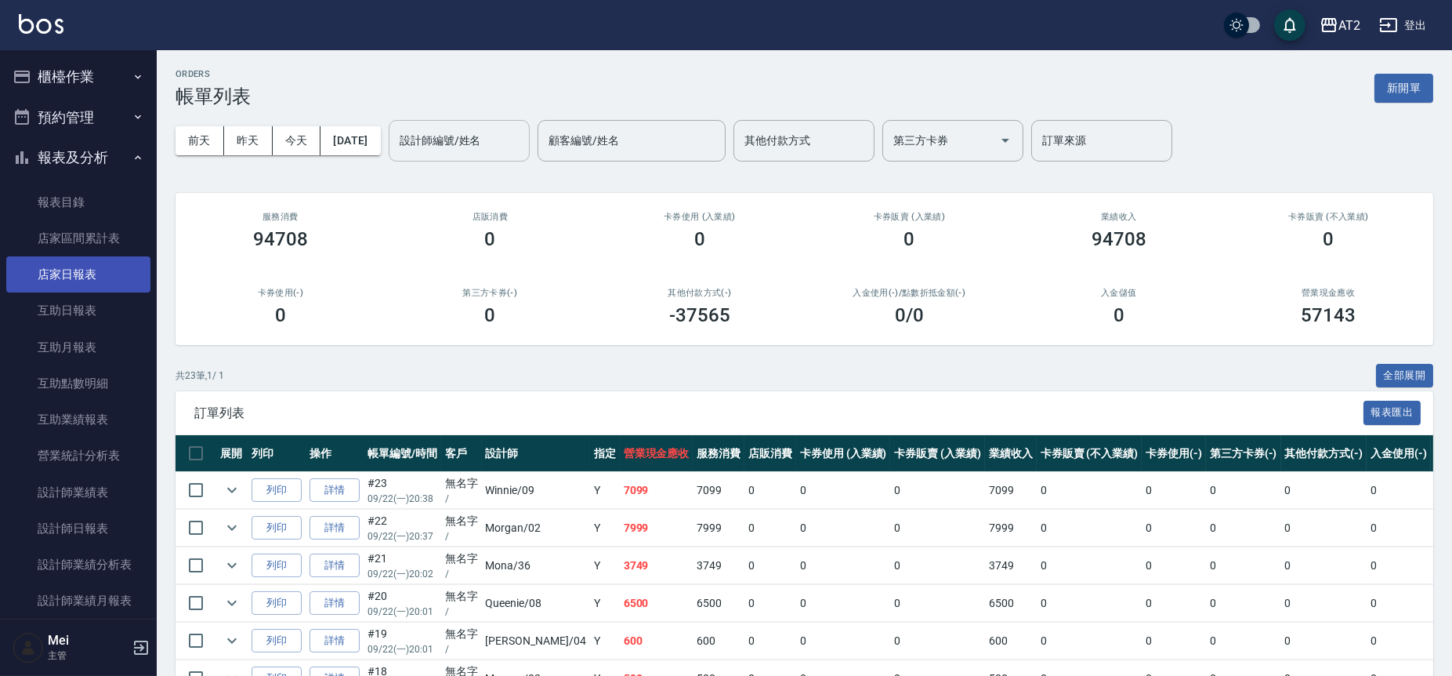
click at [117, 284] on link "店家日報表" at bounding box center [78, 274] width 144 height 36
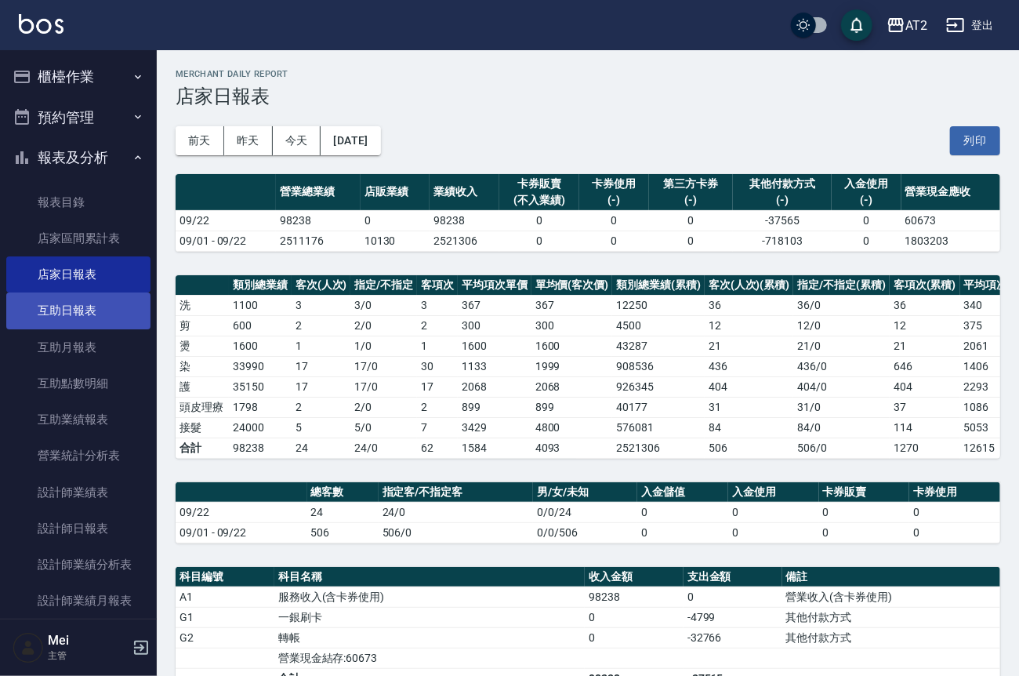
click at [98, 302] on link "互助日報表" at bounding box center [78, 310] width 144 height 36
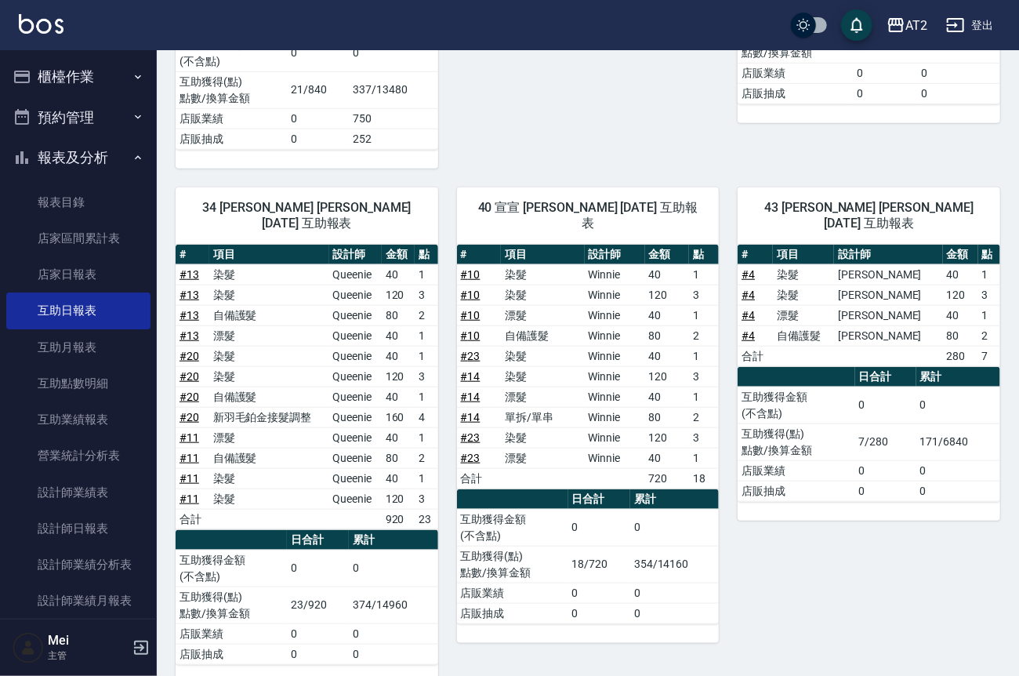
scroll to position [970, 0]
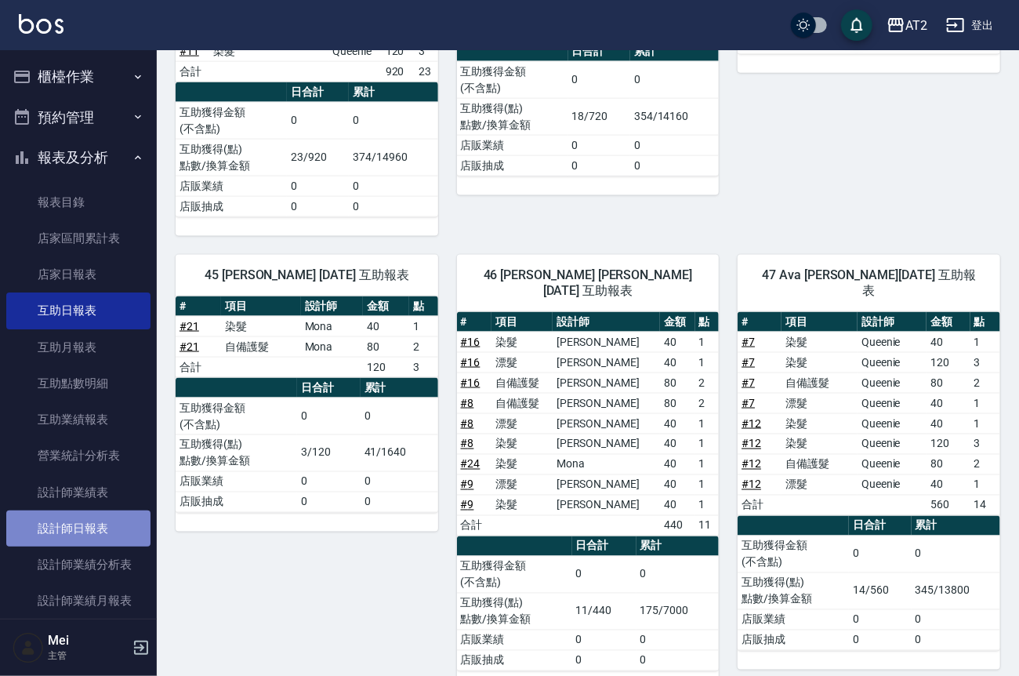
click at [94, 535] on link "設計師日報表" at bounding box center [78, 528] width 144 height 36
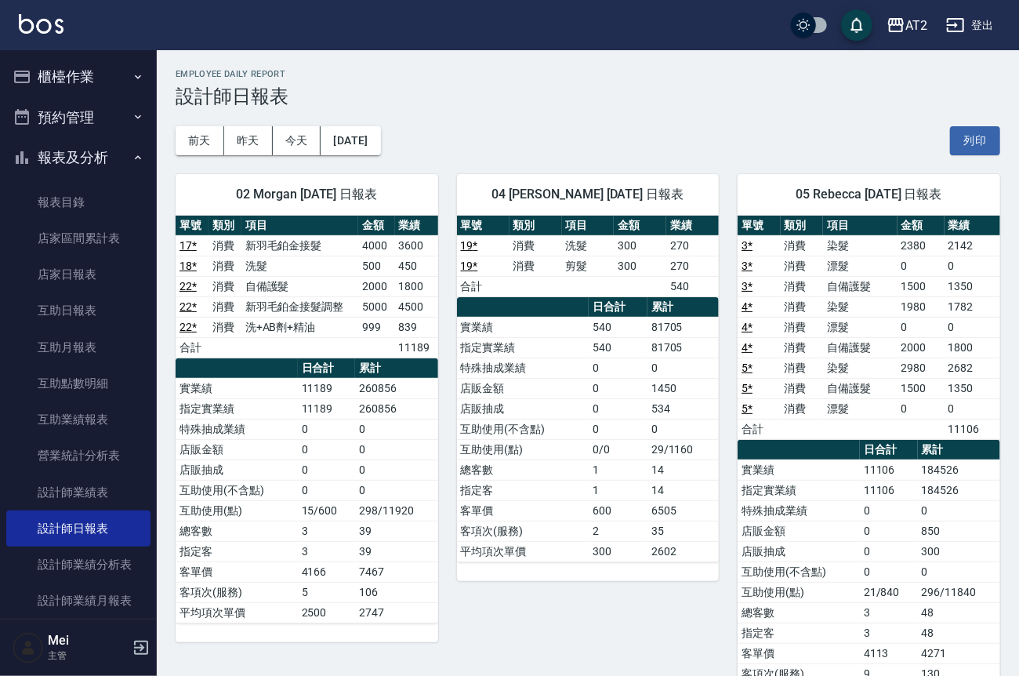
click at [973, 36] on button "登出" at bounding box center [970, 25] width 60 height 29
